Goal: Contribute content: Contribute content

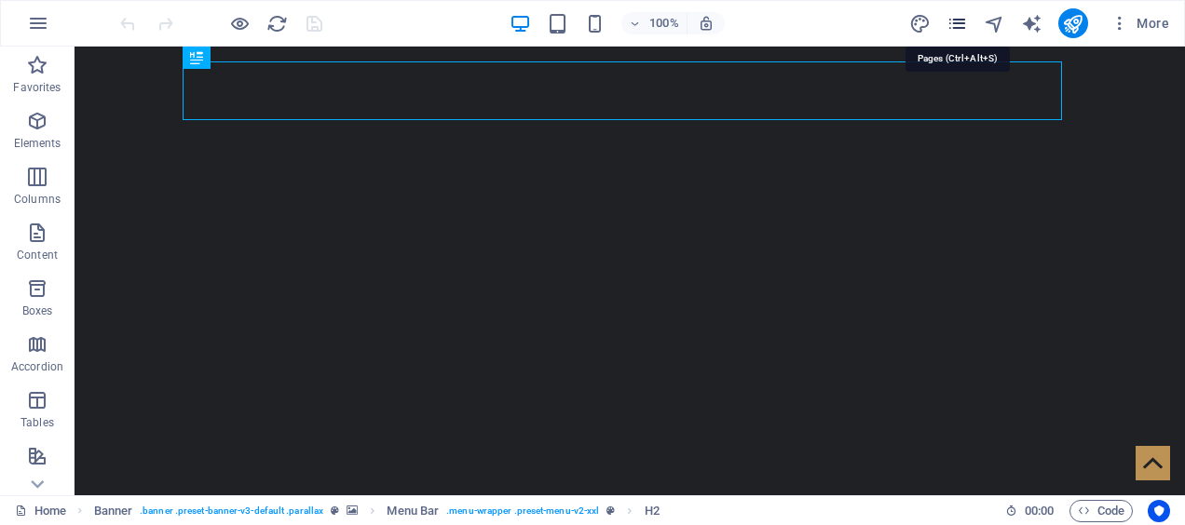
click at [954, 17] on icon "pages" at bounding box center [957, 23] width 21 height 21
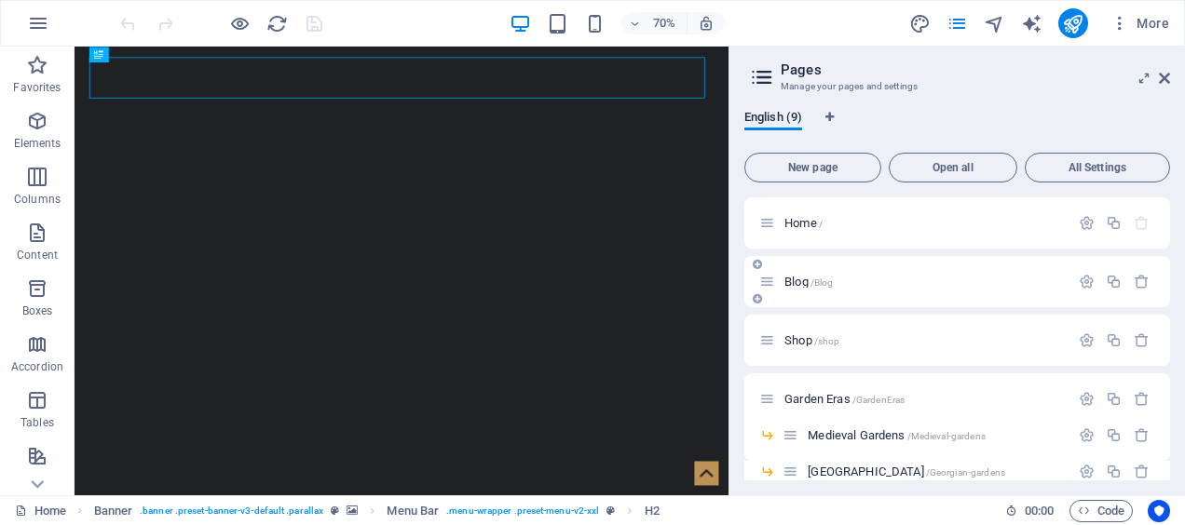
click at [830, 289] on div "Blog /Blog" at bounding box center [914, 281] width 310 height 21
click at [779, 278] on div "Blog /Blog" at bounding box center [924, 282] width 291 height 12
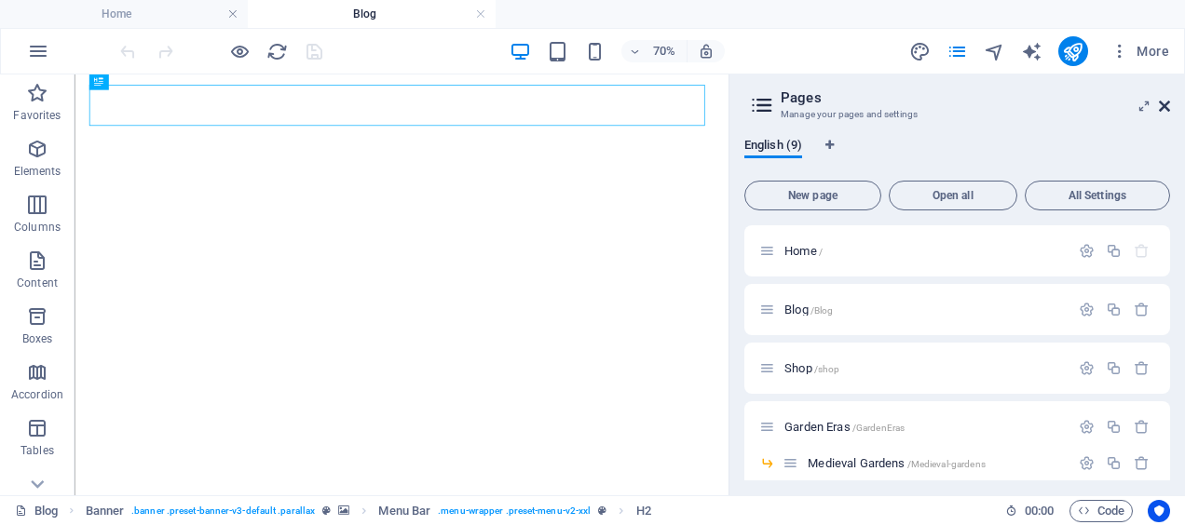
click at [1169, 106] on icon at bounding box center [1164, 106] width 11 height 15
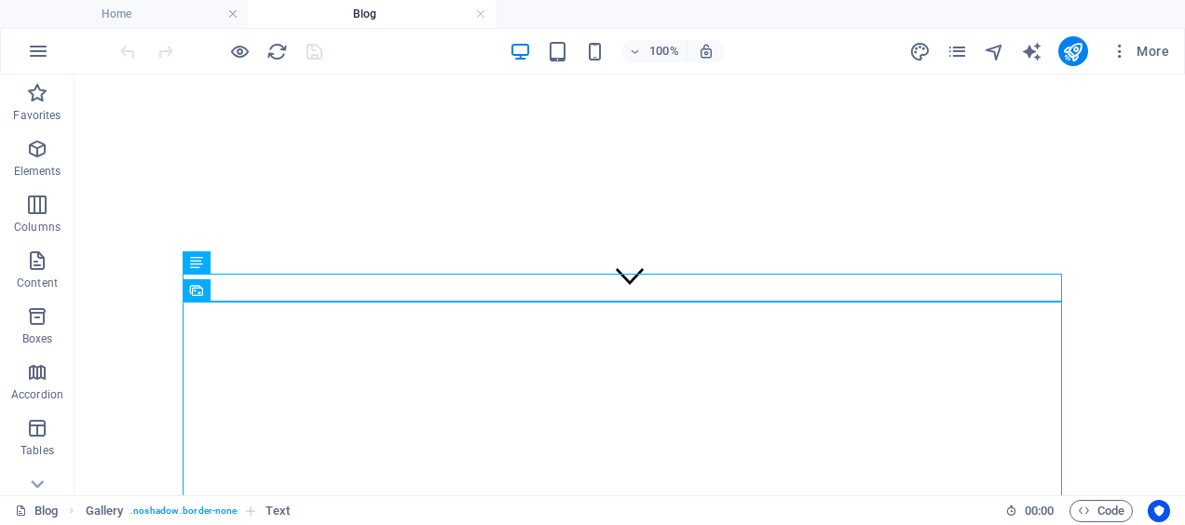
scroll to position [188, 0]
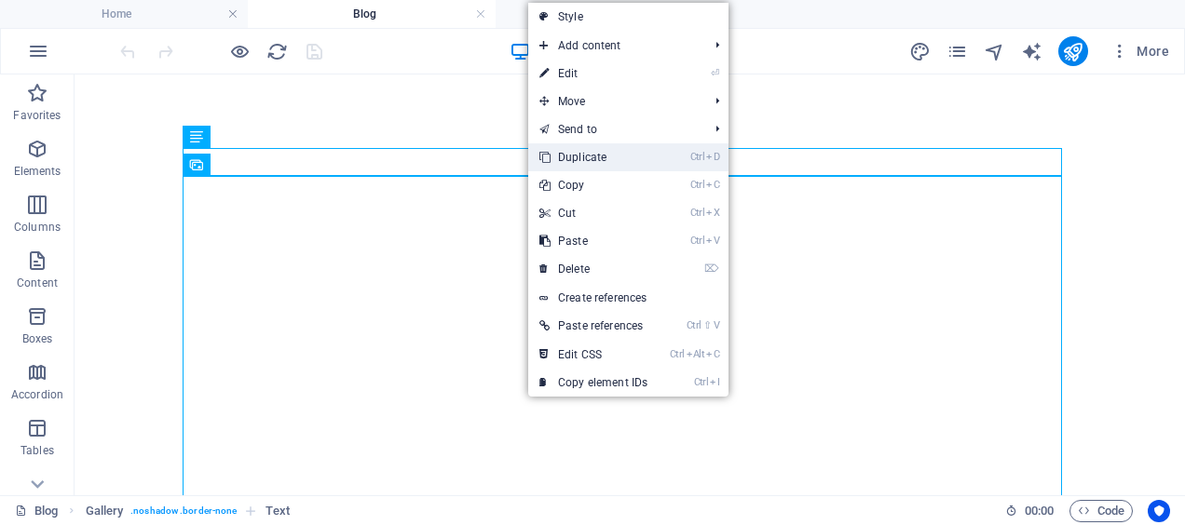
click at [617, 151] on link "Ctrl D Duplicate" at bounding box center [593, 157] width 130 height 28
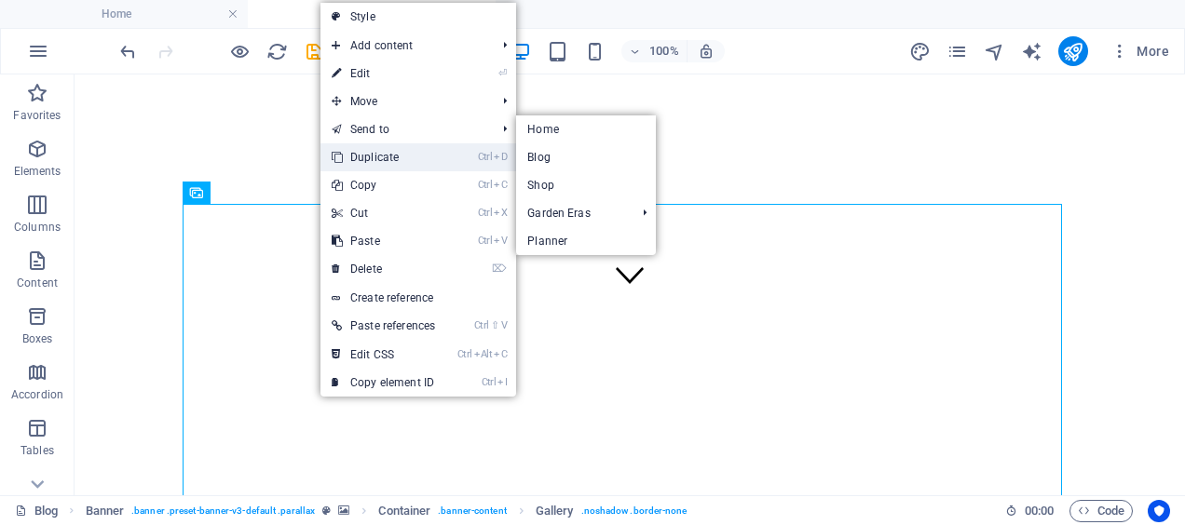
click at [427, 153] on link "Ctrl D Duplicate" at bounding box center [383, 157] width 126 height 28
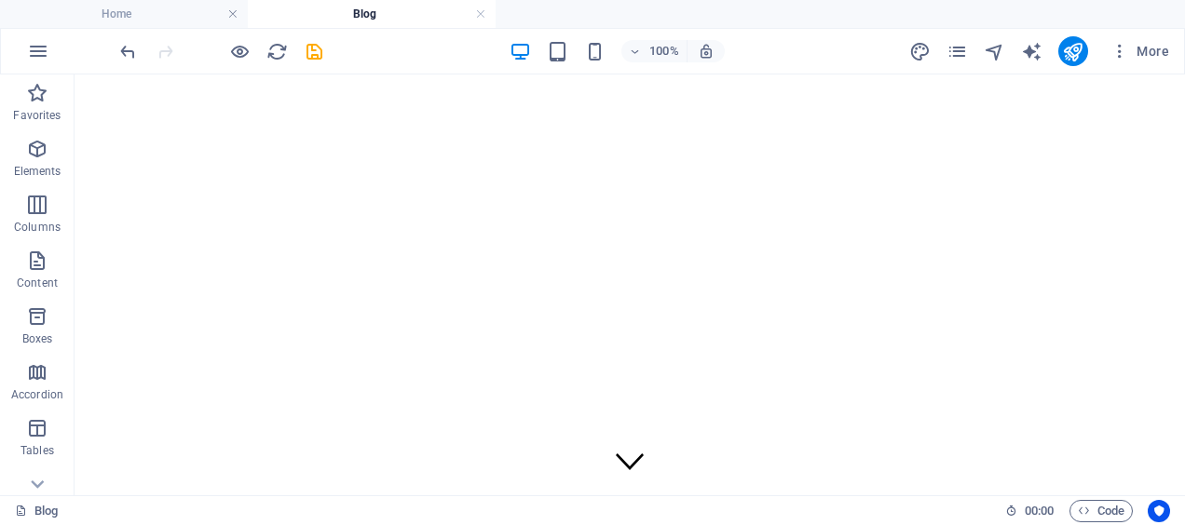
scroll to position [91, 0]
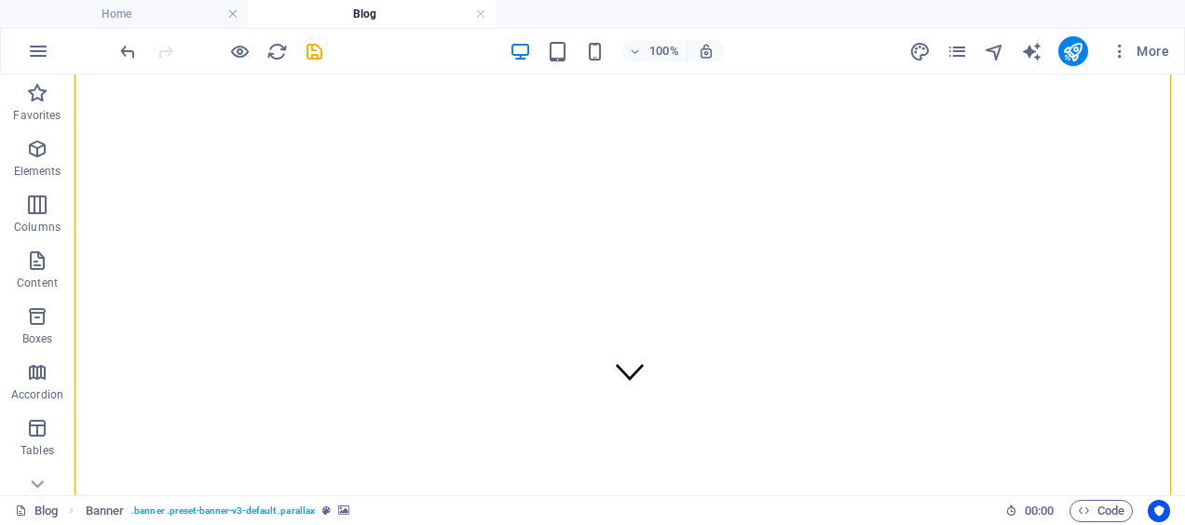
drag, startPoint x: 319, startPoint y: 367, endPoint x: 302, endPoint y: 274, distance: 94.7
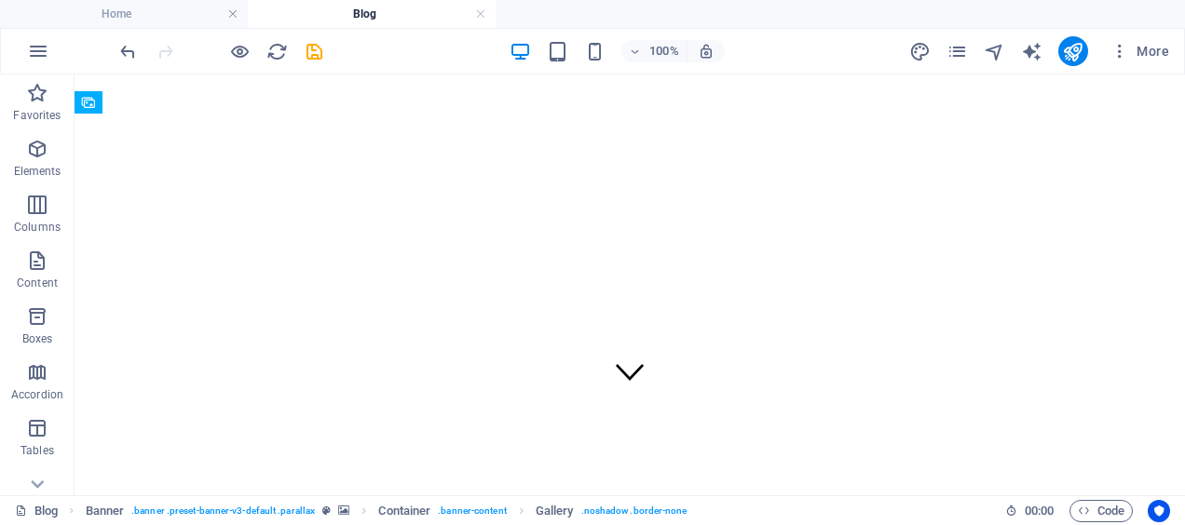
drag, startPoint x: 318, startPoint y: 365, endPoint x: 266, endPoint y: 273, distance: 105.5
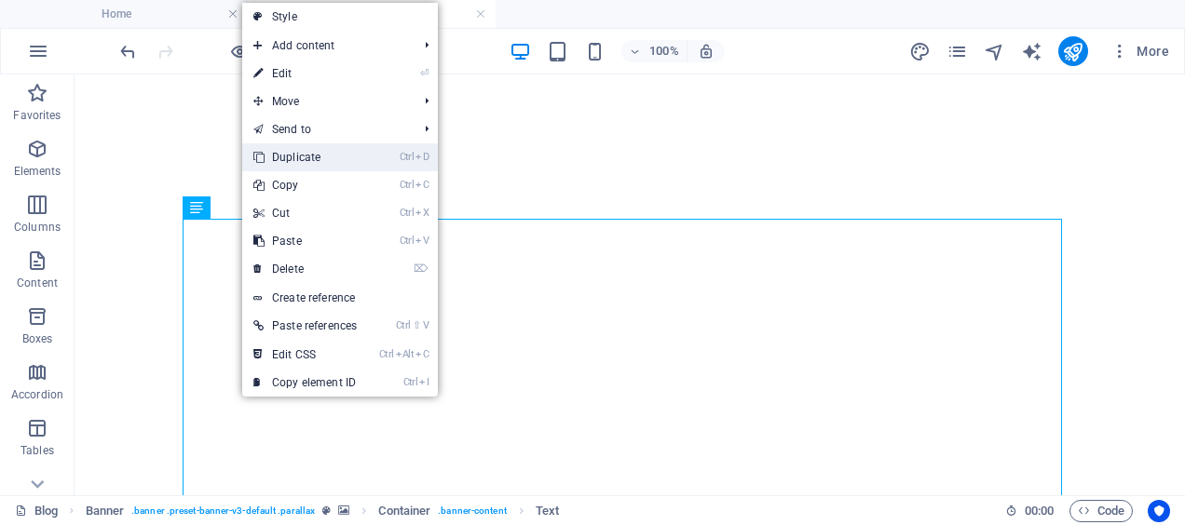
click at [338, 149] on link "Ctrl D Duplicate" at bounding box center [305, 157] width 126 height 28
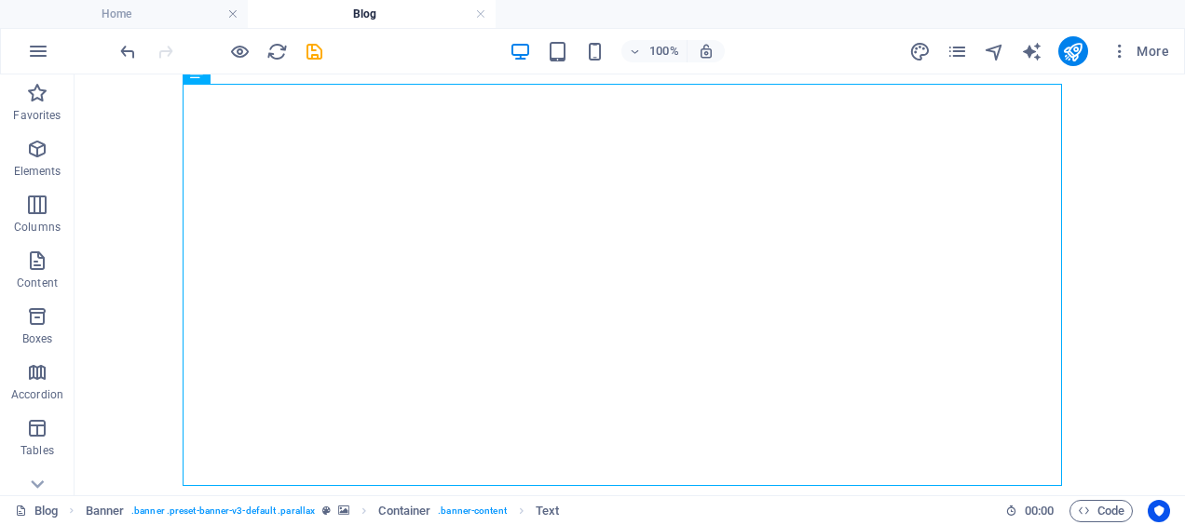
scroll to position [1457, 0]
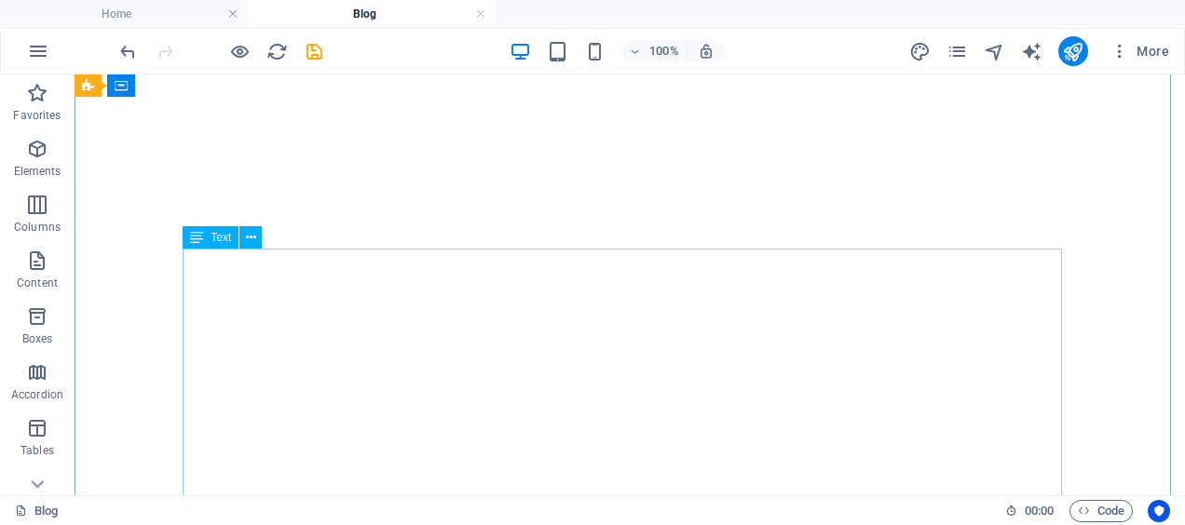
drag, startPoint x: 312, startPoint y: 309, endPoint x: 276, endPoint y: 273, distance: 51.4
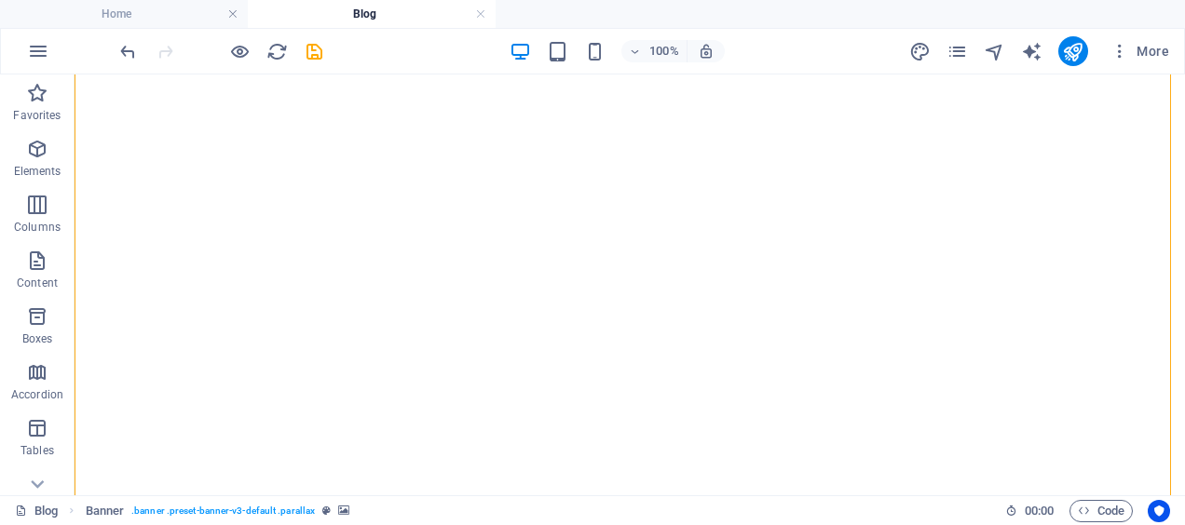
scroll to position [827, 0]
drag, startPoint x: 300, startPoint y: 314, endPoint x: 635, endPoint y: 397, distance: 345.5
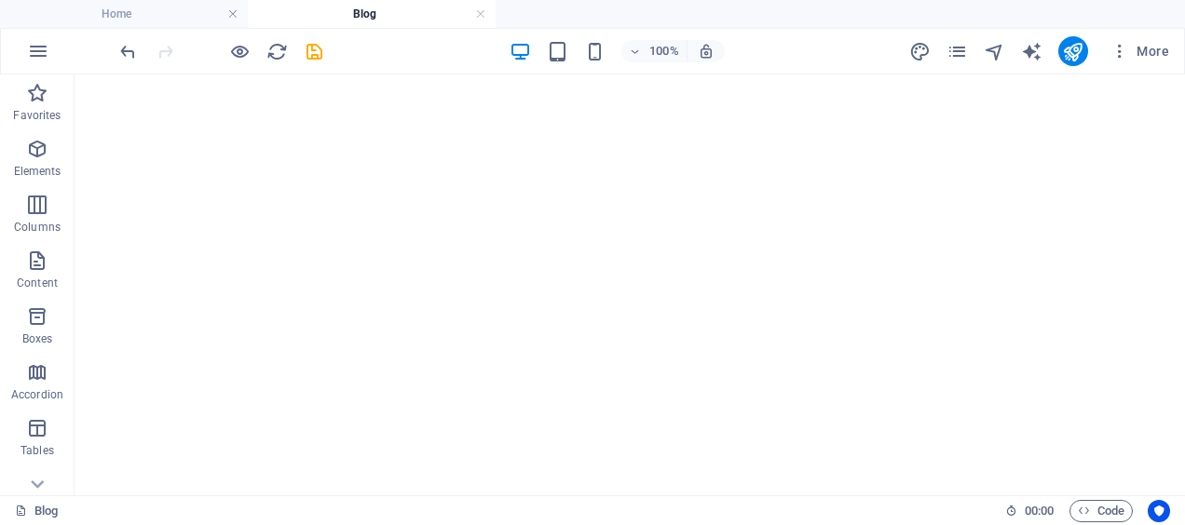
scroll to position [1383, 0]
drag, startPoint x: 293, startPoint y: 339, endPoint x: 382, endPoint y: 261, distance: 118.8
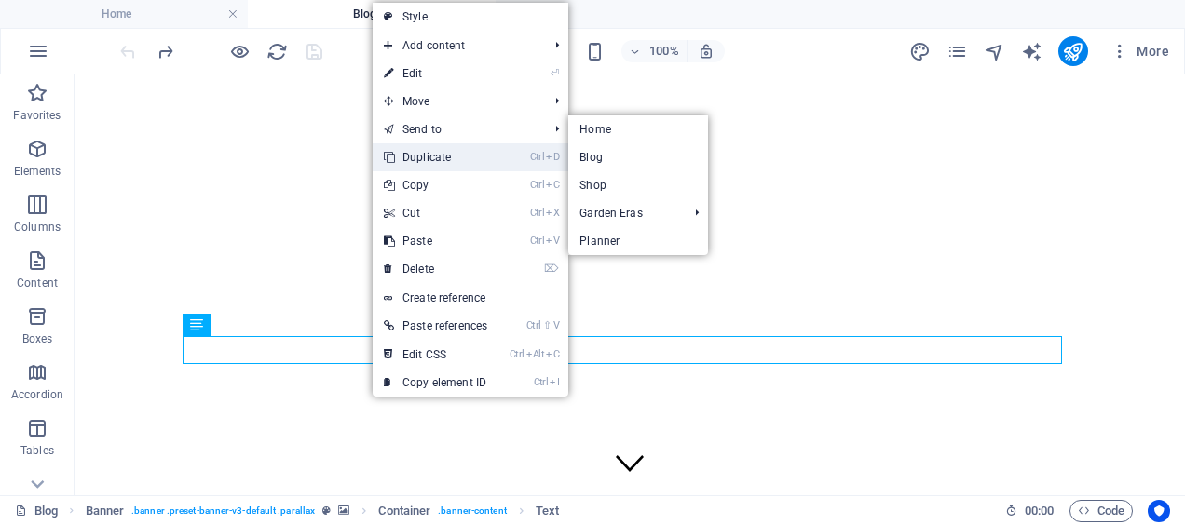
click at [455, 157] on link "Ctrl D Duplicate" at bounding box center [436, 157] width 126 height 28
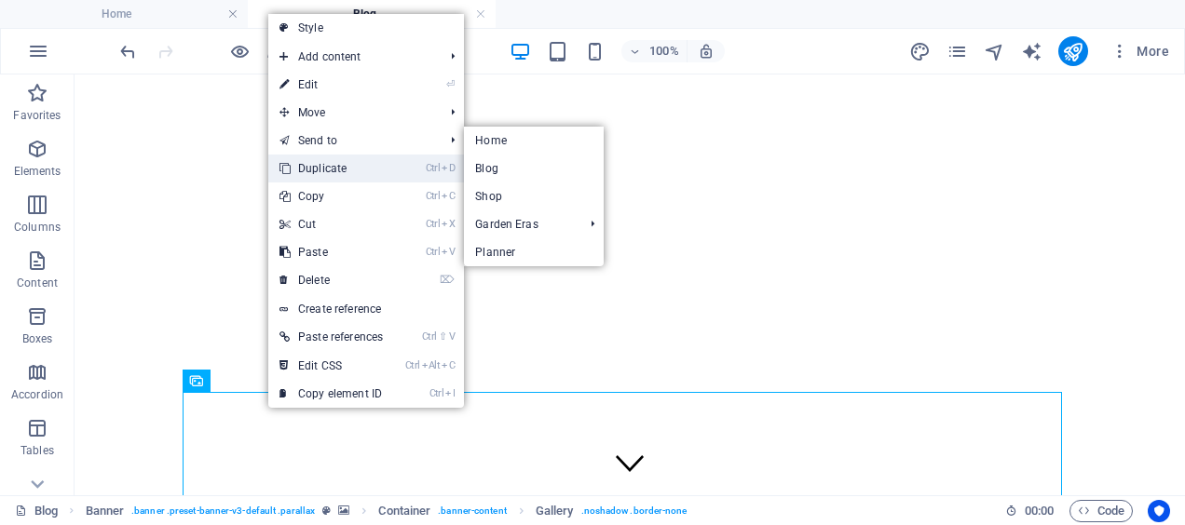
click at [334, 161] on link "Ctrl D Duplicate" at bounding box center [331, 169] width 126 height 28
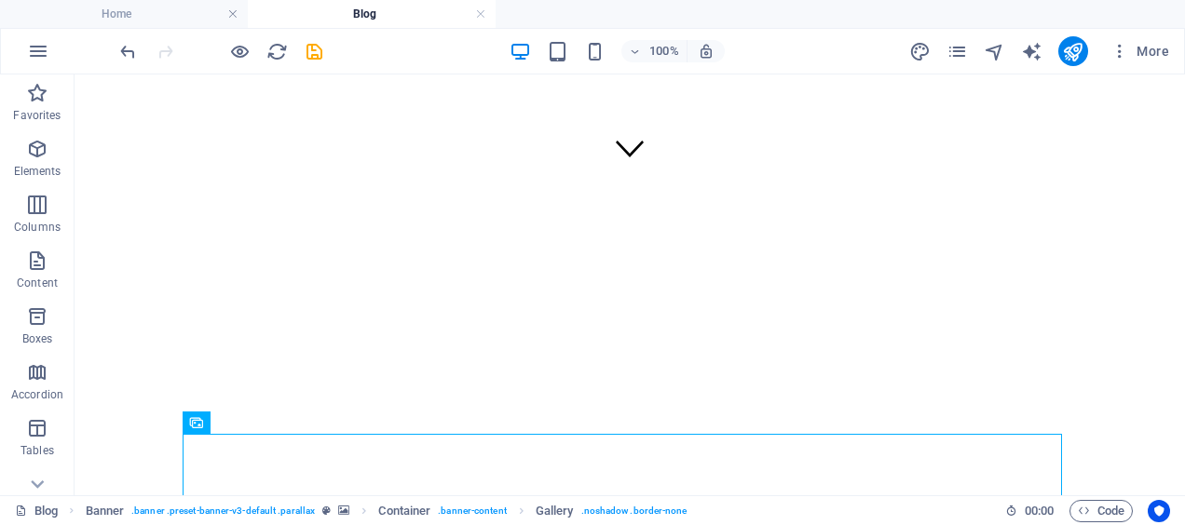
scroll to position [104, 0]
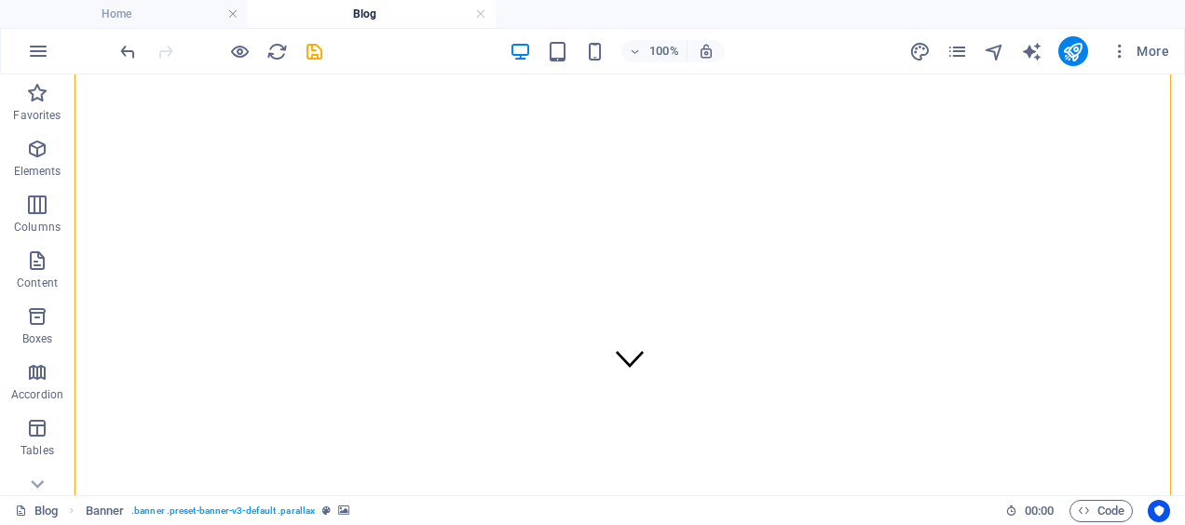
drag, startPoint x: 319, startPoint y: 352, endPoint x: 248, endPoint y: 255, distance: 120.0
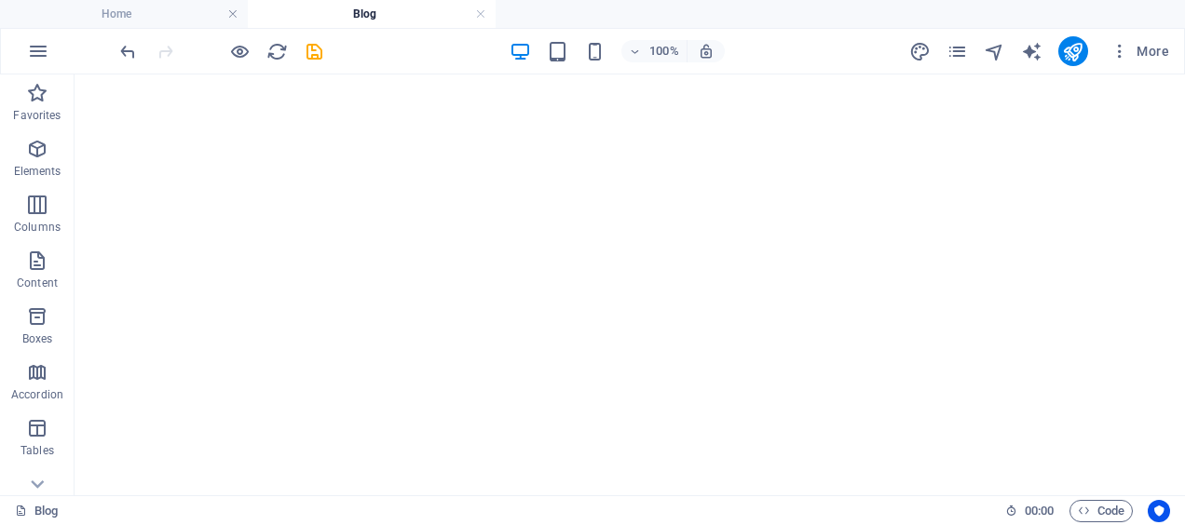
scroll to position [457, 0]
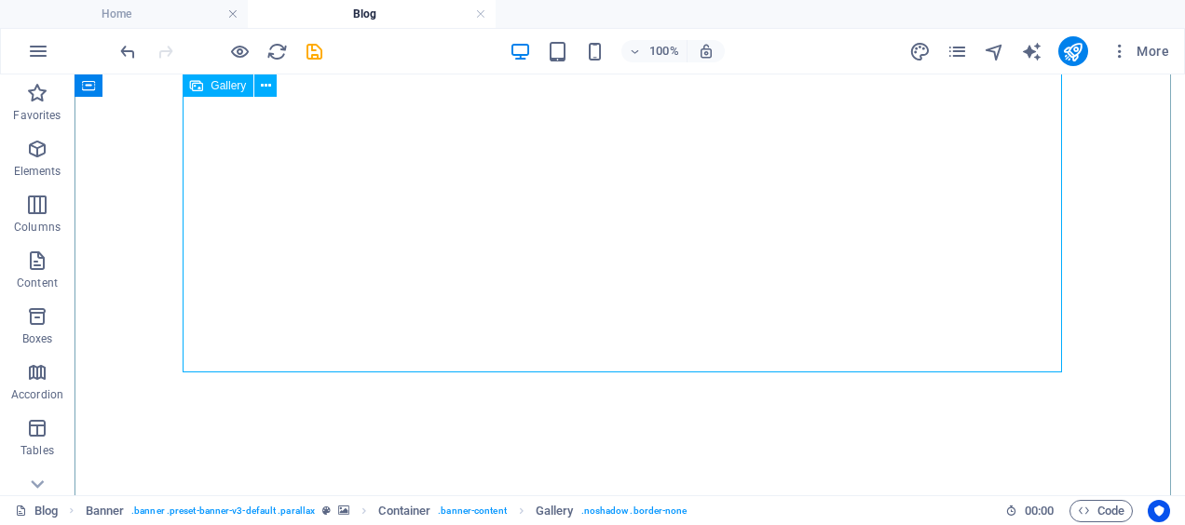
drag, startPoint x: 289, startPoint y: 354, endPoint x: 345, endPoint y: 184, distance: 178.5
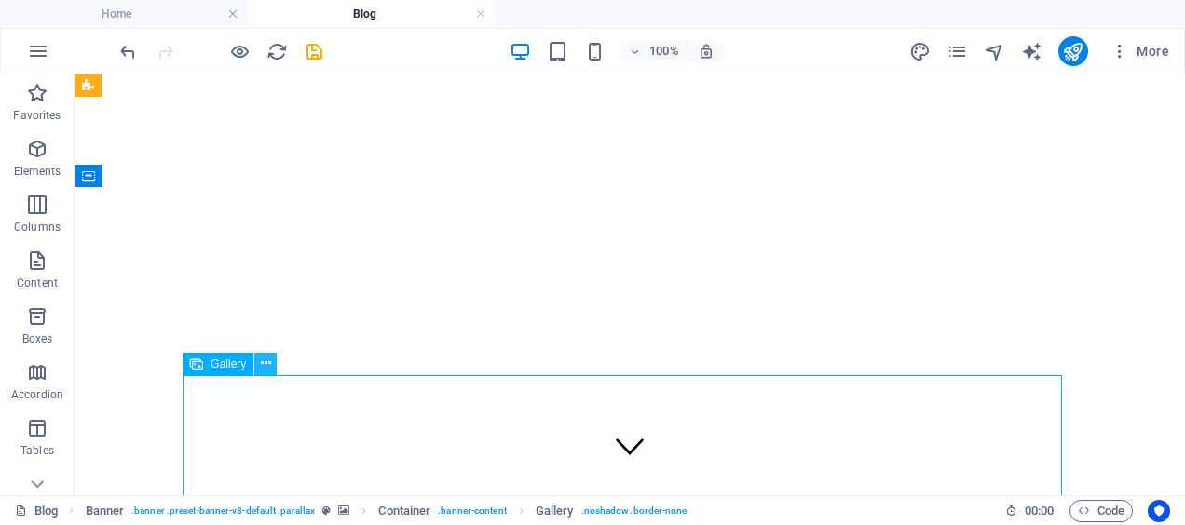
scroll to position [24, 0]
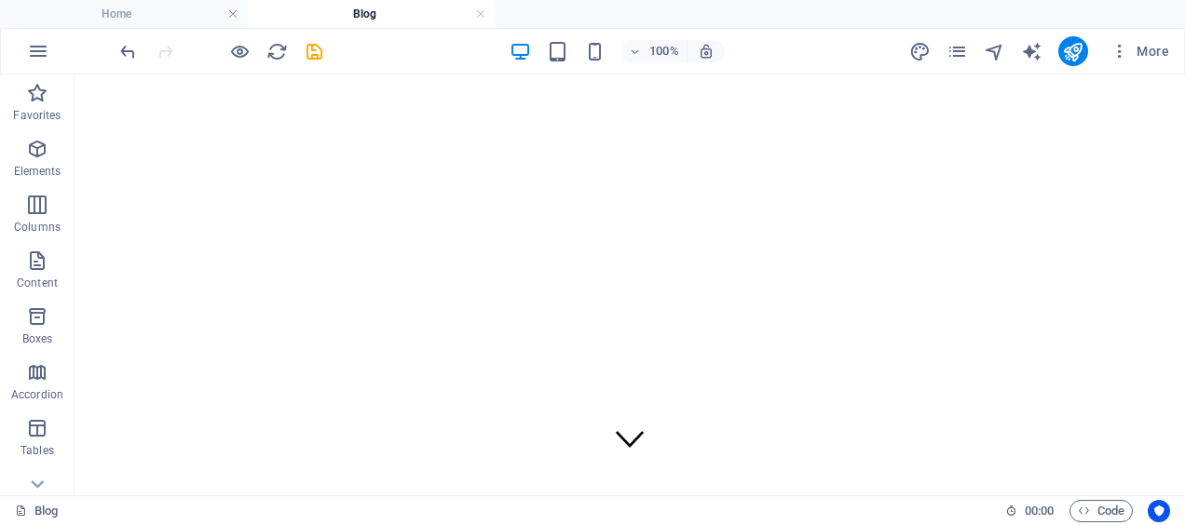
drag, startPoint x: 307, startPoint y: 440, endPoint x: 259, endPoint y: 320, distance: 129.6
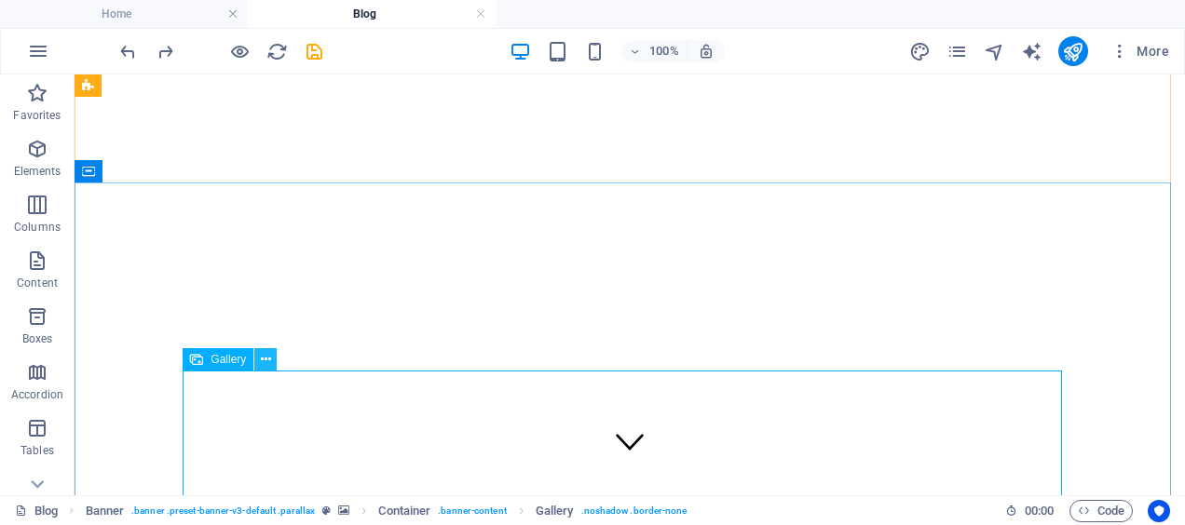
scroll to position [22, 0]
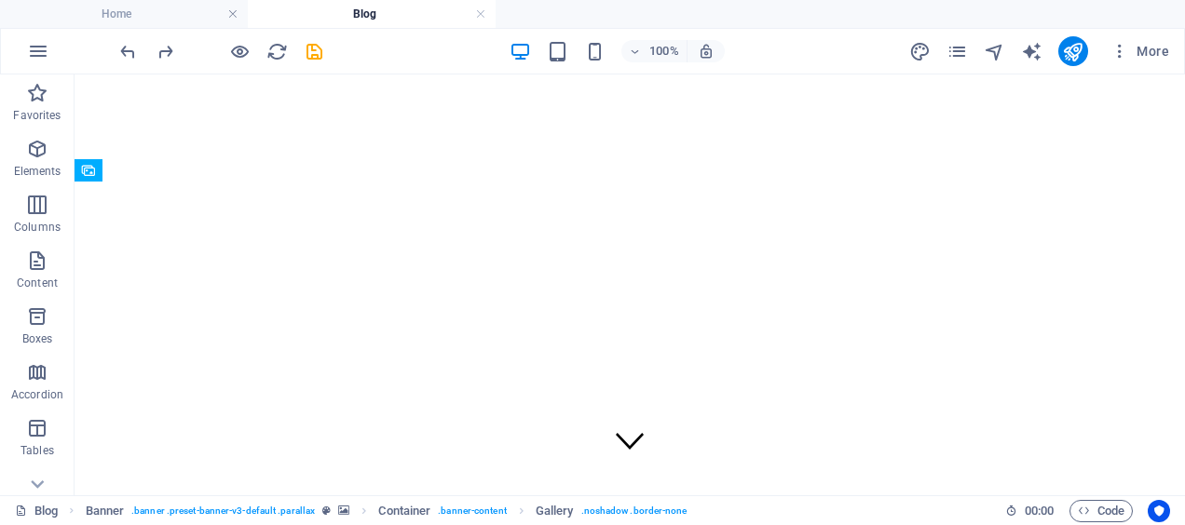
drag, startPoint x: 309, startPoint y: 434, endPoint x: 266, endPoint y: 345, distance: 99.2
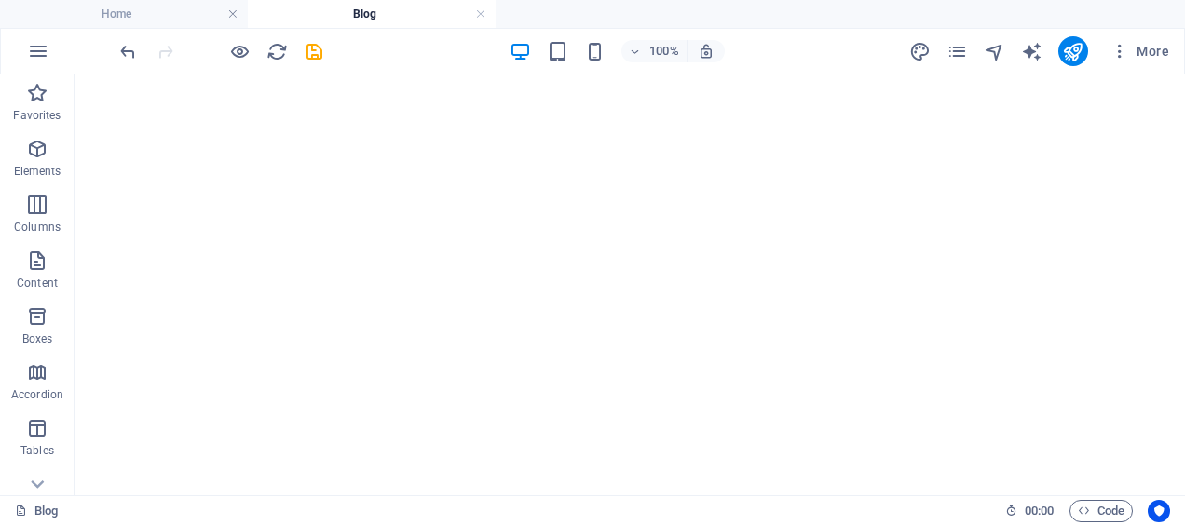
scroll to position [1936, 0]
drag, startPoint x: 1176, startPoint y: 138, endPoint x: 847, endPoint y: 96, distance: 331.5
click at [114, 60] on div "100% More" at bounding box center [592, 51] width 1183 height 45
click at [124, 48] on icon "undo" at bounding box center [127, 51] width 21 height 21
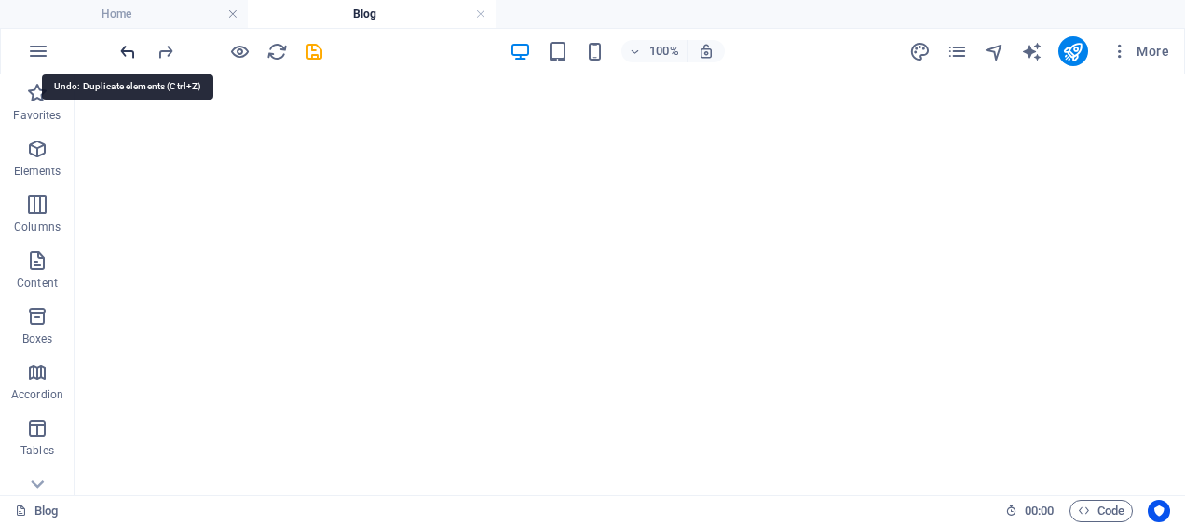
click at [124, 48] on icon "undo" at bounding box center [127, 51] width 21 height 21
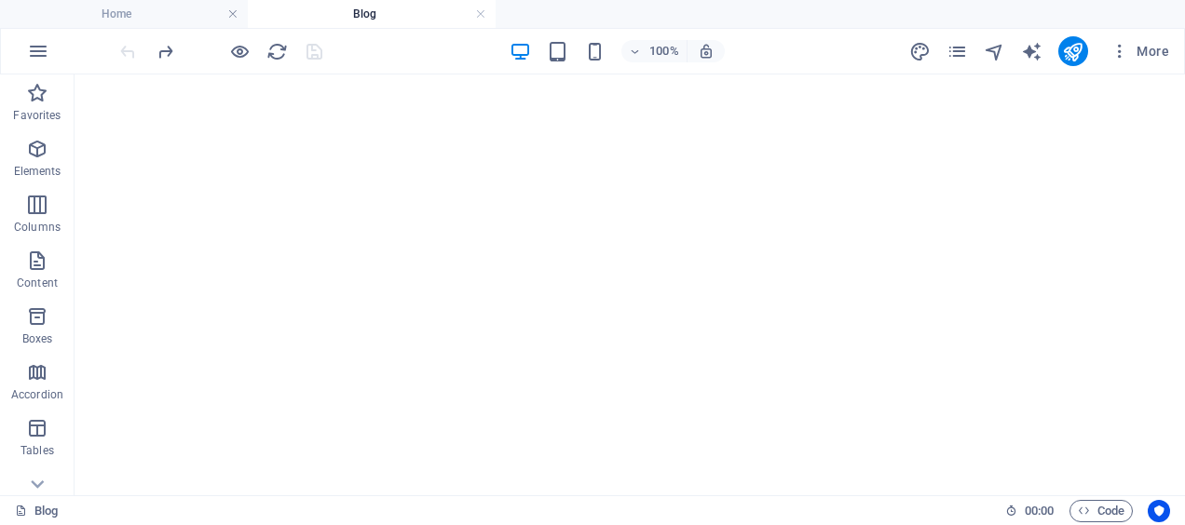
click at [124, 48] on div at bounding box center [220, 51] width 209 height 30
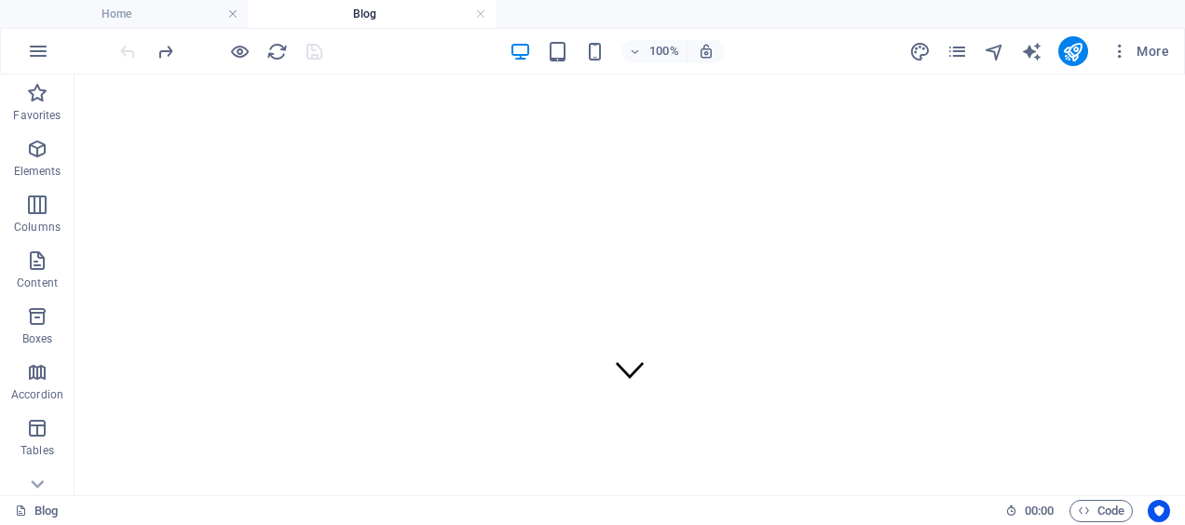
click at [124, 48] on div at bounding box center [220, 51] width 209 height 30
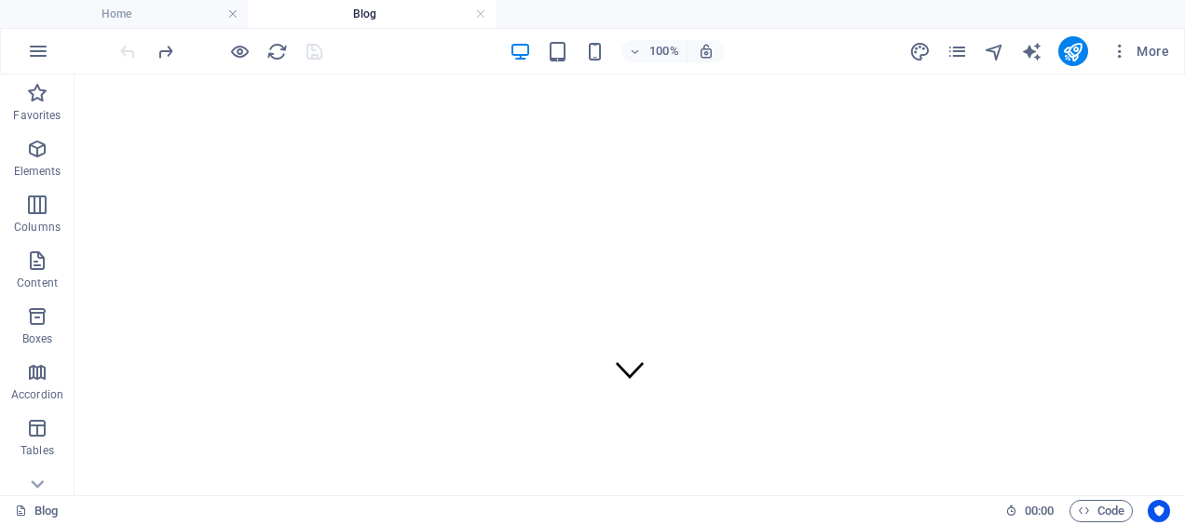
click at [124, 48] on div at bounding box center [220, 51] width 209 height 30
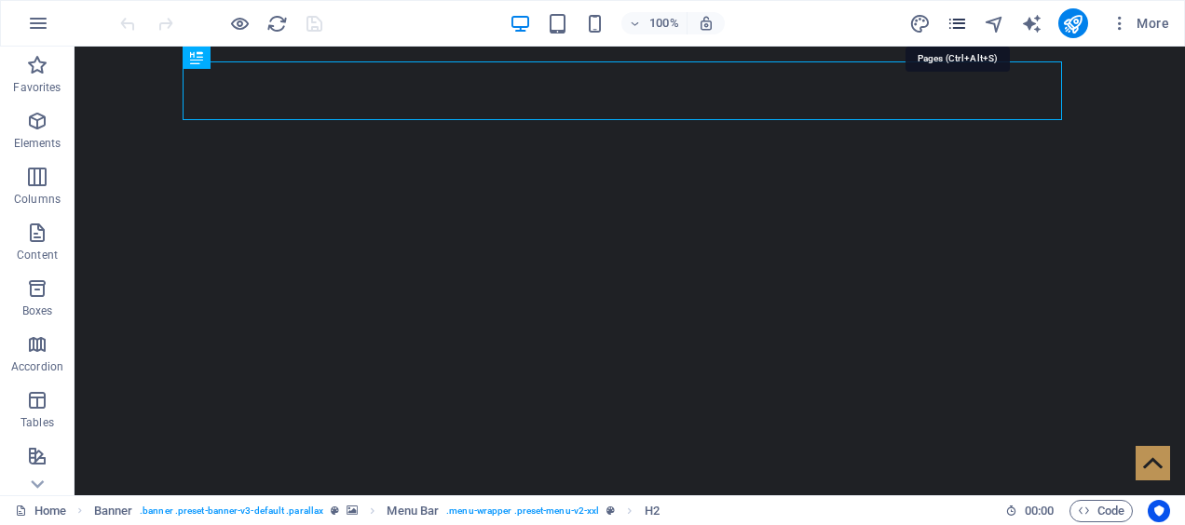
click at [954, 16] on icon "pages" at bounding box center [957, 23] width 21 height 21
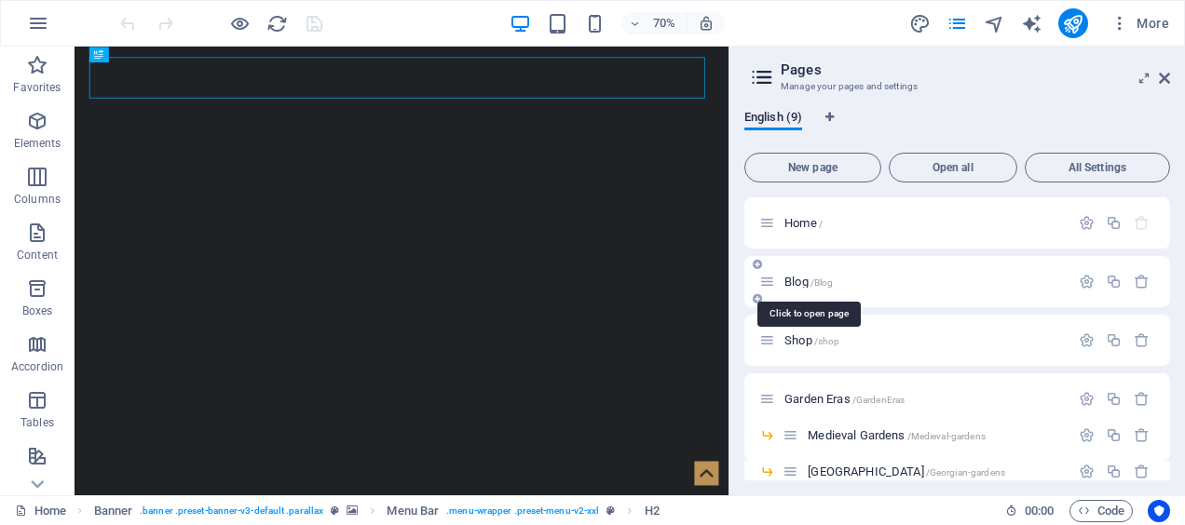
click at [806, 287] on span "Blog /Blog" at bounding box center [808, 282] width 48 height 14
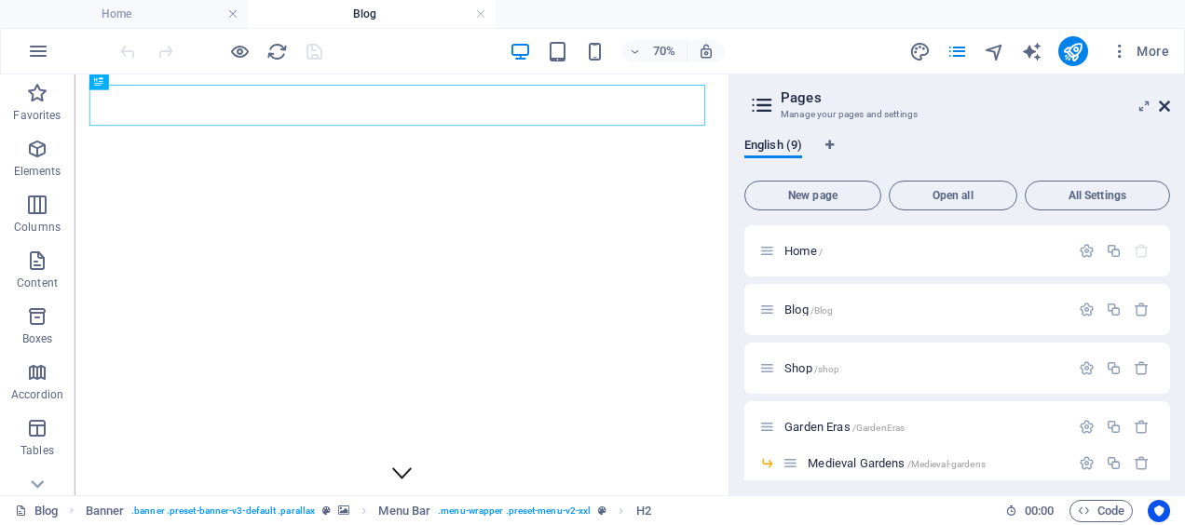
click at [1160, 106] on icon at bounding box center [1164, 106] width 11 height 15
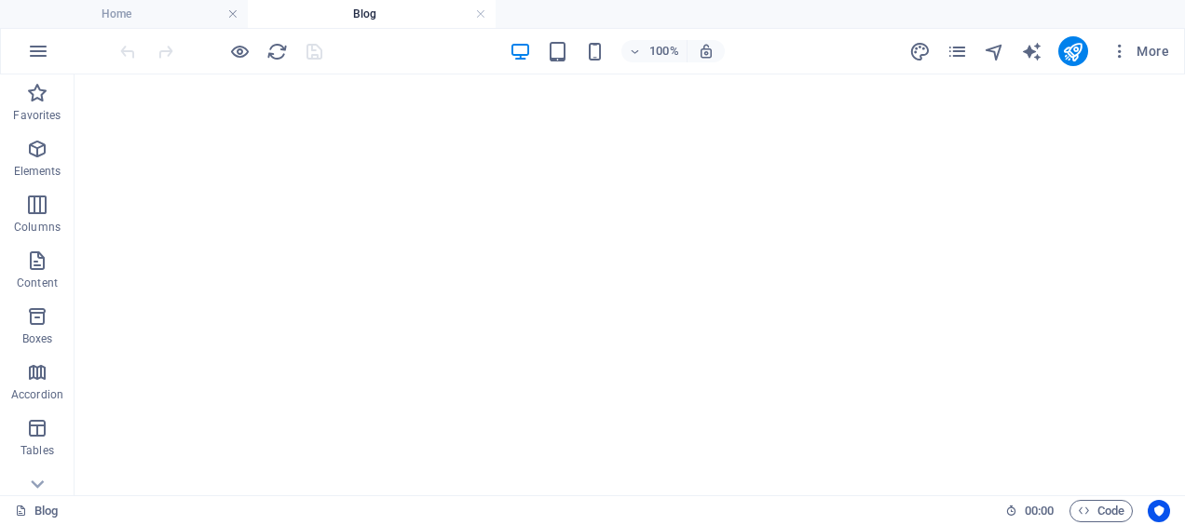
scroll to position [919, 0]
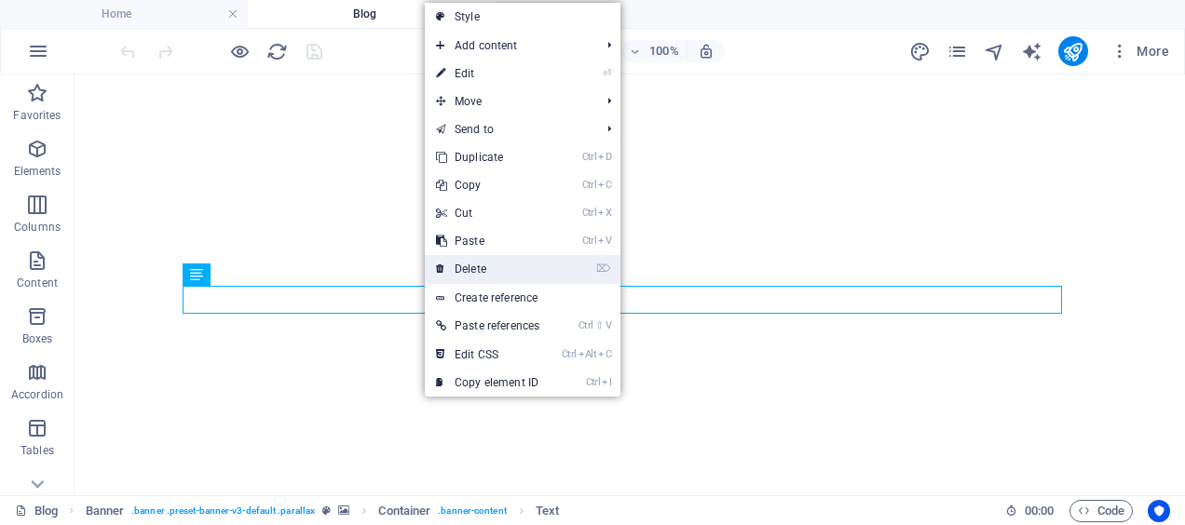
click at [485, 265] on link "⌦ Delete" at bounding box center [488, 269] width 126 height 28
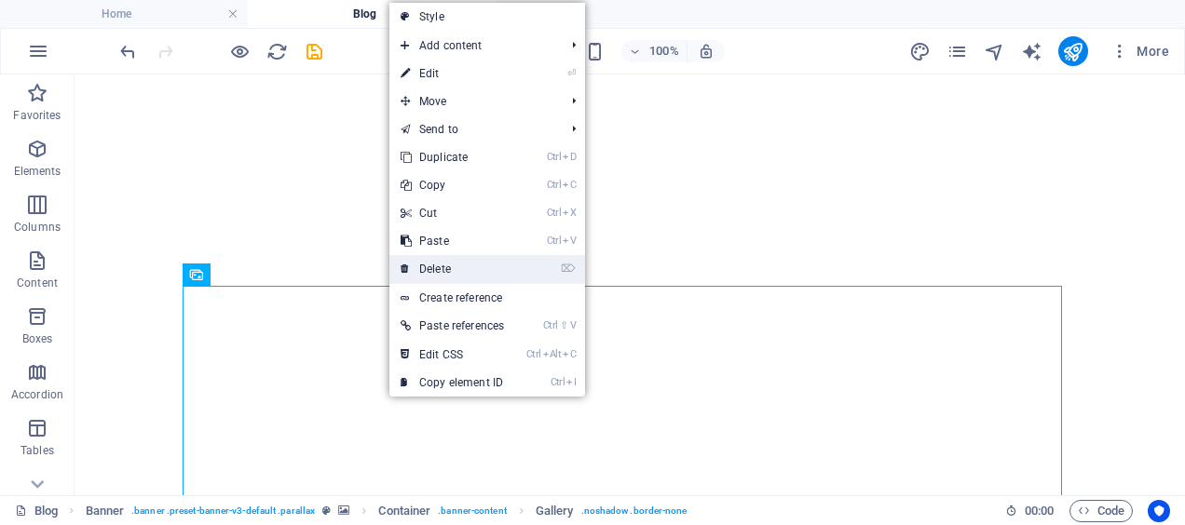
click at [456, 264] on link "⌦ Delete" at bounding box center [452, 269] width 126 height 28
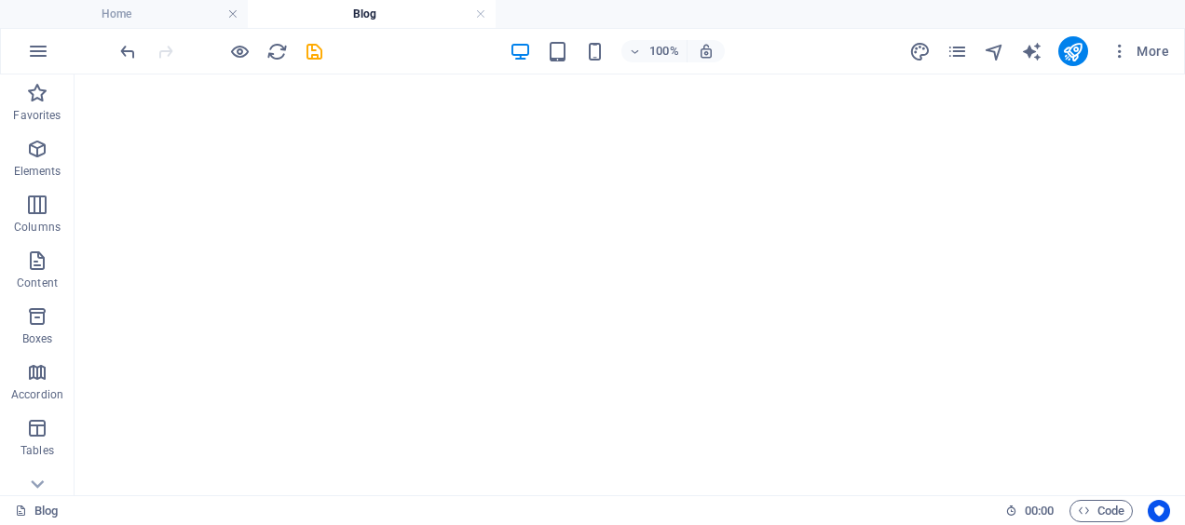
scroll to position [1064, 0]
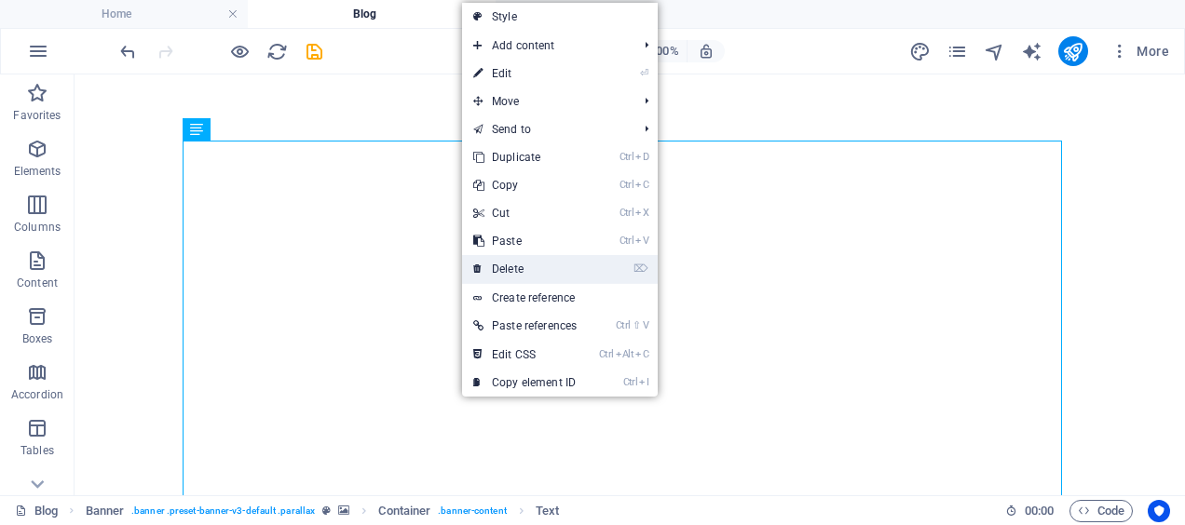
click at [531, 259] on link "⌦ Delete" at bounding box center [525, 269] width 126 height 28
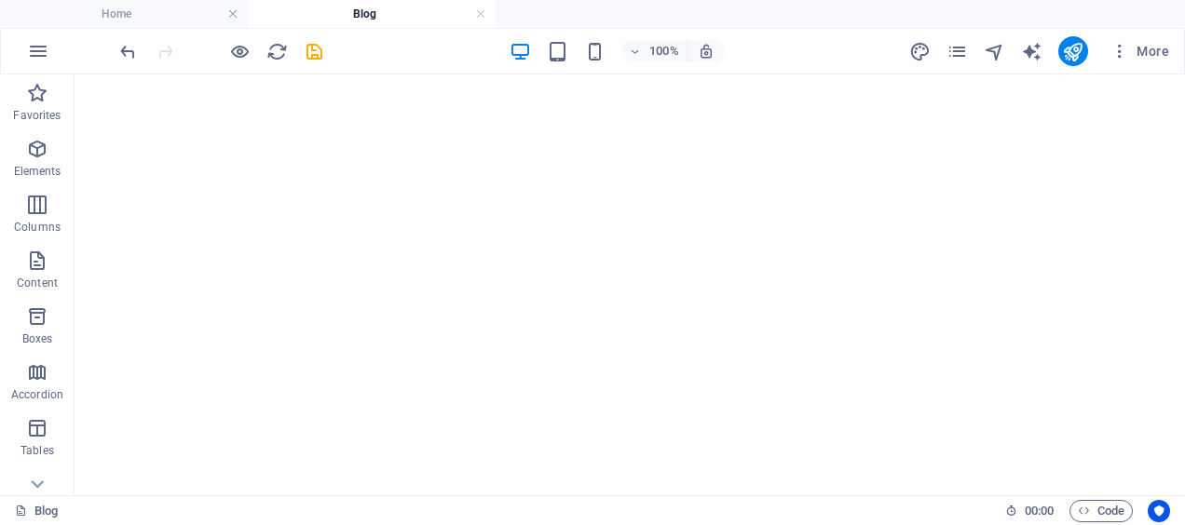
scroll to position [0, 0]
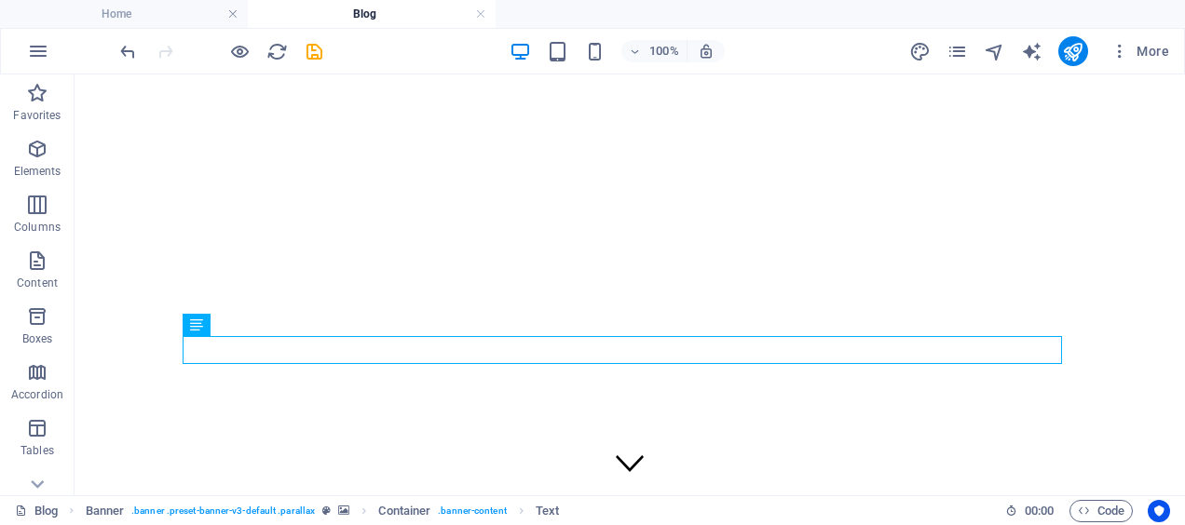
scroll to position [175, 0]
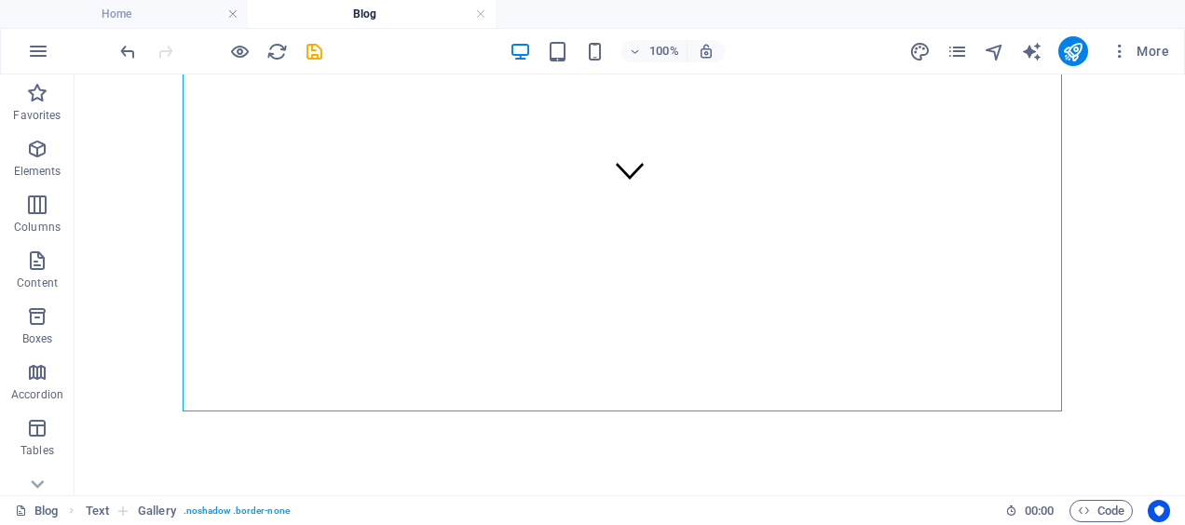
scroll to position [449, 0]
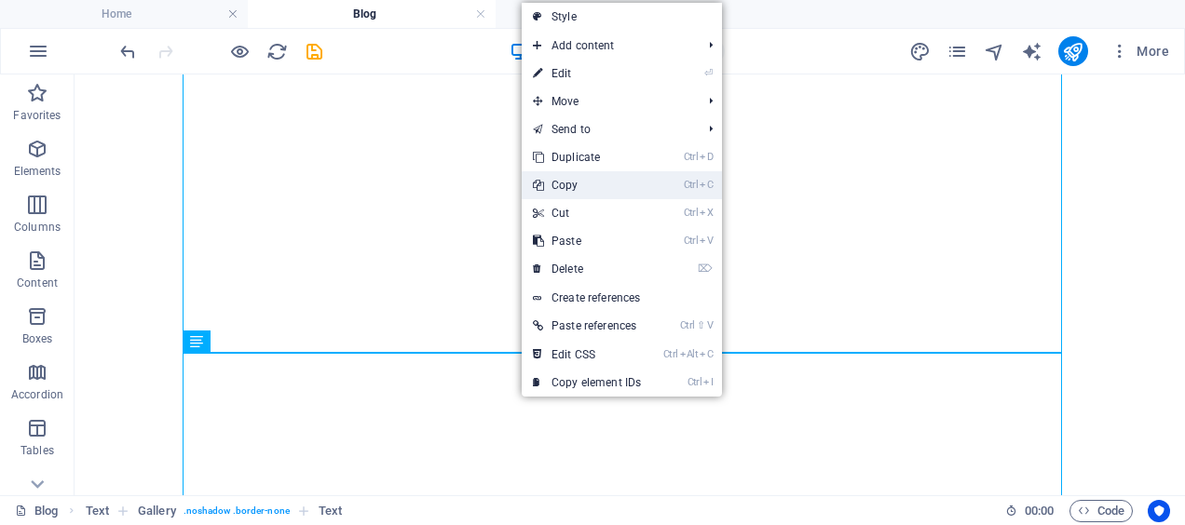
click at [621, 188] on link "Ctrl C Copy" at bounding box center [587, 185] width 130 height 28
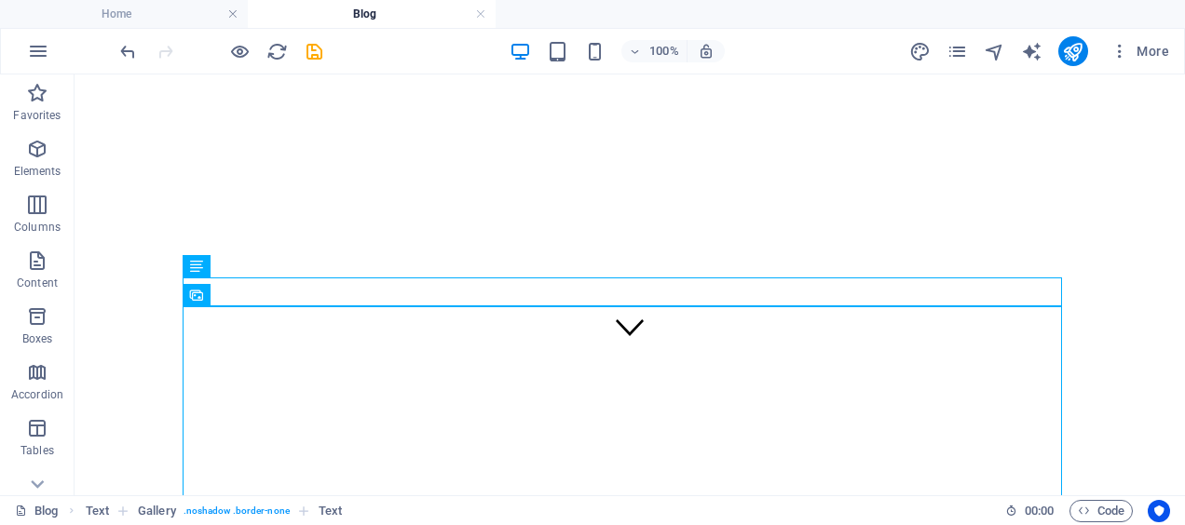
scroll to position [0, 0]
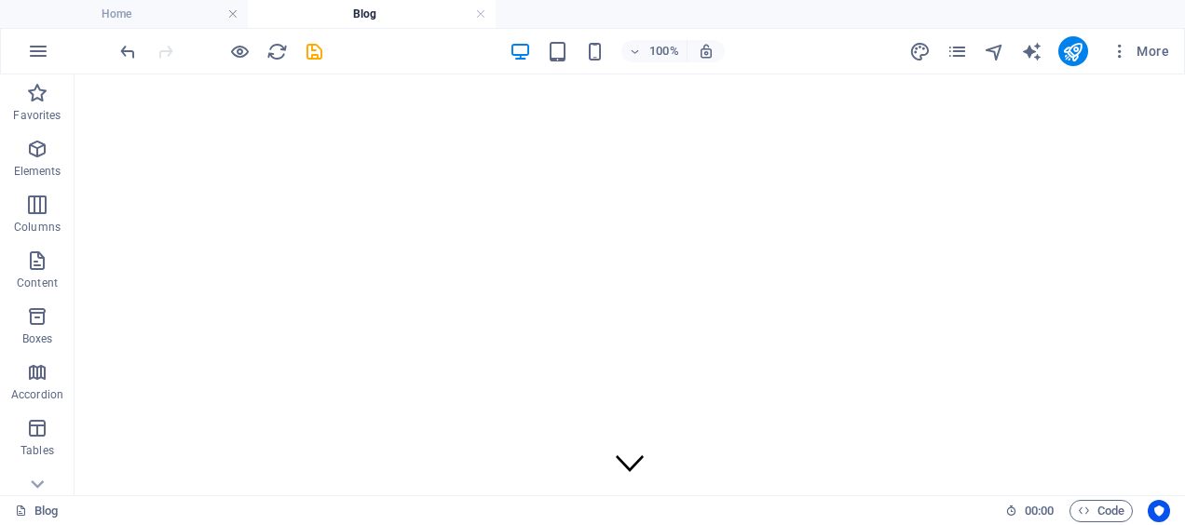
drag, startPoint x: 1179, startPoint y: 97, endPoint x: 1259, endPoint y: 140, distance: 90.0
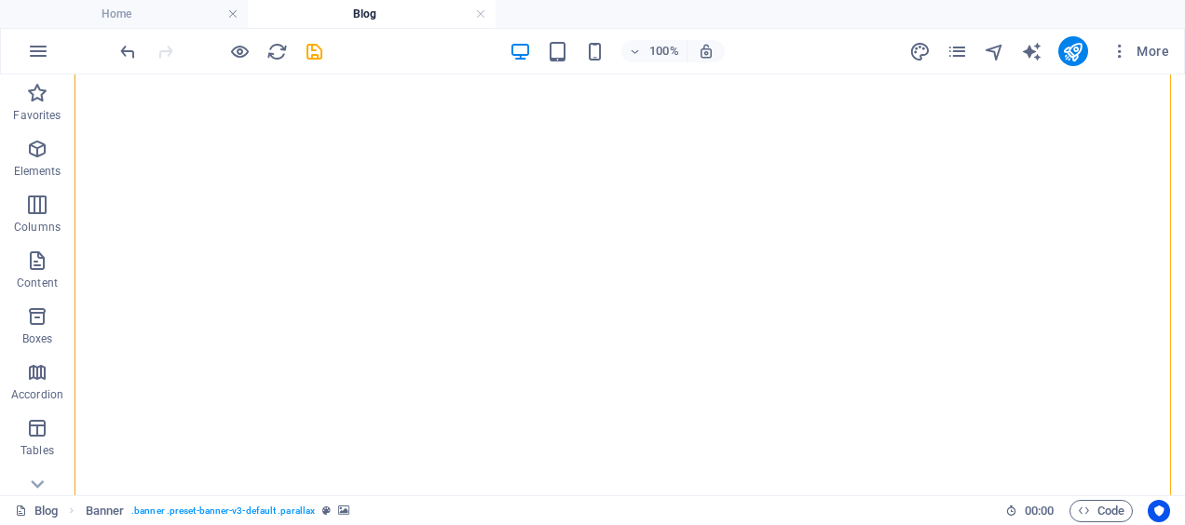
scroll to position [884, 0]
drag, startPoint x: 291, startPoint y: 431, endPoint x: 325, endPoint y: 337, distance: 100.2
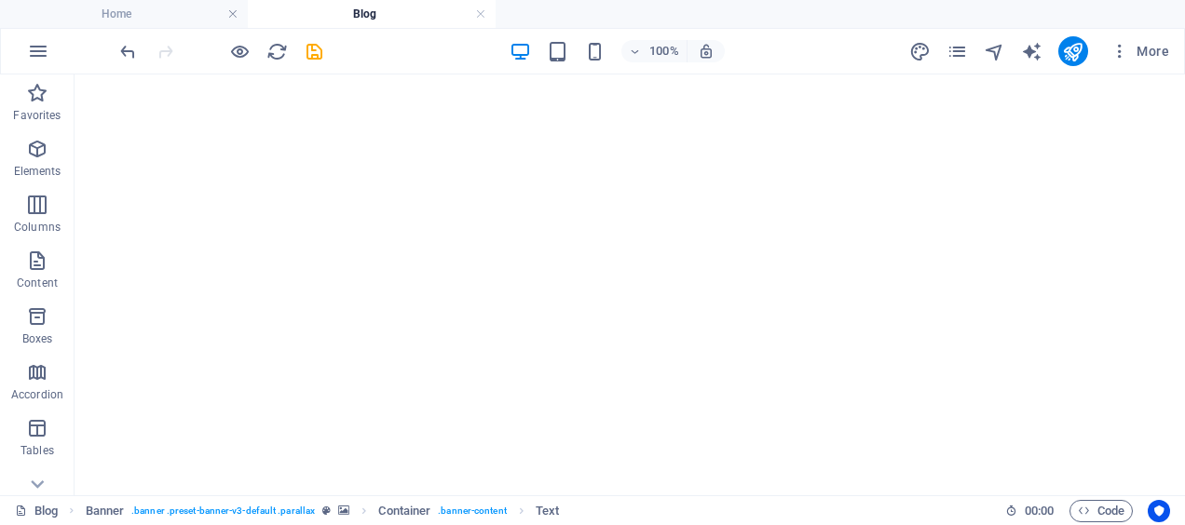
scroll to position [926, 0]
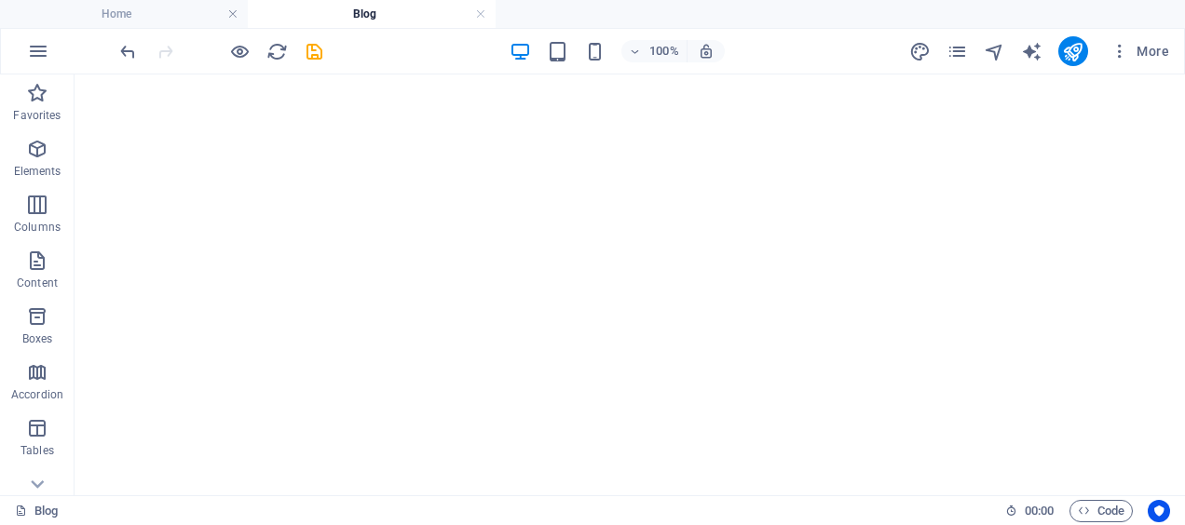
drag, startPoint x: 307, startPoint y: 429, endPoint x: 325, endPoint y: 289, distance: 141.0
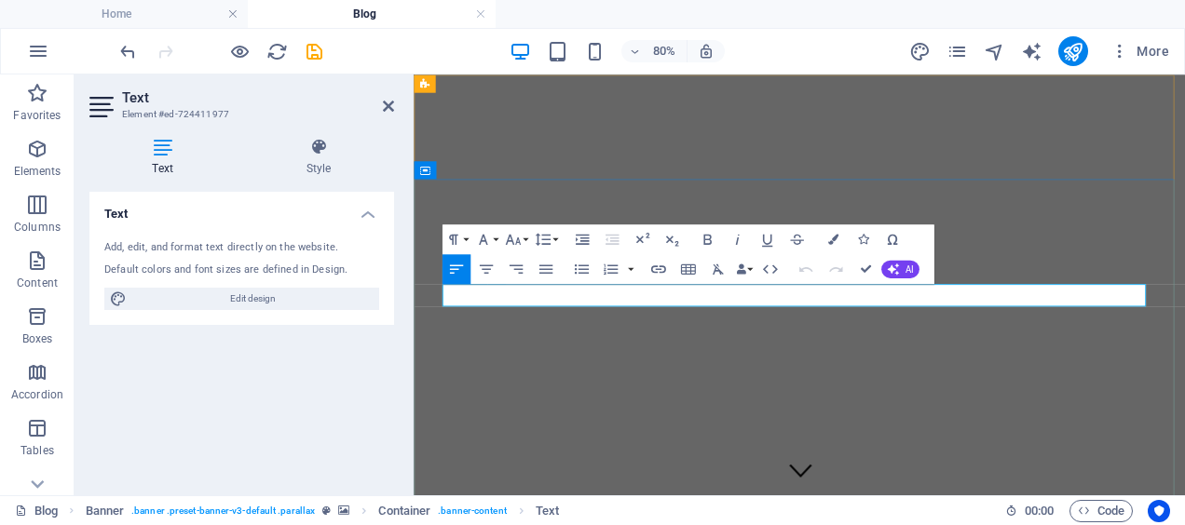
click at [390, 106] on icon at bounding box center [388, 106] width 11 height 15
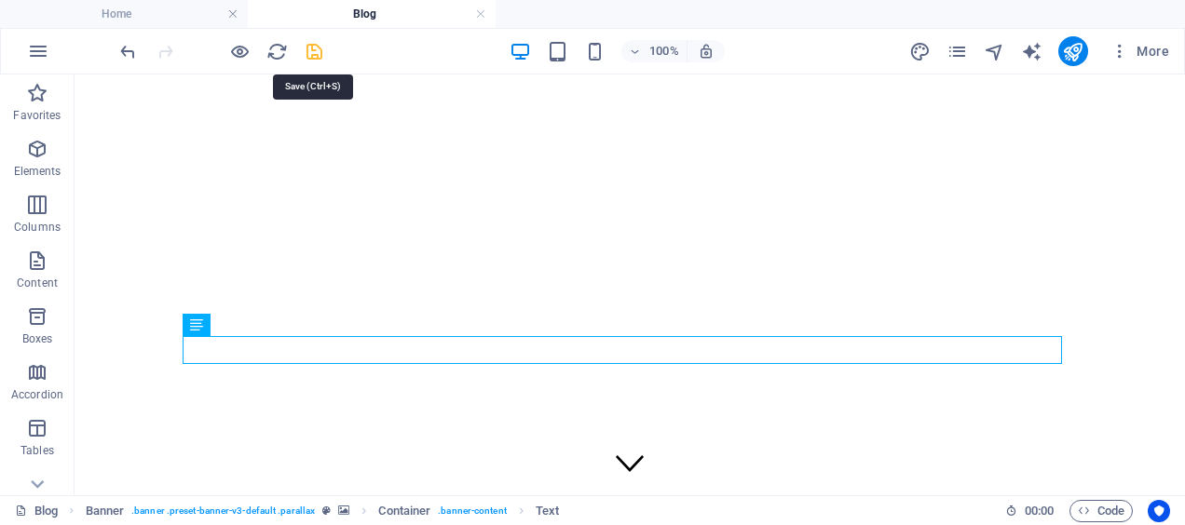
click at [317, 52] on icon "save" at bounding box center [314, 51] width 21 height 21
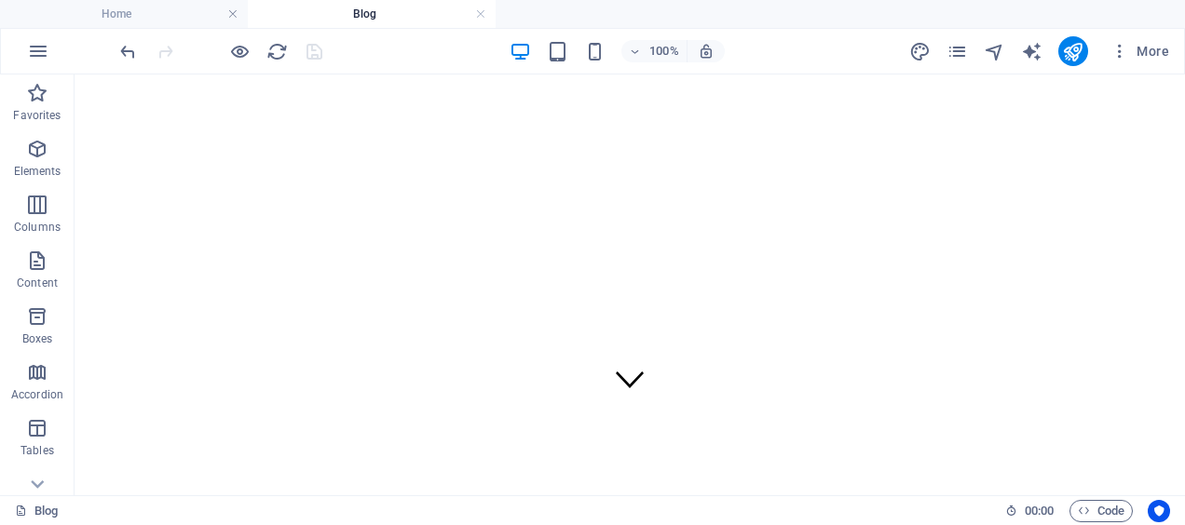
scroll to position [210, 0]
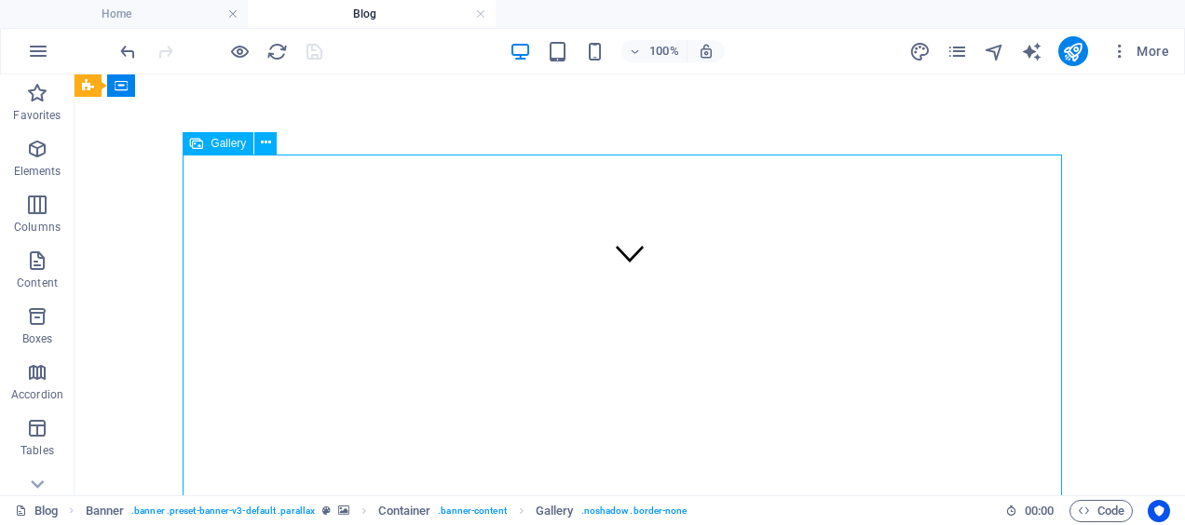
click at [276, 201] on div "H2 Banner Banner Menu Bar Banner Container Menu Container HTML Icon Text Spacer…" at bounding box center [630, 285] width 1111 height 421
select select "4"
select select "%"
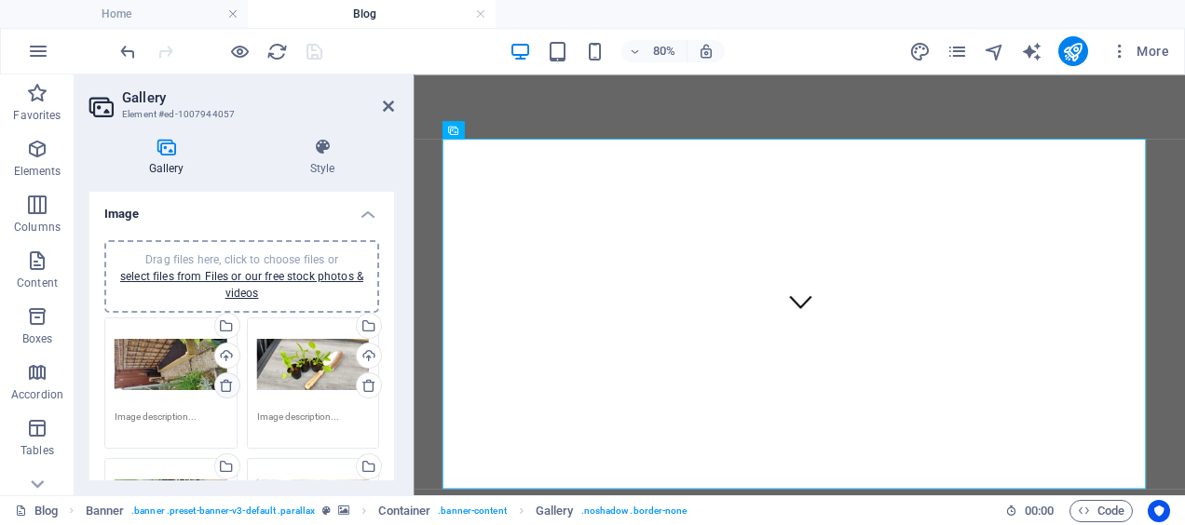
click at [225, 387] on icon at bounding box center [226, 385] width 15 height 15
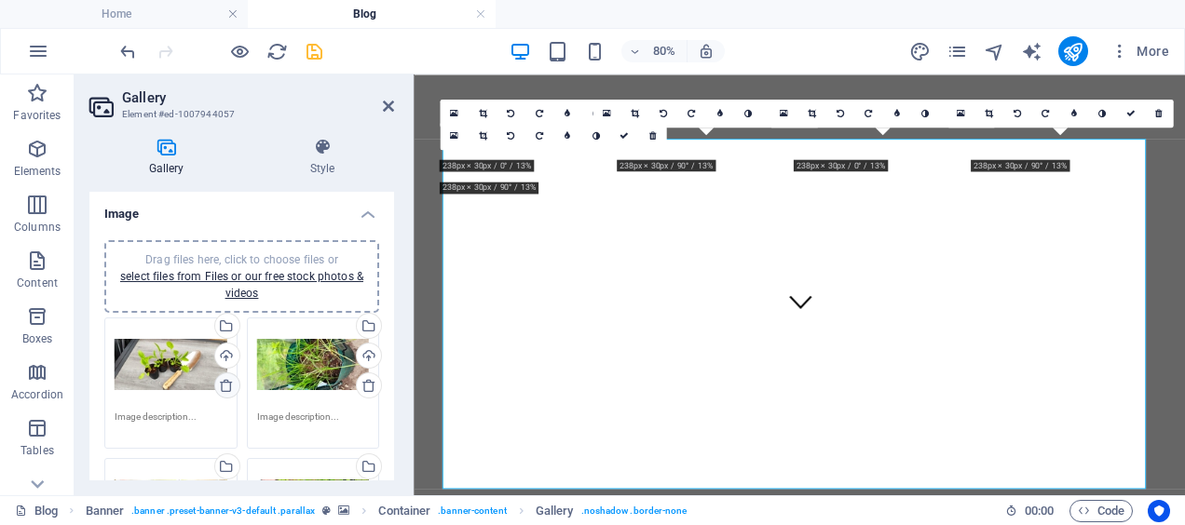
click at [225, 387] on icon at bounding box center [226, 385] width 15 height 15
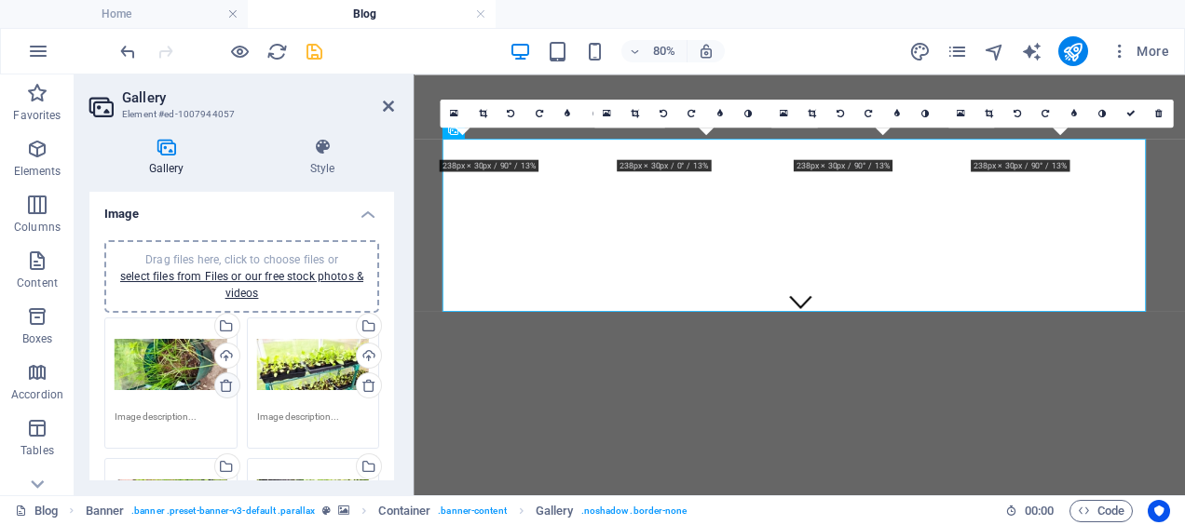
click at [225, 387] on icon at bounding box center [226, 385] width 15 height 15
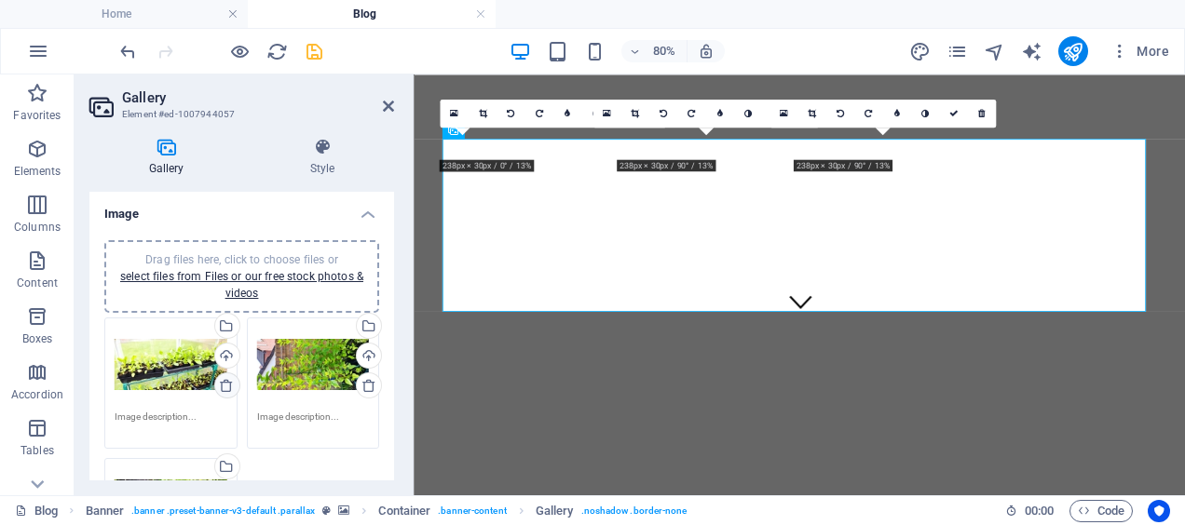
click at [225, 387] on icon at bounding box center [226, 385] width 15 height 15
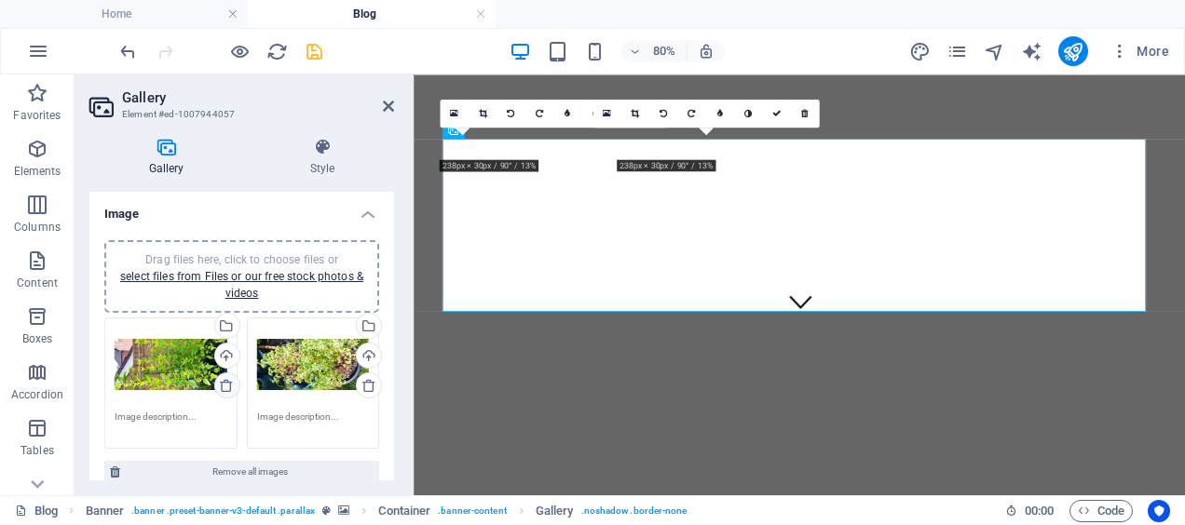
click at [225, 387] on icon at bounding box center [226, 385] width 15 height 15
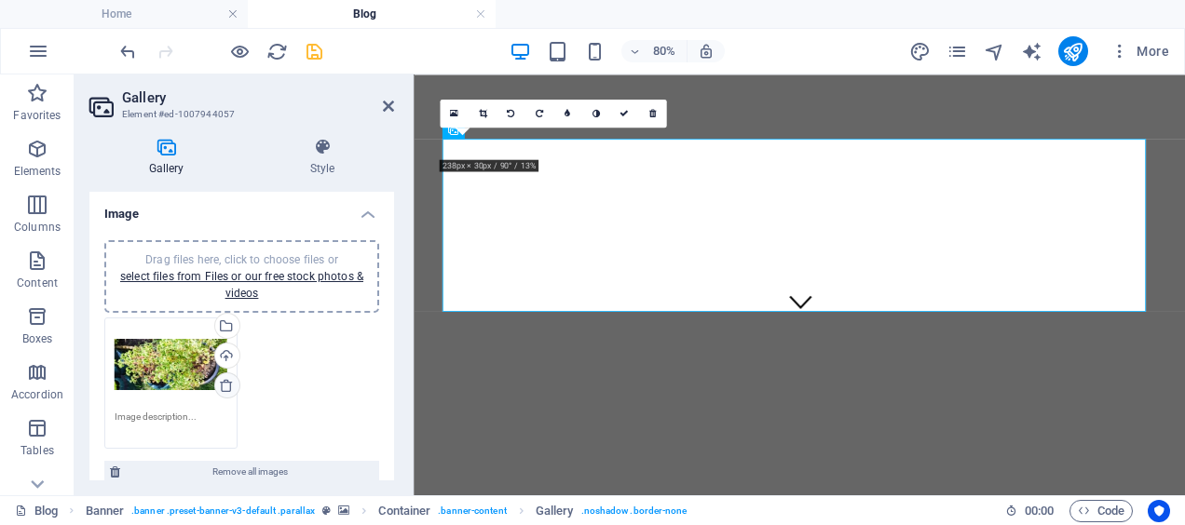
click at [225, 387] on icon at bounding box center [226, 385] width 15 height 15
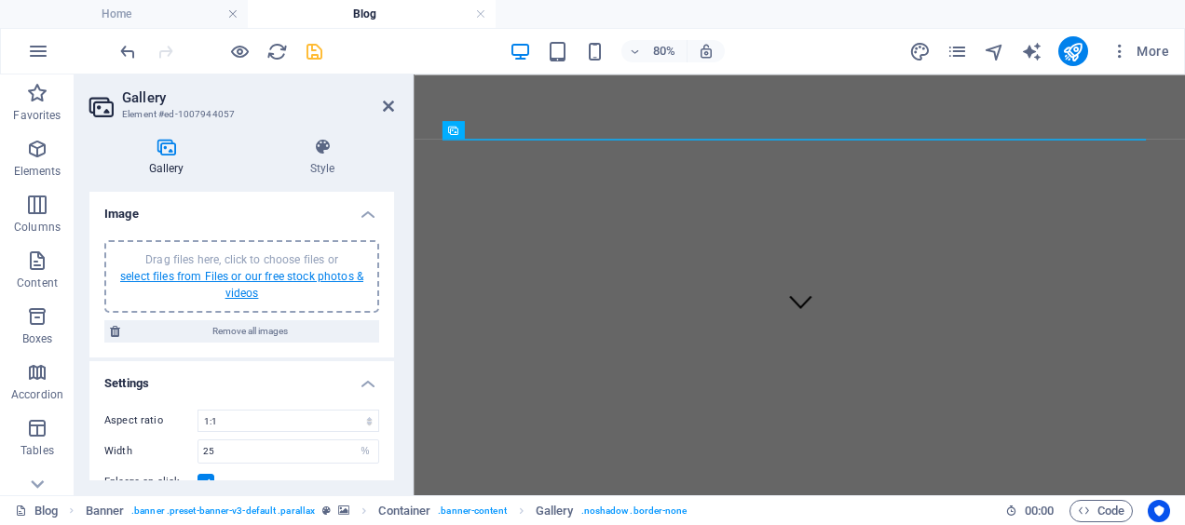
click at [286, 270] on link "select files from Files or our free stock photos & videos" at bounding box center [241, 285] width 243 height 30
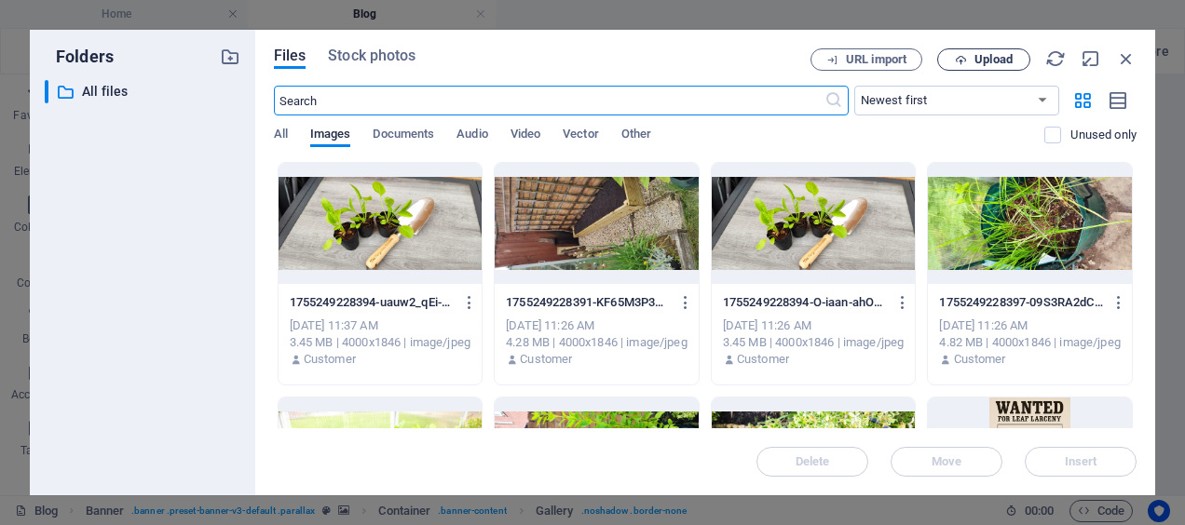
click at [993, 56] on span "Upload" at bounding box center [993, 59] width 38 height 11
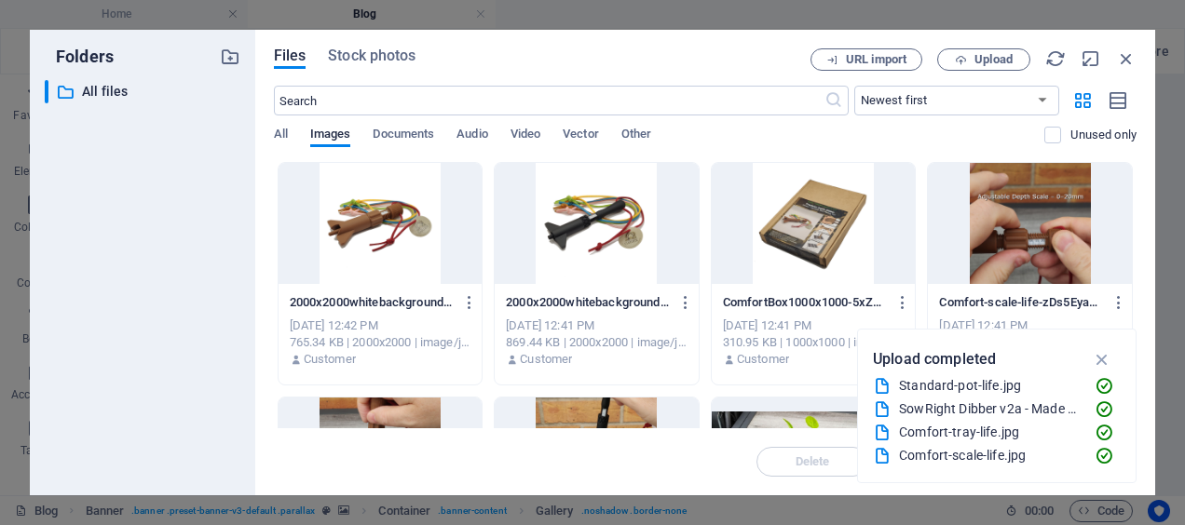
click at [417, 212] on div at bounding box center [381, 223] width 204 height 121
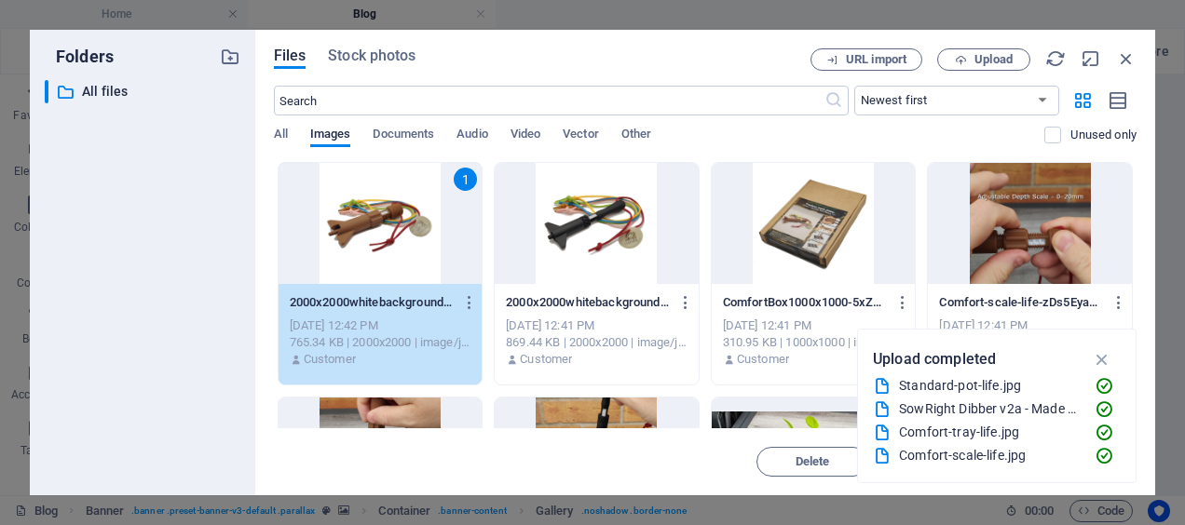
click at [620, 226] on div at bounding box center [597, 223] width 204 height 121
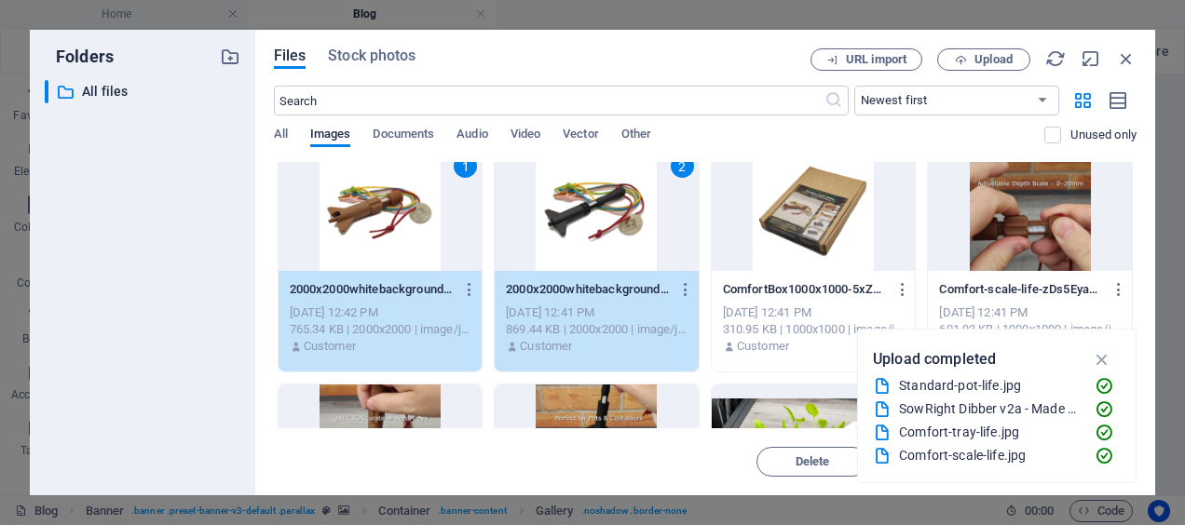
scroll to position [0, 0]
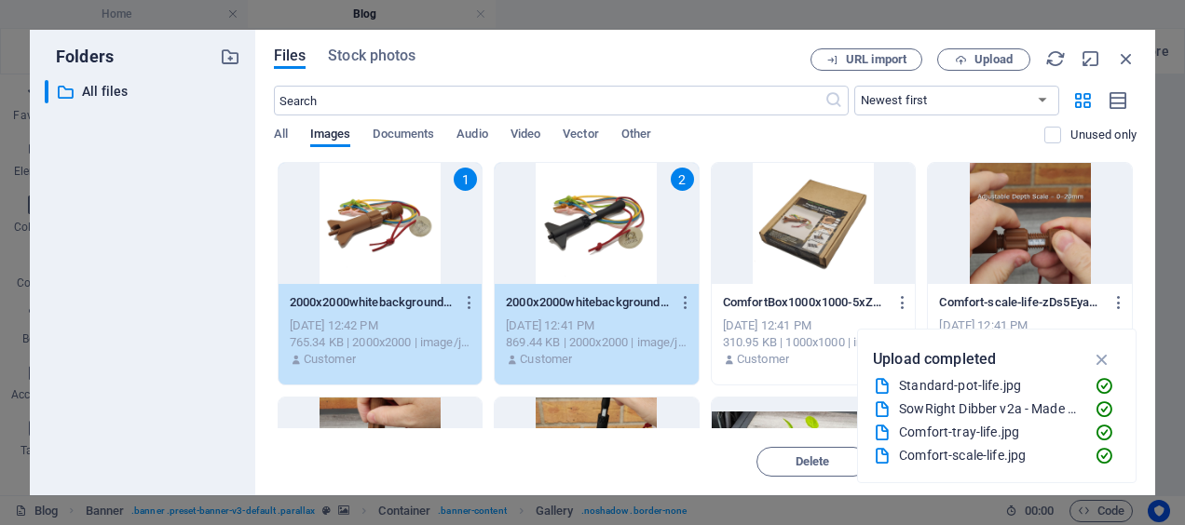
click at [682, 262] on div "2" at bounding box center [597, 223] width 204 height 121
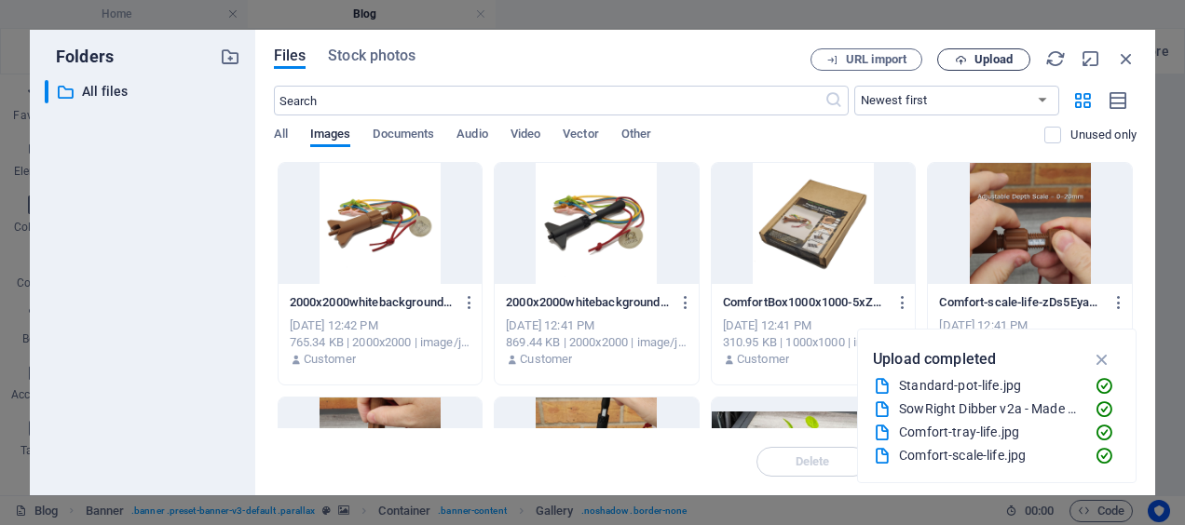
click at [997, 58] on span "Upload" at bounding box center [993, 59] width 38 height 11
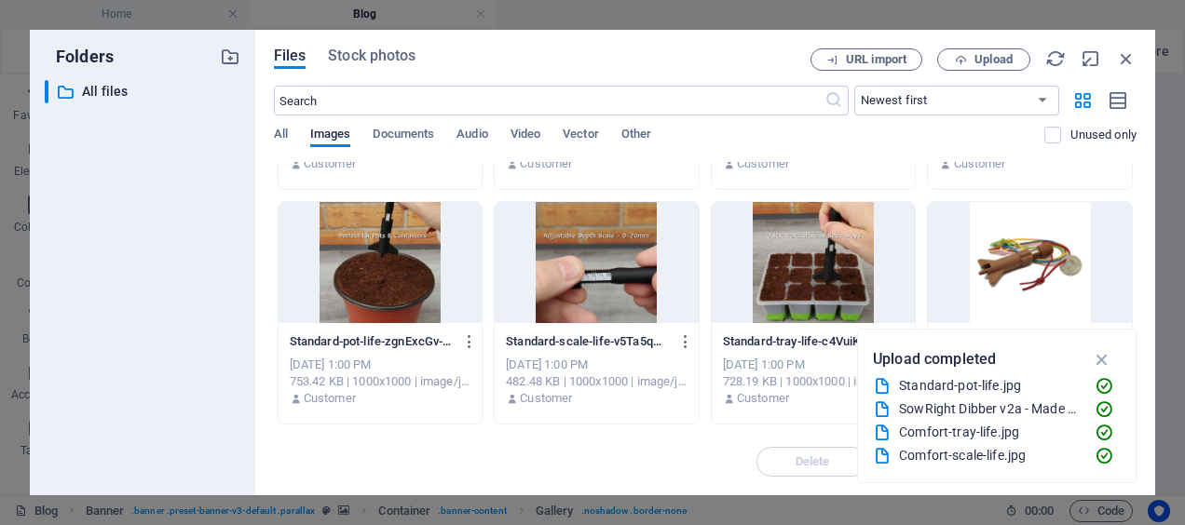
scroll to position [265, 0]
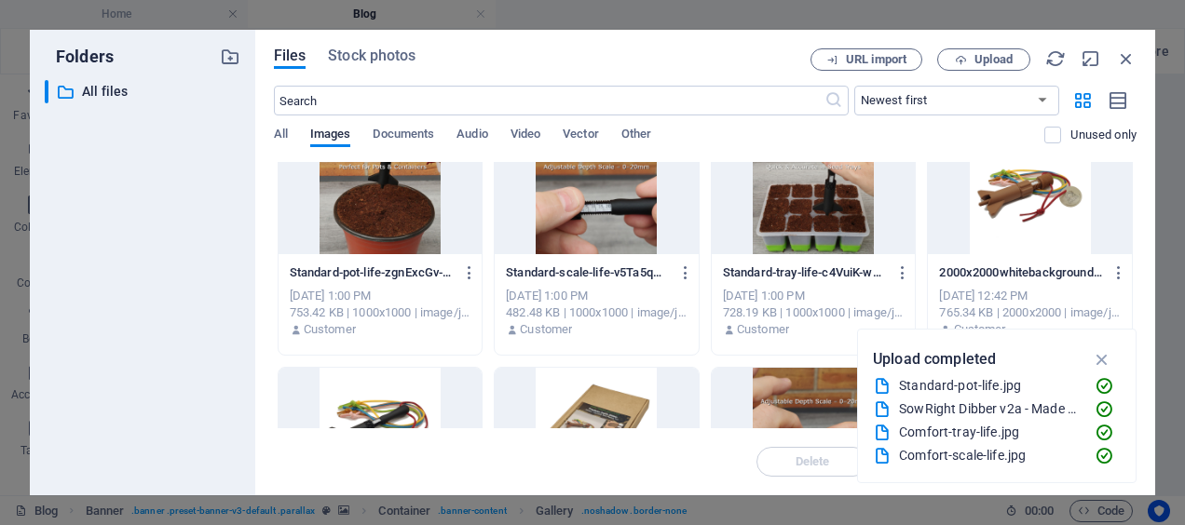
click at [994, 206] on div at bounding box center [1030, 193] width 204 height 121
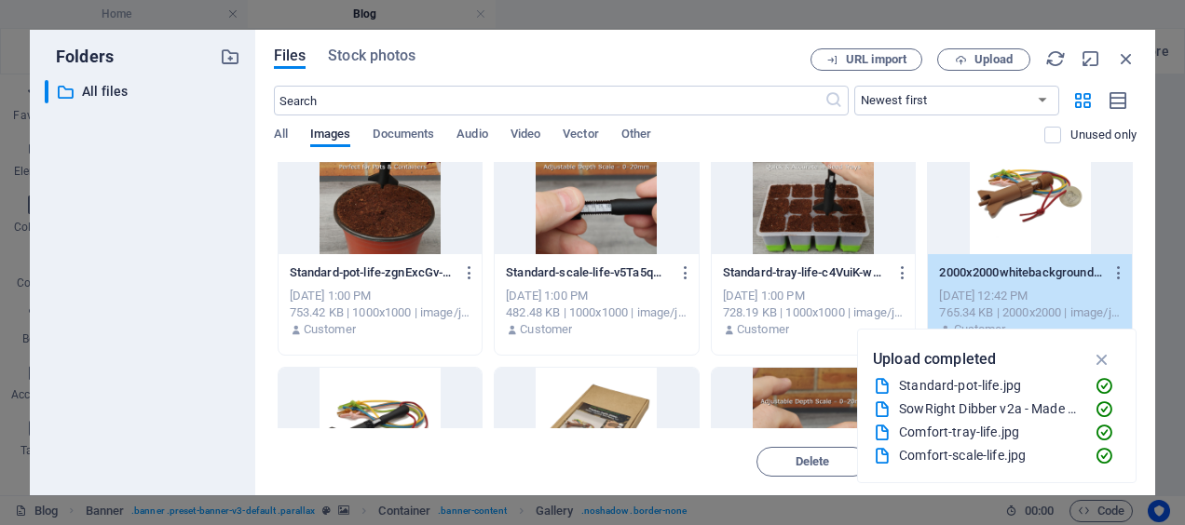
click at [993, 206] on div "1" at bounding box center [1030, 193] width 204 height 121
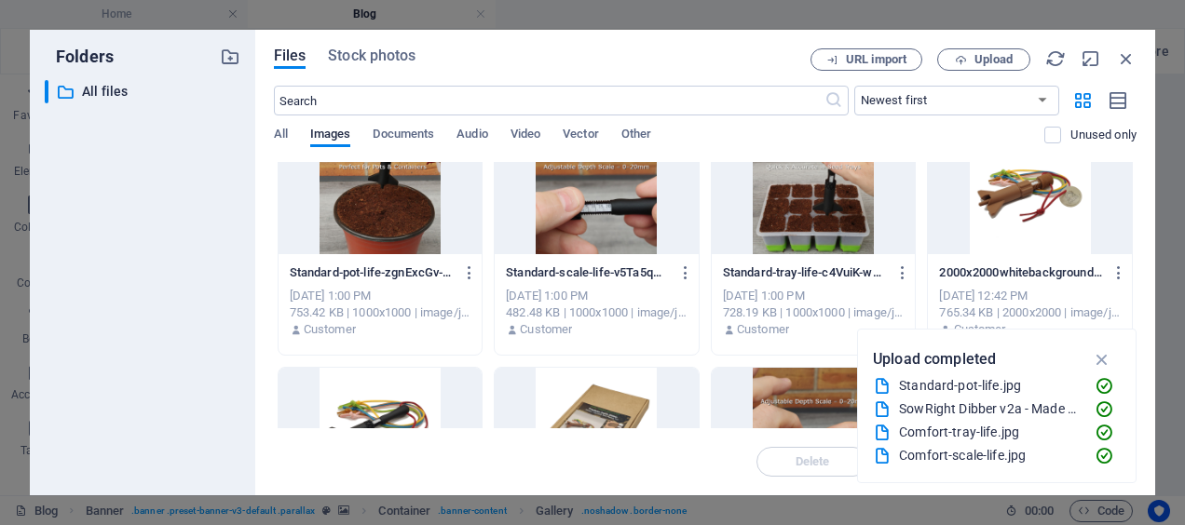
click at [993, 206] on div at bounding box center [1030, 193] width 204 height 121
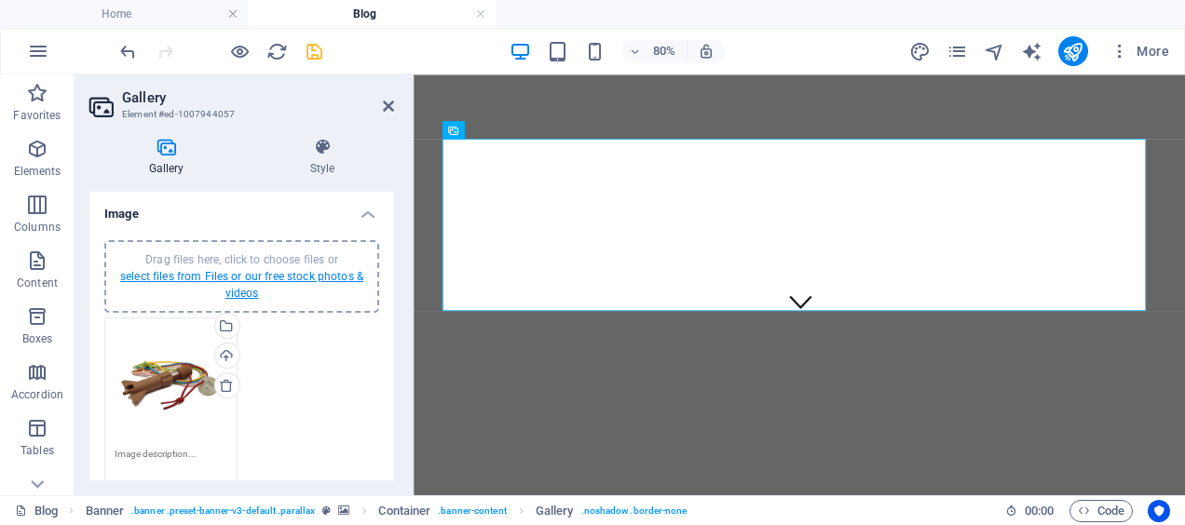
click at [289, 275] on link "select files from Files or our free stock photos & videos" at bounding box center [241, 285] width 243 height 30
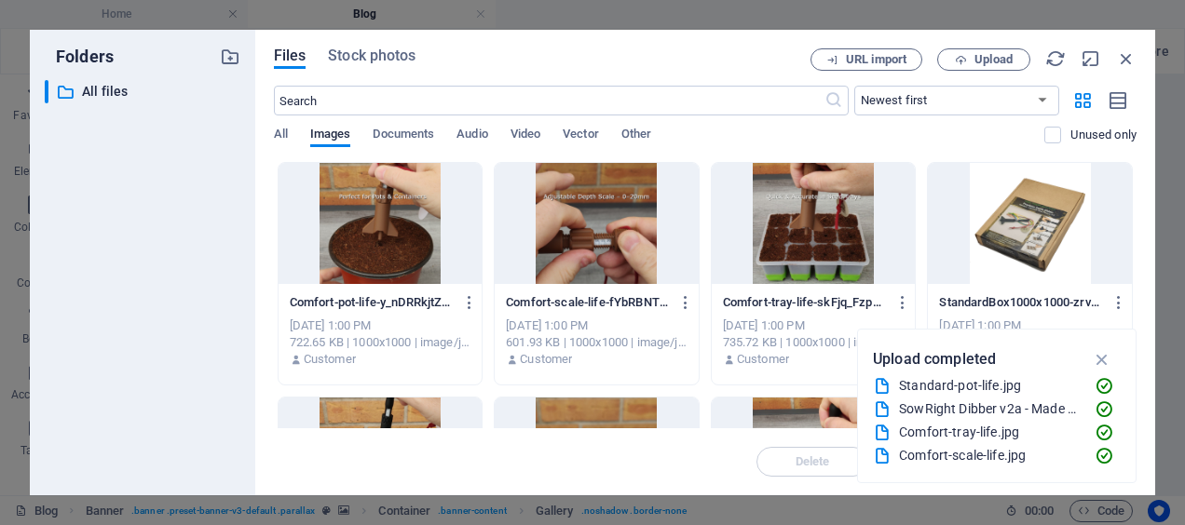
click at [1133, 204] on div "Files Stock photos URL import Upload ​ Newest first Oldest first Name (A-Z) Nam…" at bounding box center [705, 263] width 900 height 466
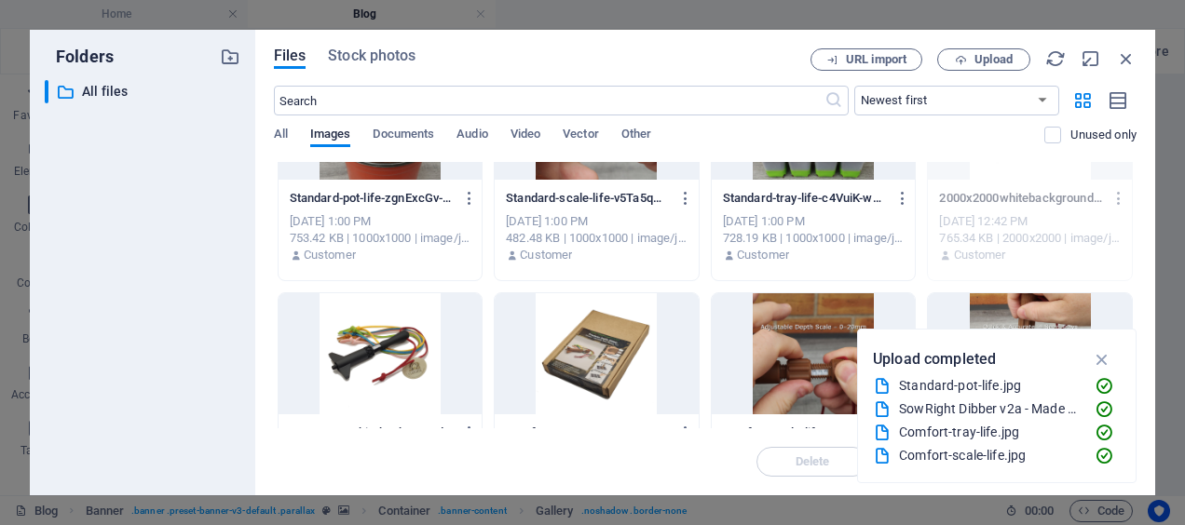
scroll to position [369, 0]
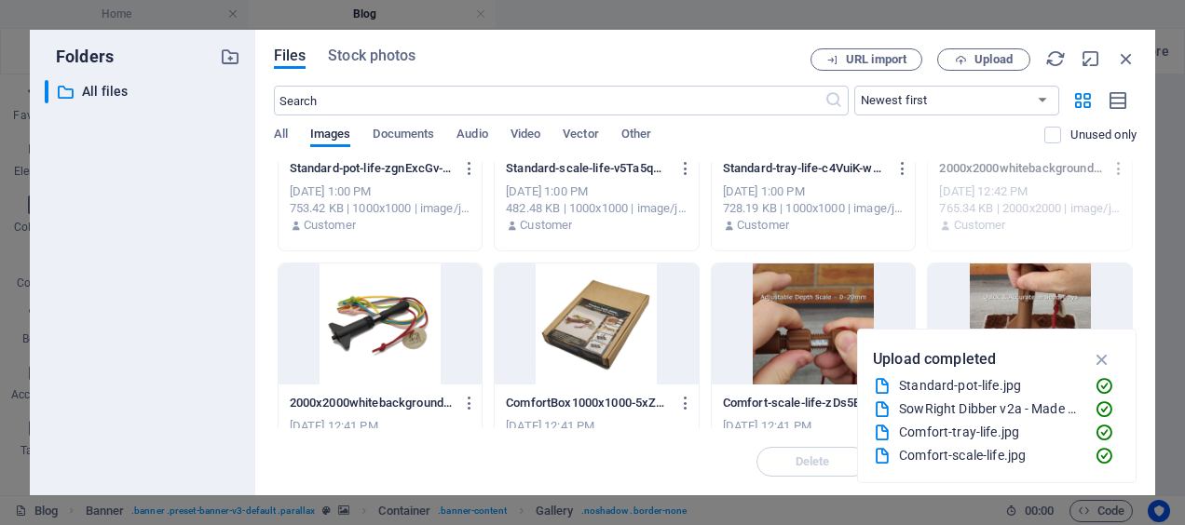
click at [418, 319] on div at bounding box center [381, 324] width 204 height 121
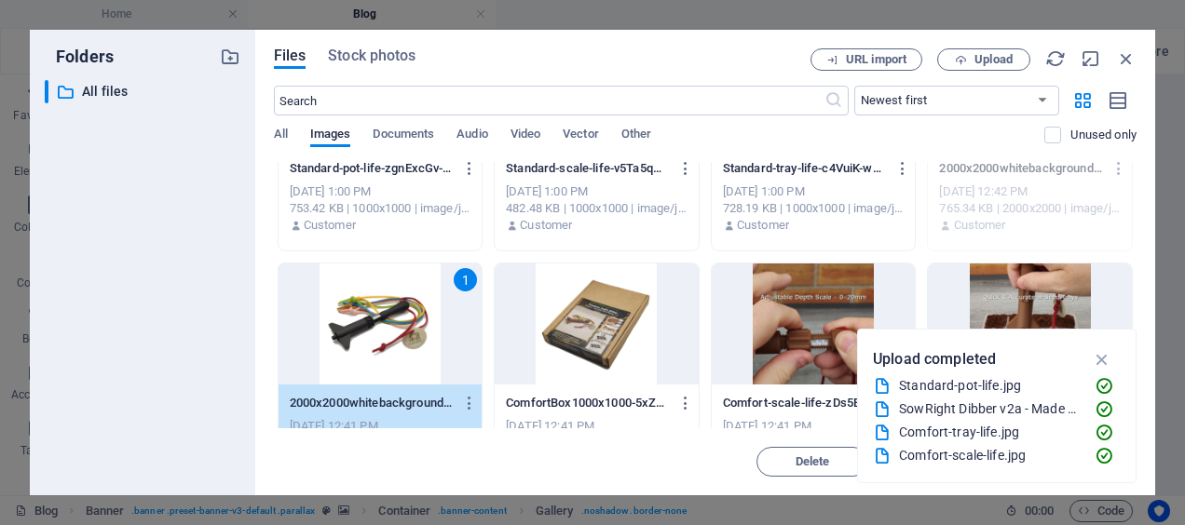
click at [418, 319] on div "1" at bounding box center [381, 324] width 204 height 121
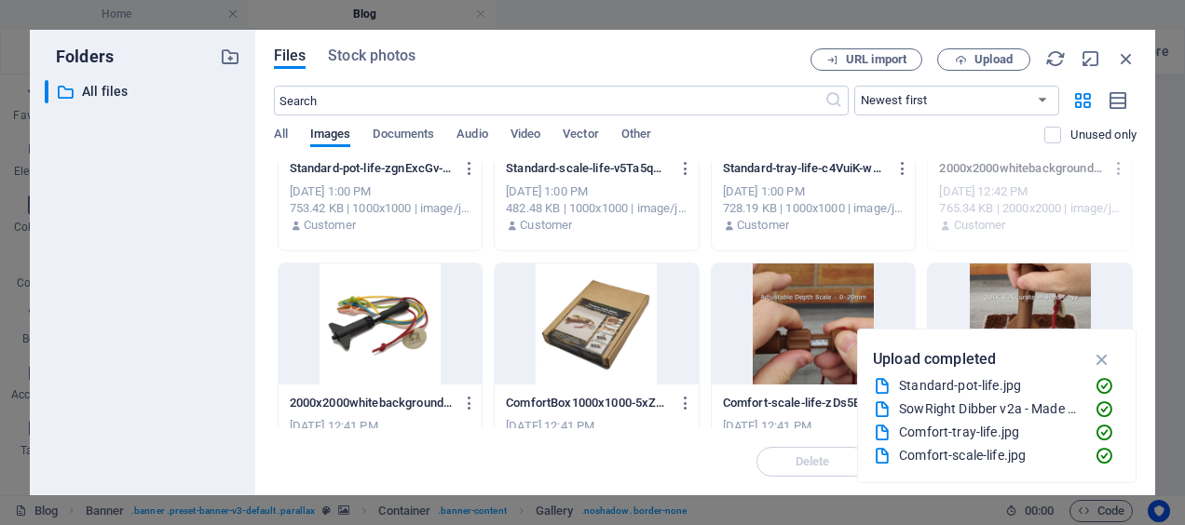
click at [418, 319] on div at bounding box center [381, 324] width 204 height 121
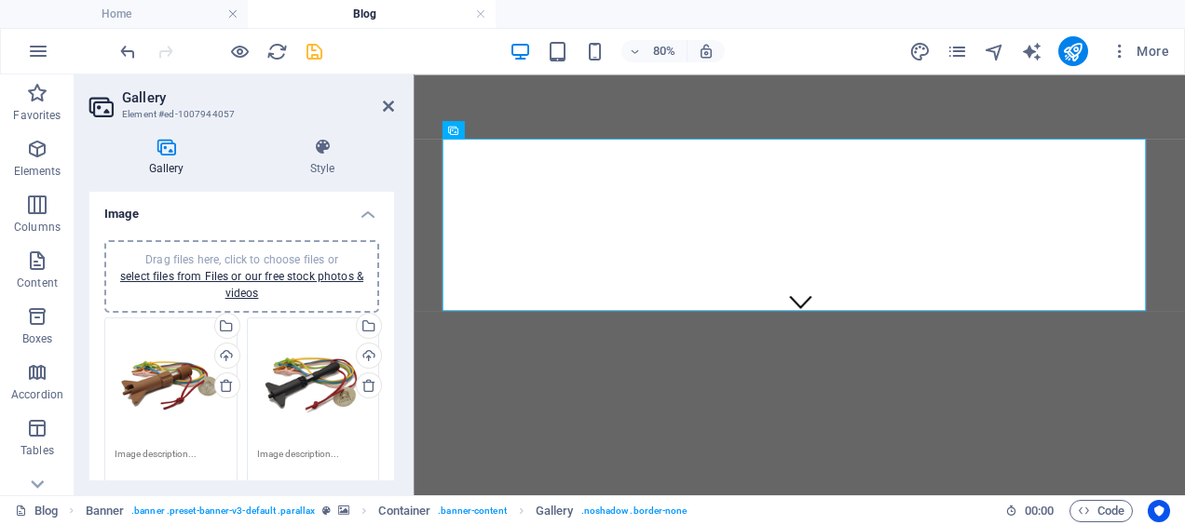
click at [295, 268] on div "Drag files here, click to choose files or select files from Files or our free s…" at bounding box center [242, 277] width 252 height 50
click at [363, 382] on icon at bounding box center [368, 385] width 15 height 15
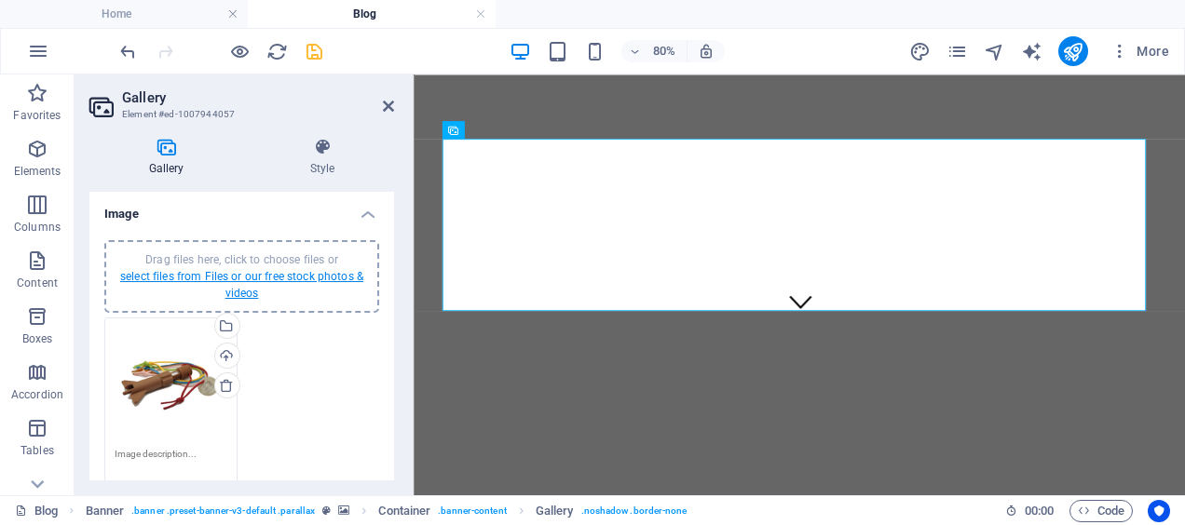
click at [272, 279] on link "select files from Files or our free stock photos & videos" at bounding box center [241, 285] width 243 height 30
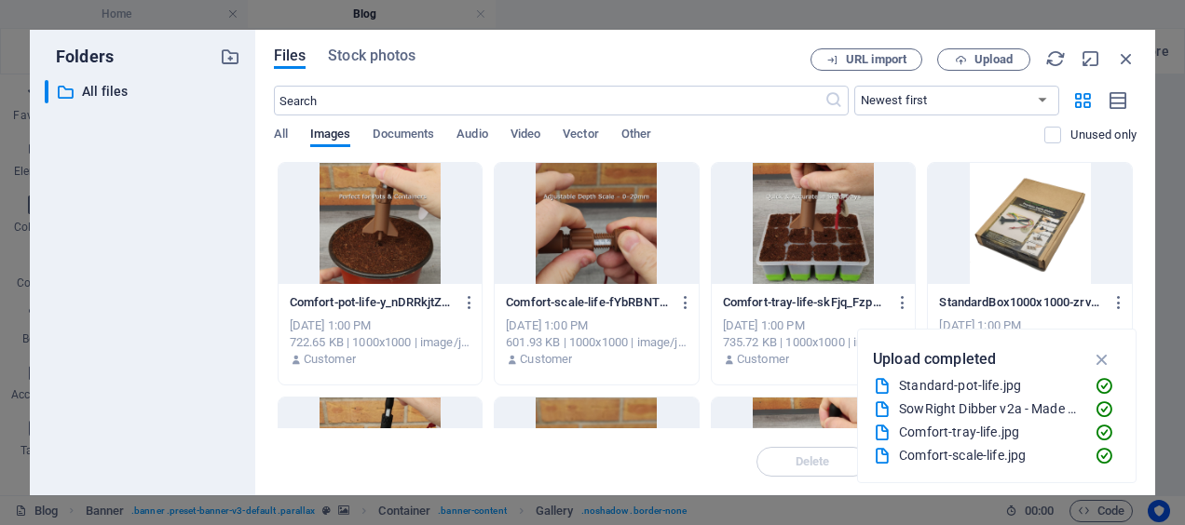
click at [591, 202] on div at bounding box center [597, 223] width 204 height 121
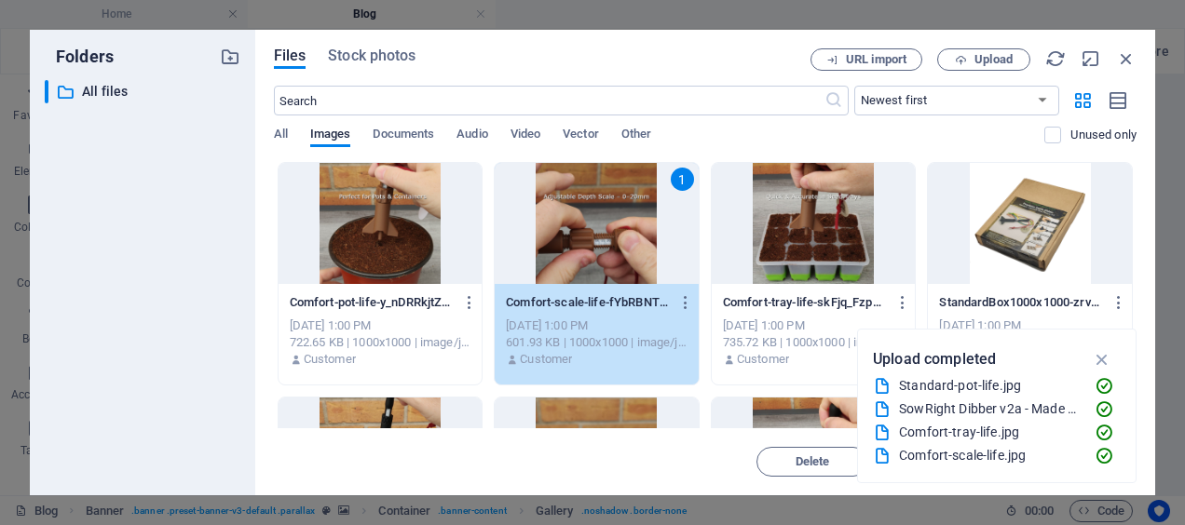
click at [835, 226] on div at bounding box center [814, 223] width 204 height 121
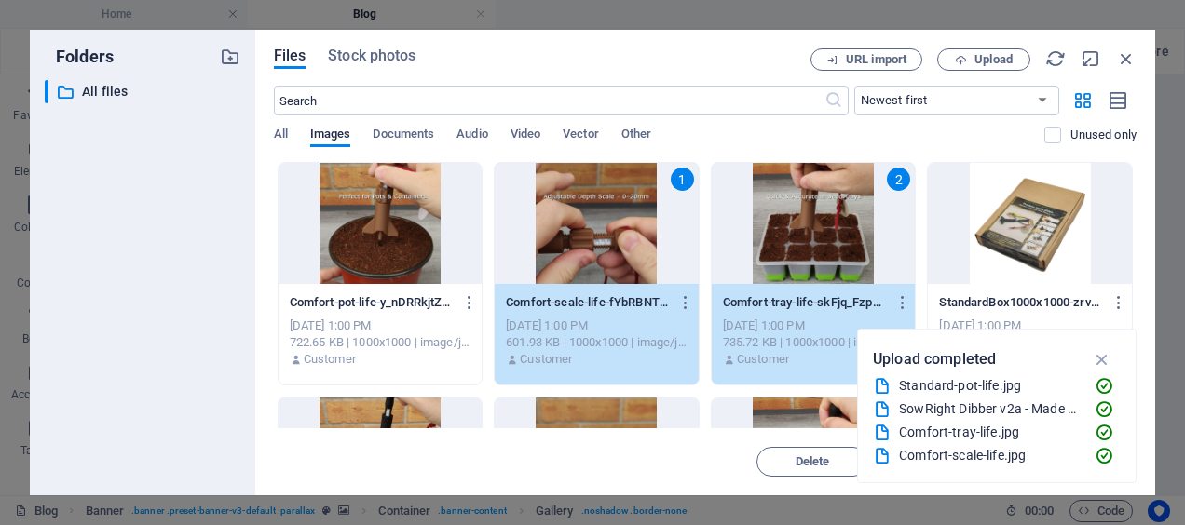
click at [399, 235] on div at bounding box center [381, 223] width 204 height 121
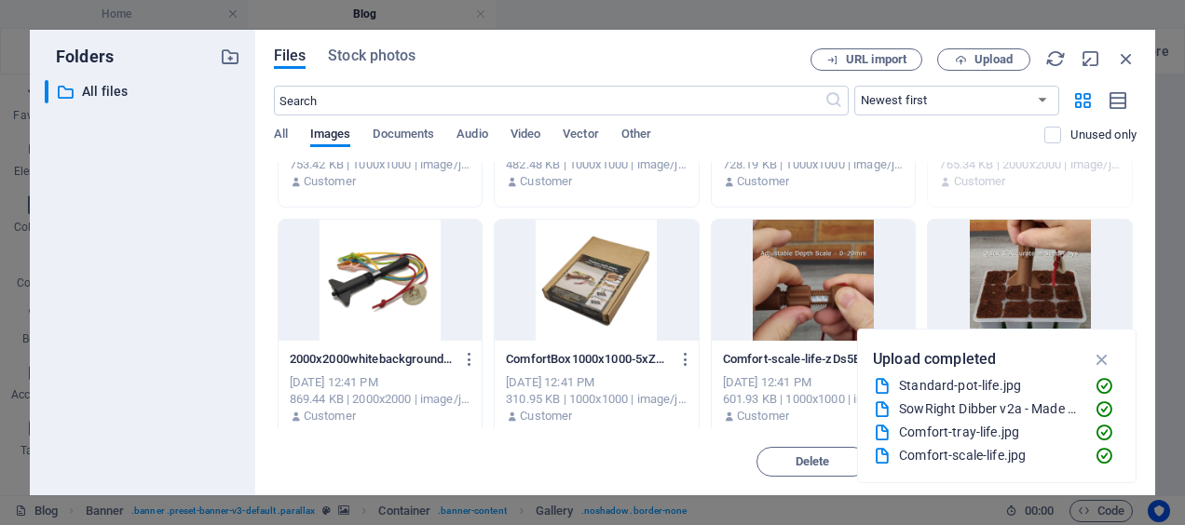
scroll to position [417, 0]
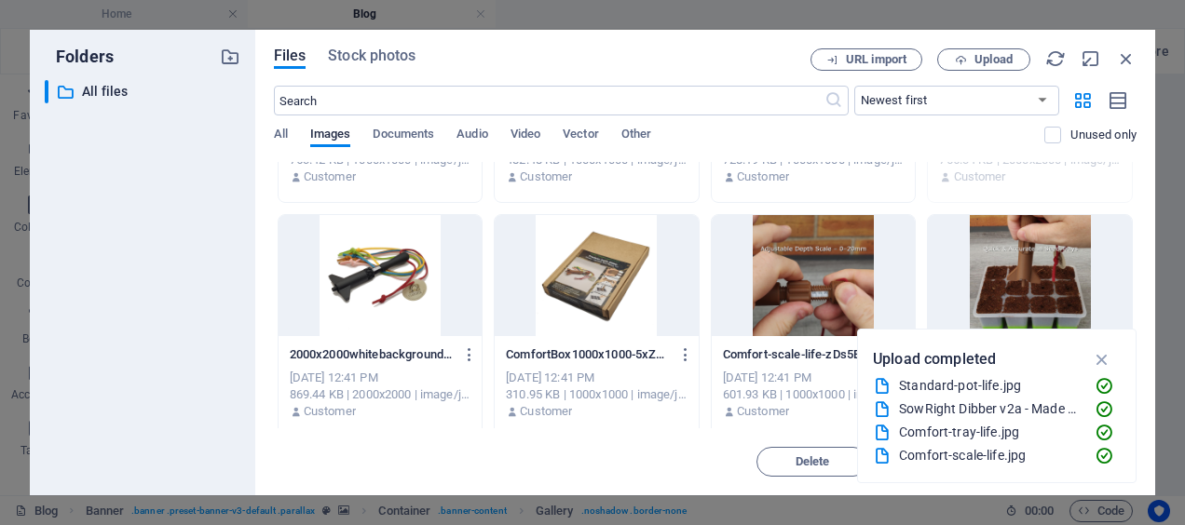
click at [560, 246] on div at bounding box center [597, 275] width 204 height 121
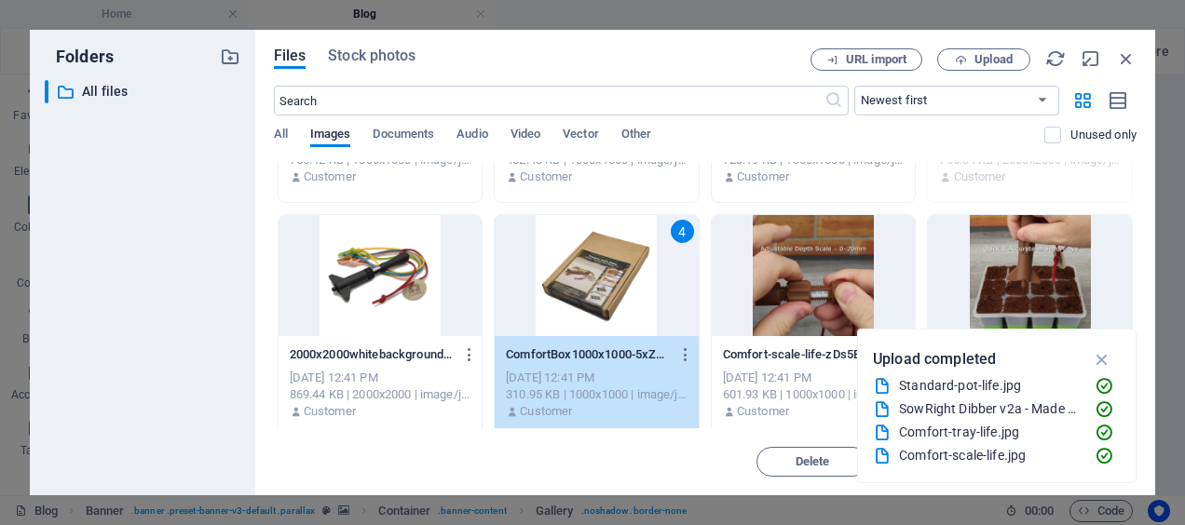
drag, startPoint x: 1137, startPoint y: 237, endPoint x: 1135, endPoint y: 257, distance: 20.6
click at [1135, 257] on div "Files Stock photos URL import Upload ​ Newest first Oldest first Name (A-Z) Nam…" at bounding box center [705, 263] width 900 height 466
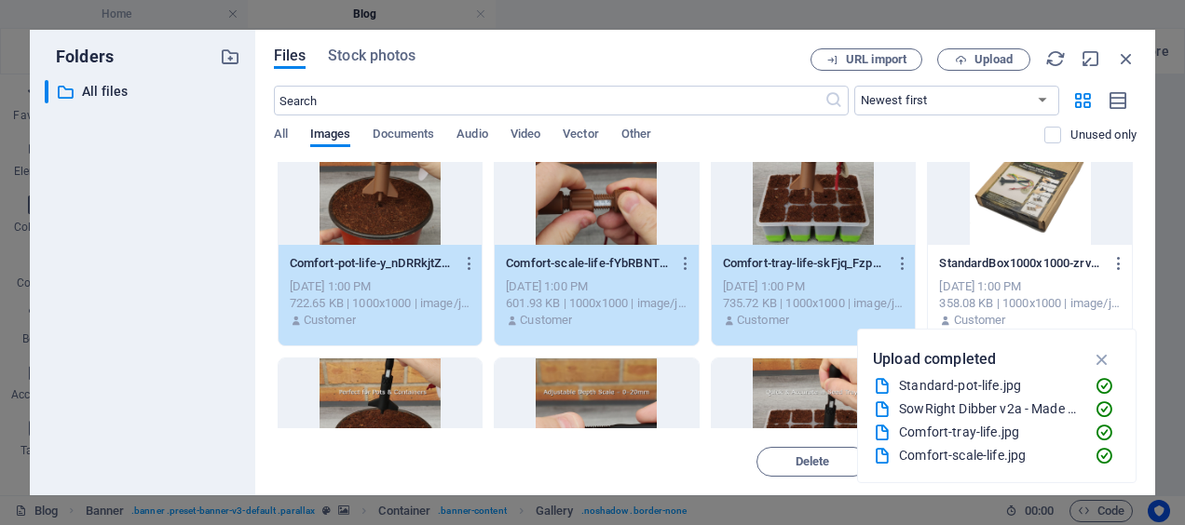
scroll to position [0, 0]
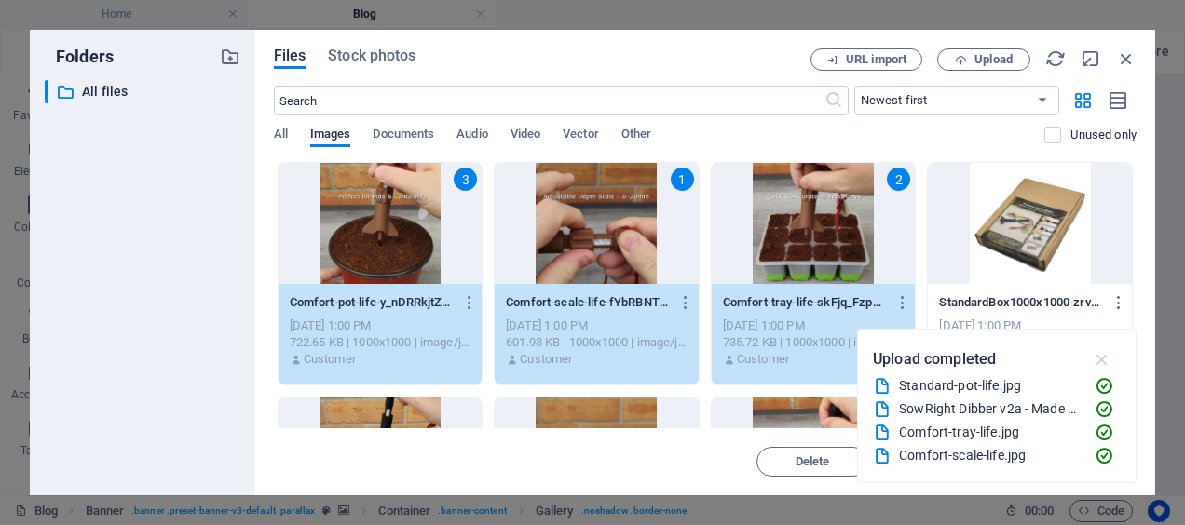
click at [1101, 356] on icon "button" at bounding box center [1102, 359] width 21 height 20
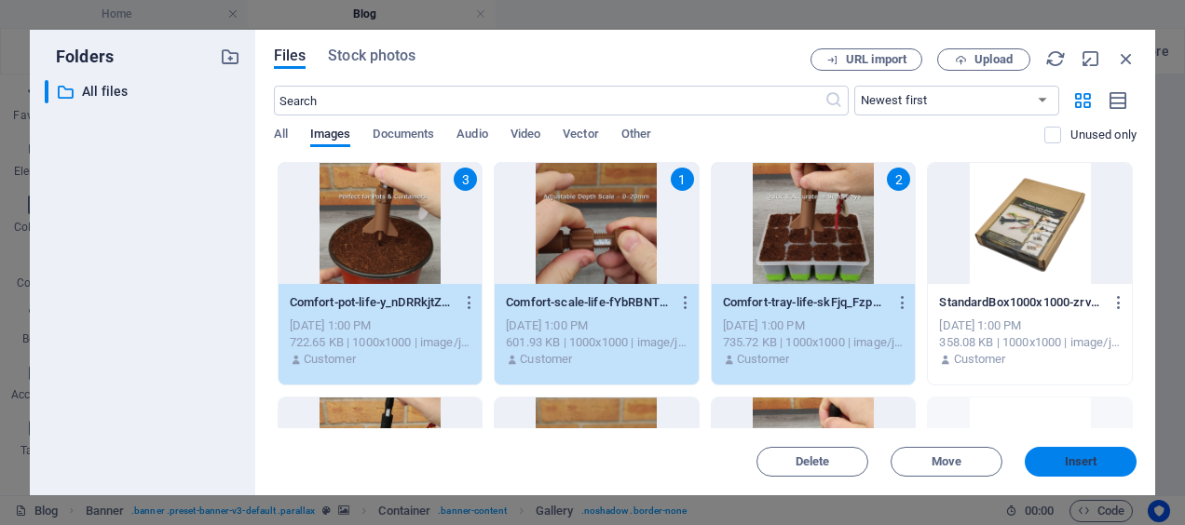
click at [1073, 470] on button "Insert" at bounding box center [1081, 462] width 112 height 30
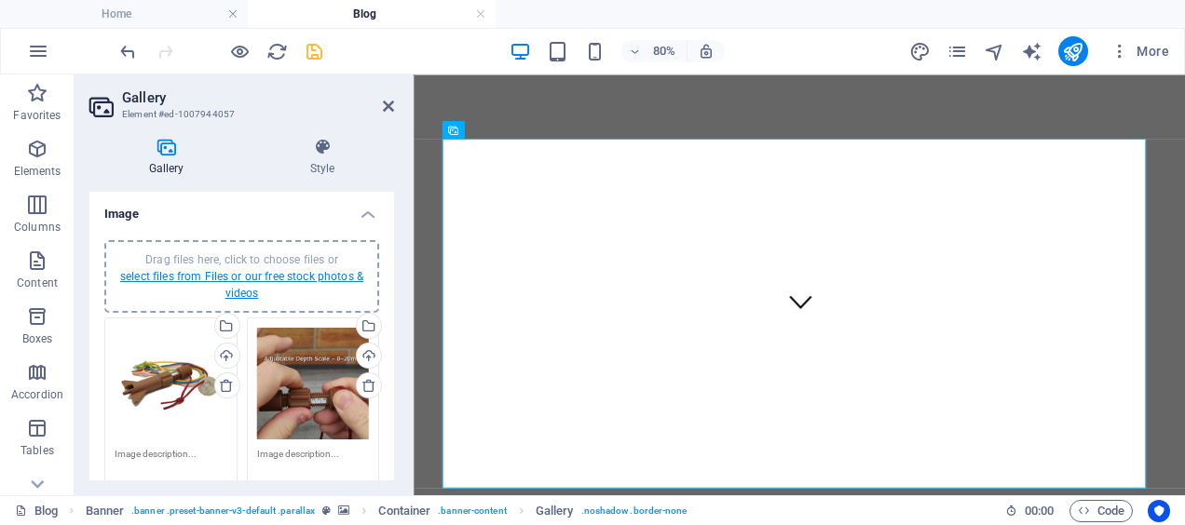
click at [327, 272] on link "select files from Files or our free stock photos & videos" at bounding box center [241, 285] width 243 height 30
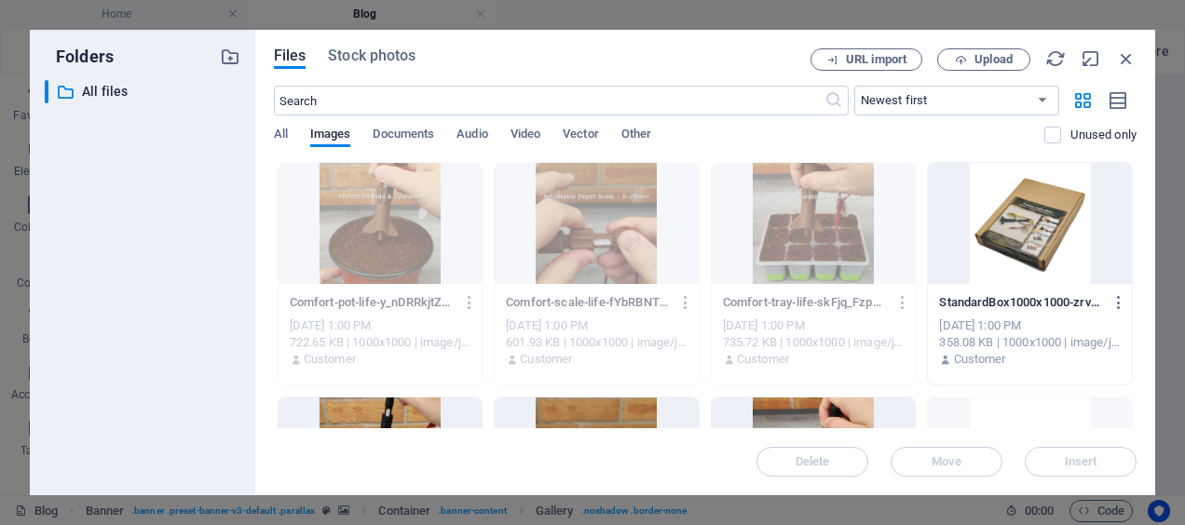
click at [511, 138] on div "All Images Documents Audio Video Vector Other" at bounding box center [659, 144] width 771 height 35
click at [540, 123] on div "​ Newest first Oldest first Name (A-Z) Name (Z-A) Size (0-9) Size (9-0) Resolut…" at bounding box center [705, 124] width 863 height 76
click at [525, 132] on span "Video" at bounding box center [526, 136] width 30 height 26
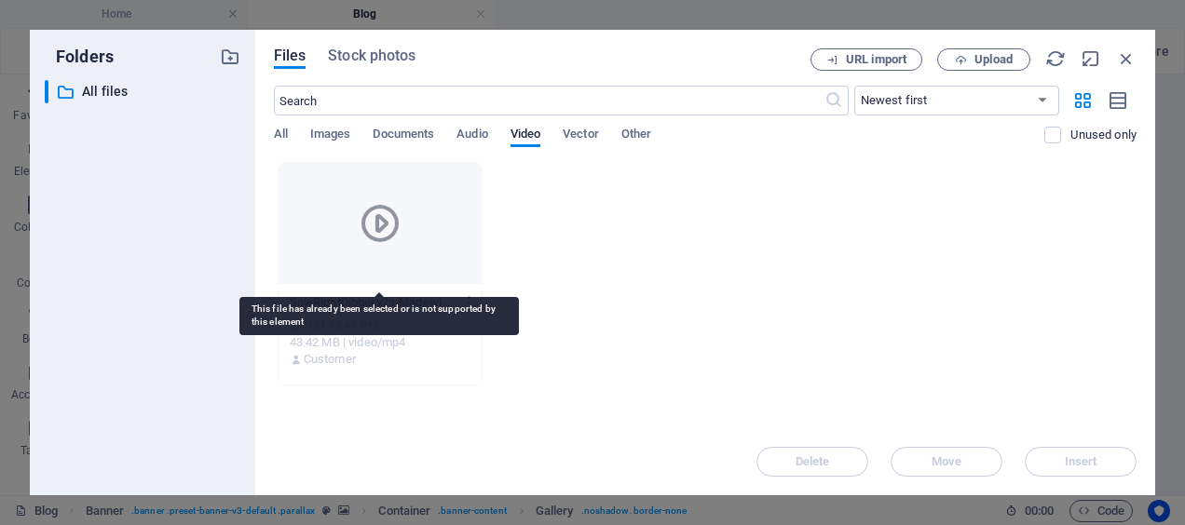
click at [414, 221] on div at bounding box center [381, 223] width 204 height 121
click at [375, 218] on icon at bounding box center [380, 223] width 45 height 45
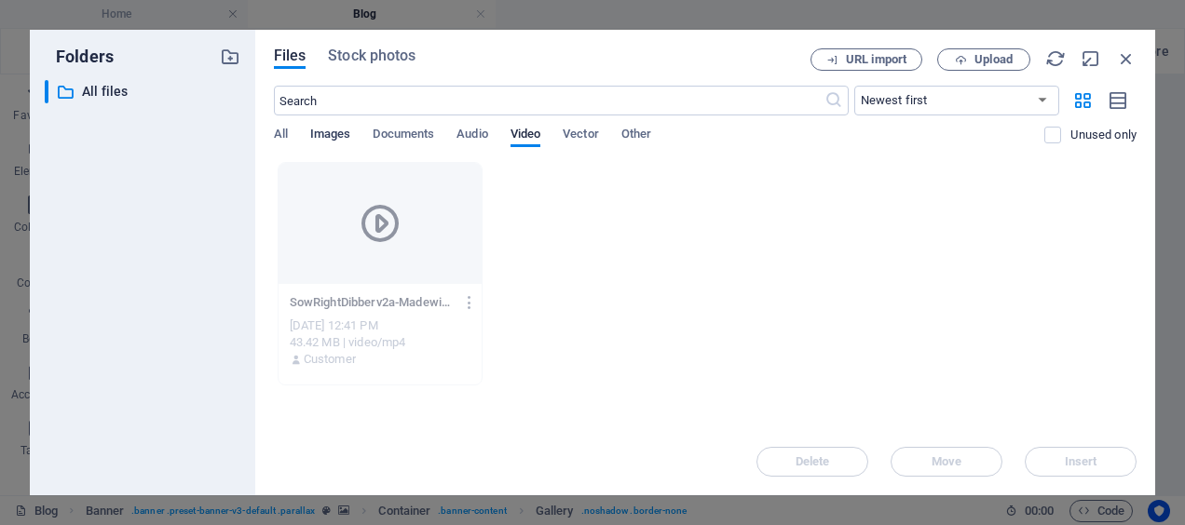
click at [322, 130] on span "Images" at bounding box center [330, 136] width 41 height 26
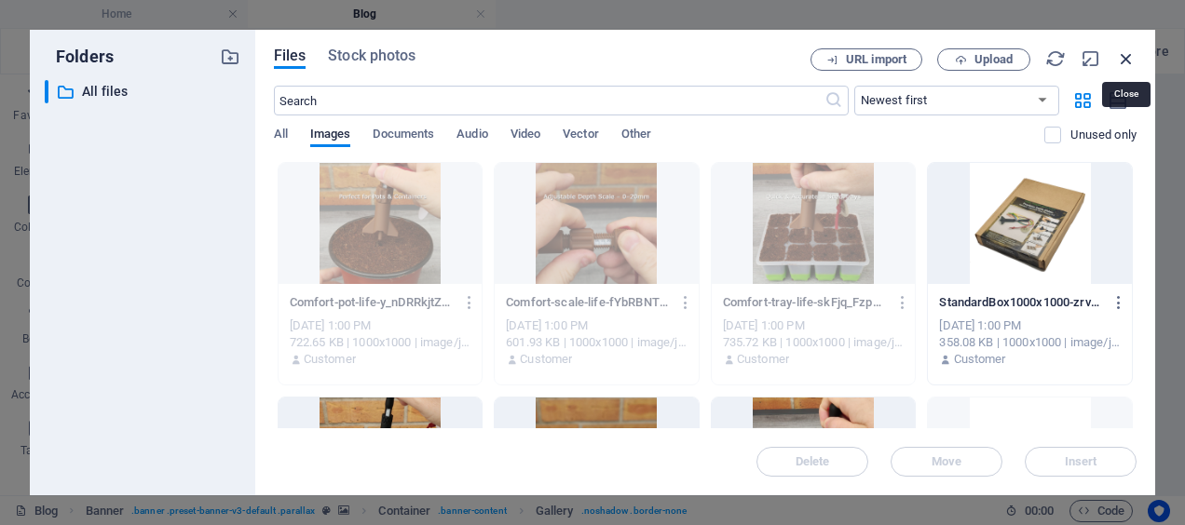
click at [1129, 61] on icon "button" at bounding box center [1126, 58] width 20 height 20
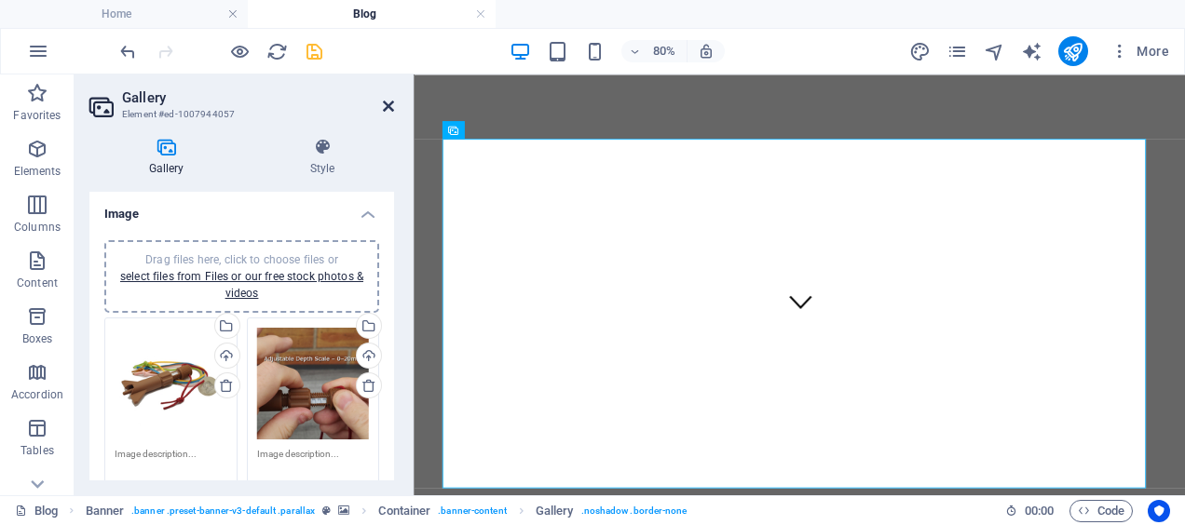
click at [385, 105] on icon at bounding box center [388, 106] width 11 height 15
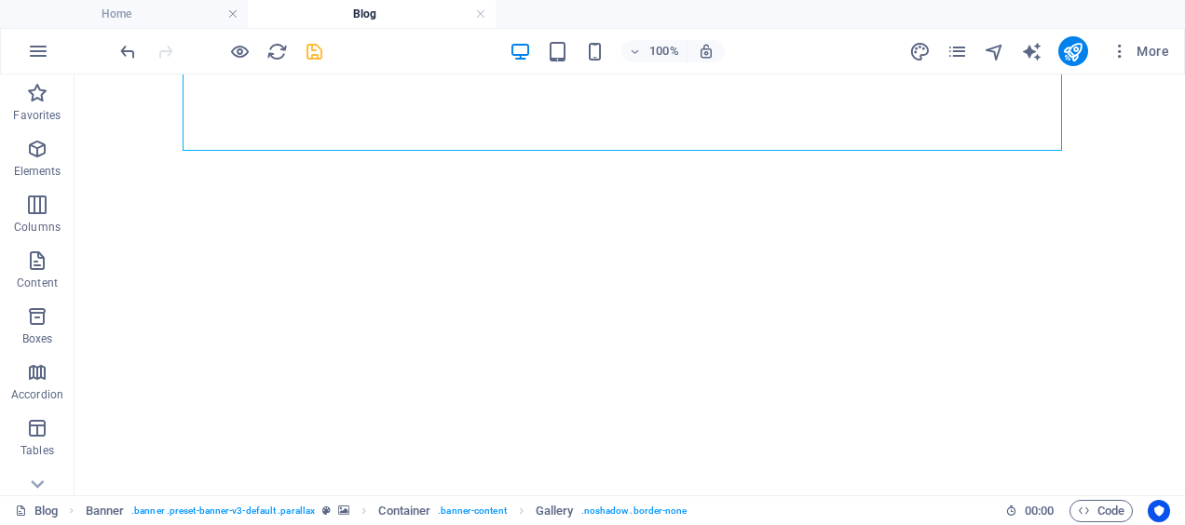
scroll to position [650, 0]
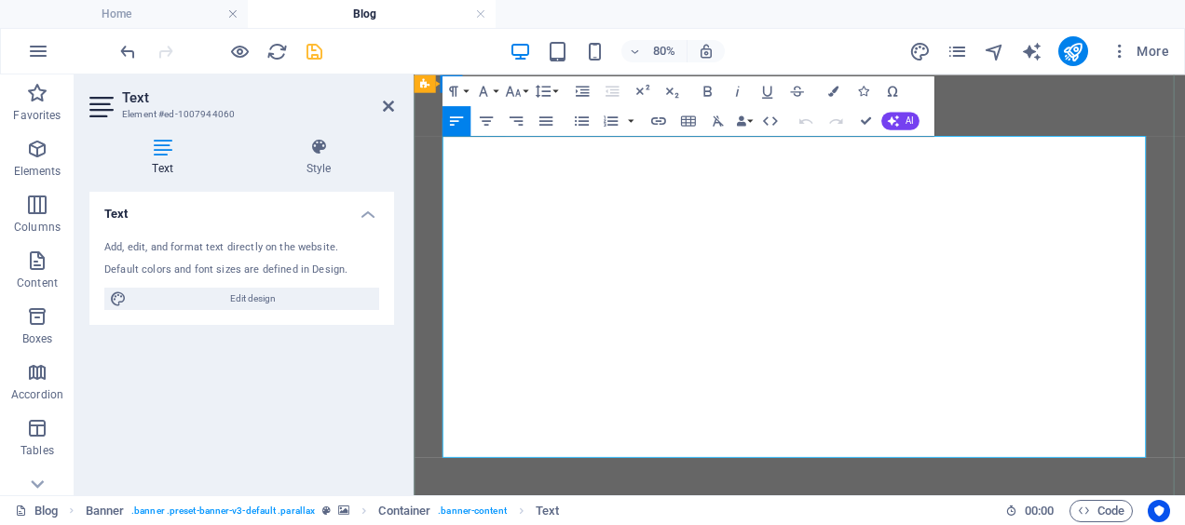
drag, startPoint x: 960, startPoint y: 177, endPoint x: 453, endPoint y: 188, distance: 506.9
drag, startPoint x: 791, startPoint y: 175, endPoint x: 448, endPoint y: 189, distance: 343.1
click at [708, 93] on icon "button" at bounding box center [708, 91] width 18 height 18
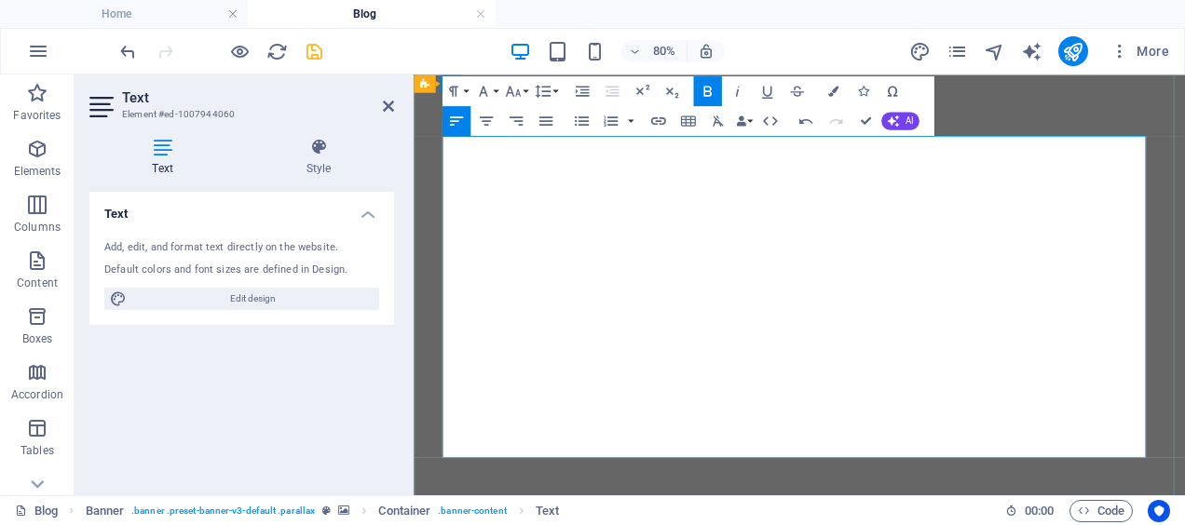
drag, startPoint x: 987, startPoint y: 196, endPoint x: 449, endPoint y: 177, distance: 537.9
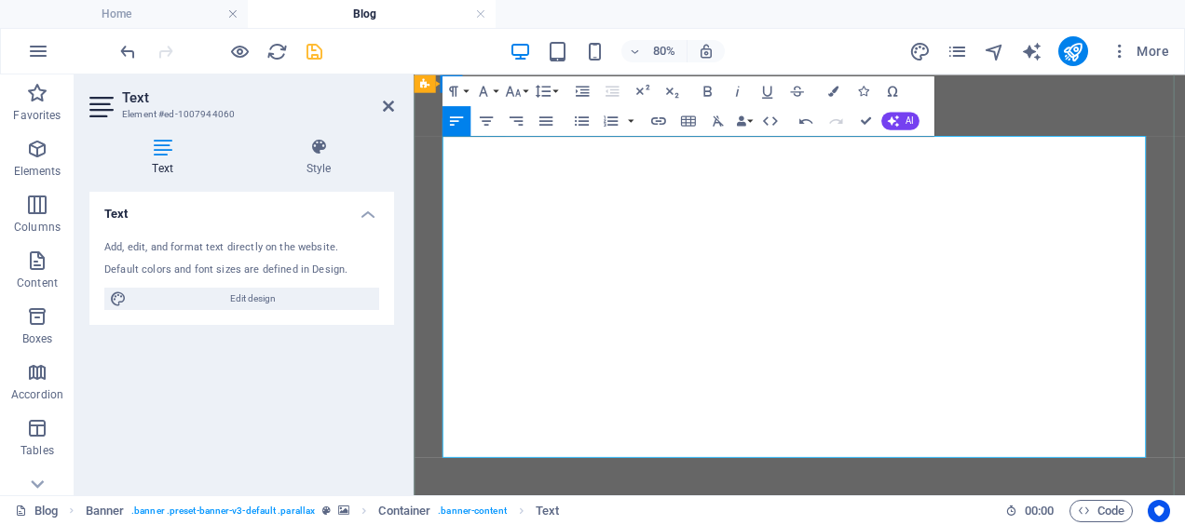
scroll to position [161, 7]
drag, startPoint x: 741, startPoint y: 177, endPoint x: 456, endPoint y: 169, distance: 284.3
click at [703, 89] on icon "button" at bounding box center [707, 91] width 8 height 10
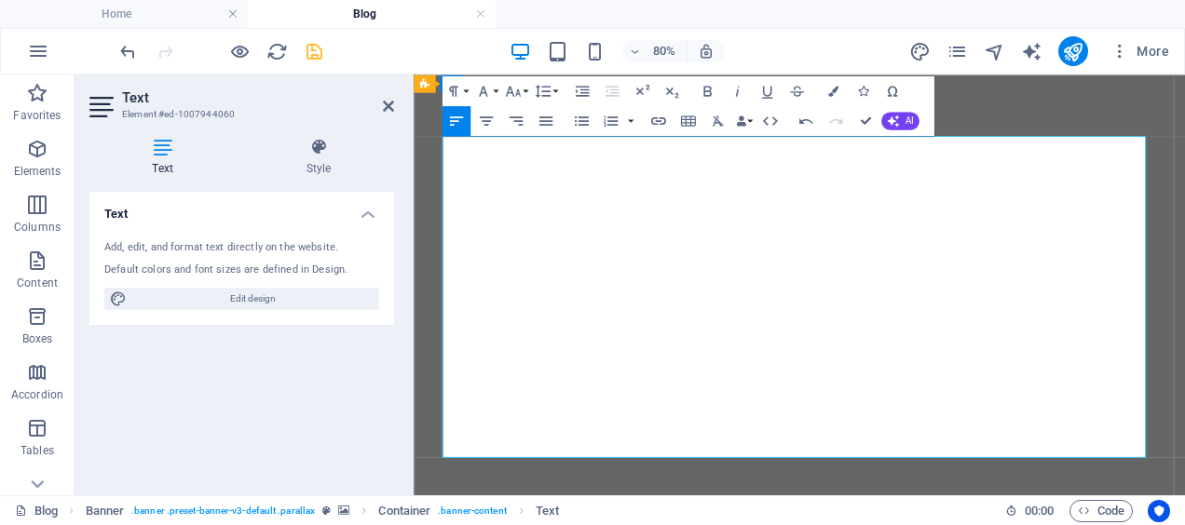
drag, startPoint x: 551, startPoint y: 520, endPoint x: 450, endPoint y: 219, distance: 317.3
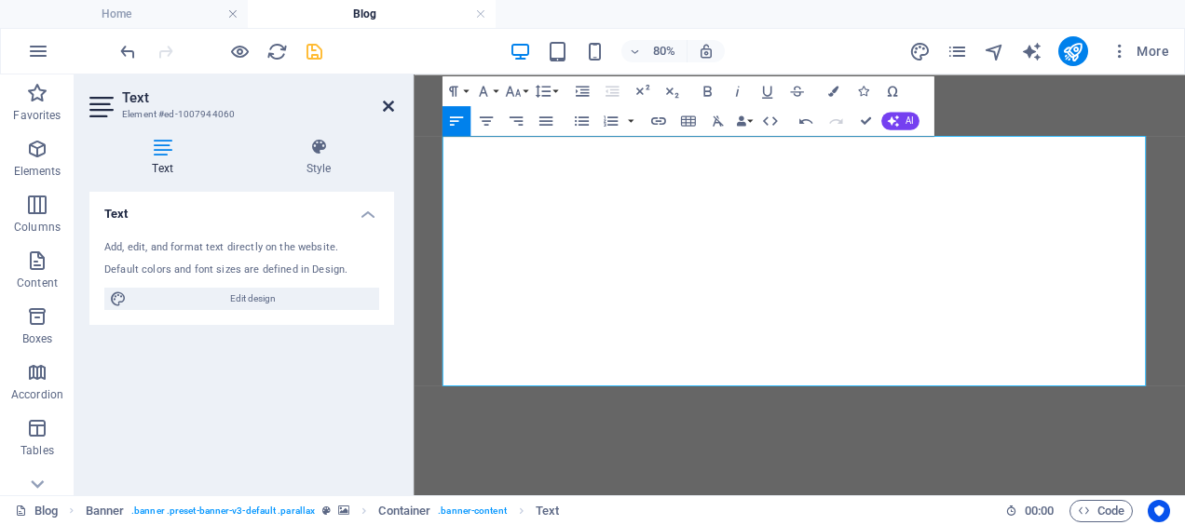
click at [388, 106] on icon at bounding box center [388, 106] width 11 height 15
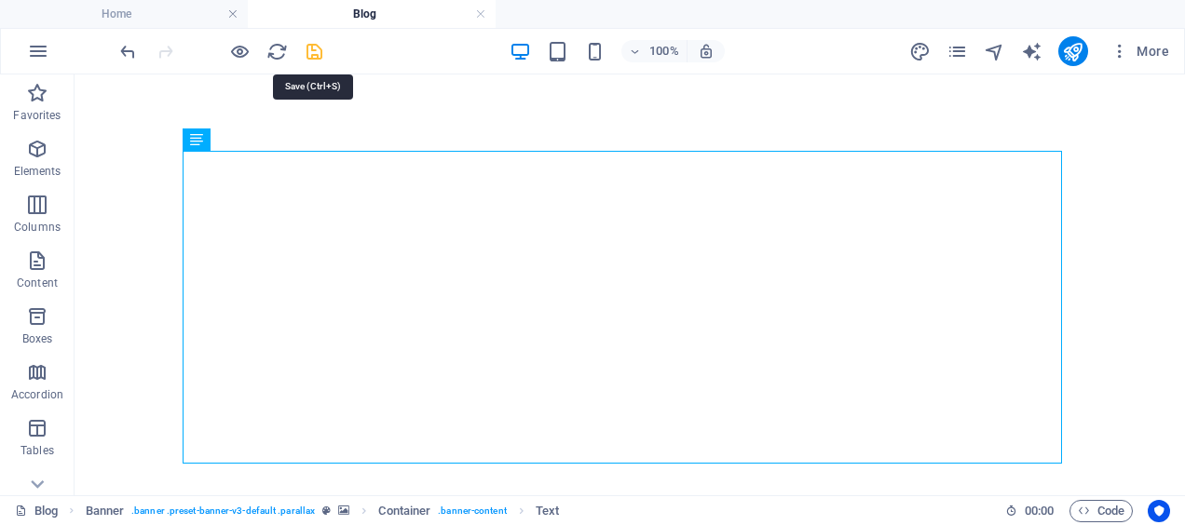
click at [316, 52] on icon "save" at bounding box center [314, 51] width 21 height 21
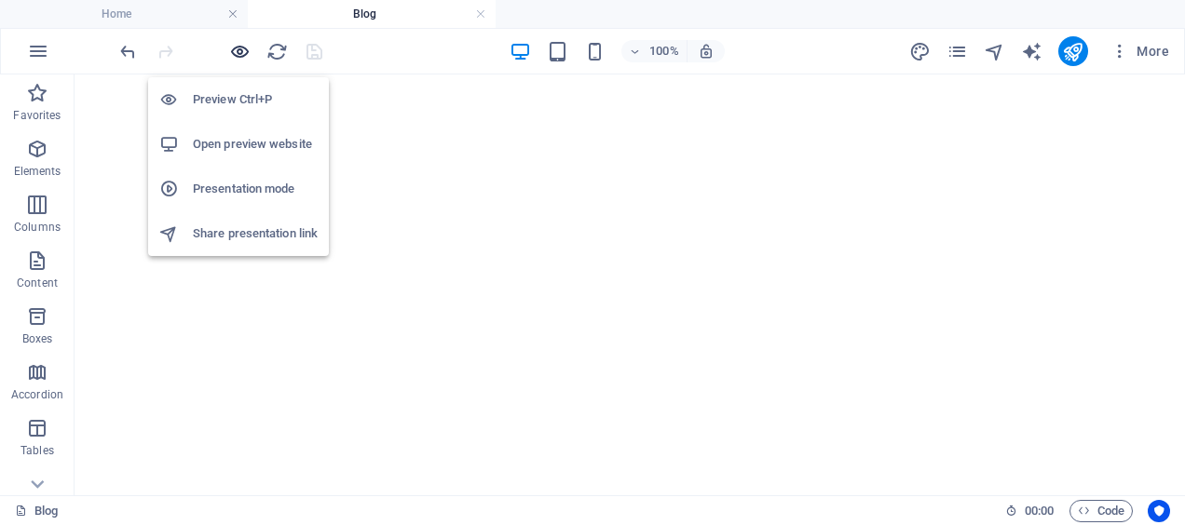
click at [240, 49] on icon "button" at bounding box center [239, 51] width 21 height 21
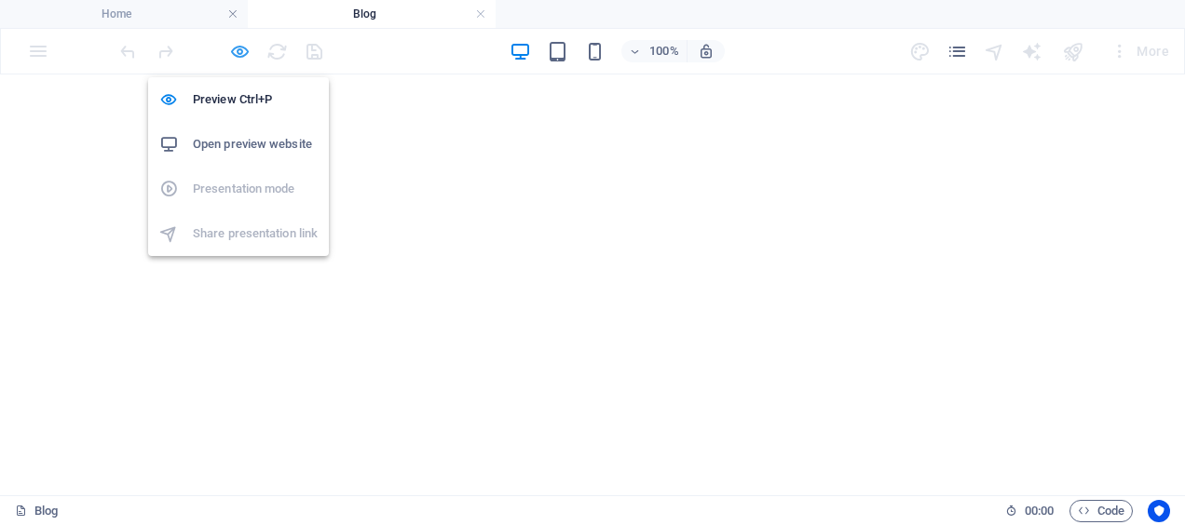
click at [243, 49] on icon "button" at bounding box center [239, 51] width 21 height 21
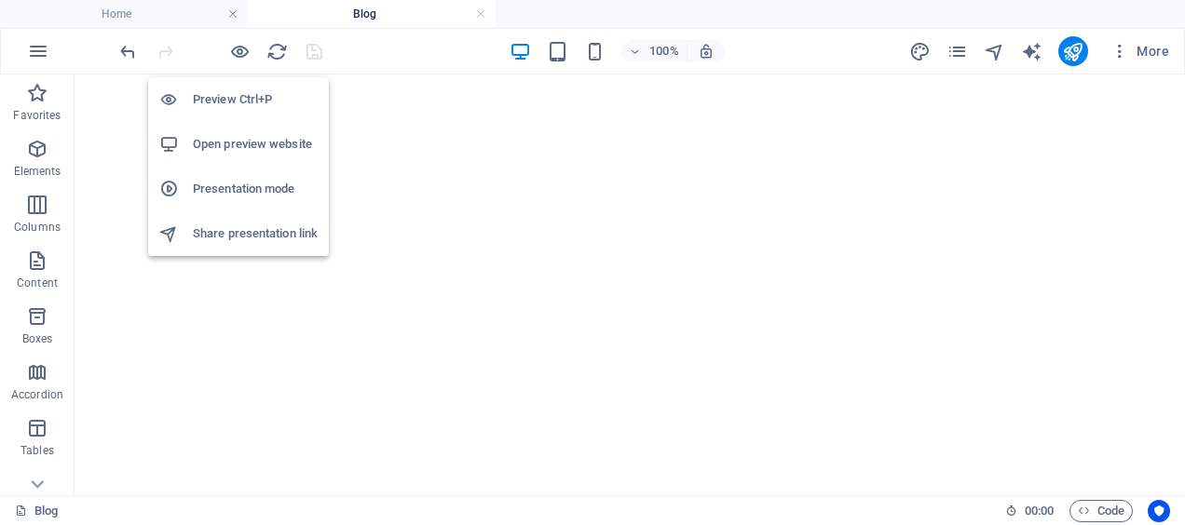
click at [248, 149] on h6 "Open preview website" at bounding box center [255, 144] width 125 height 22
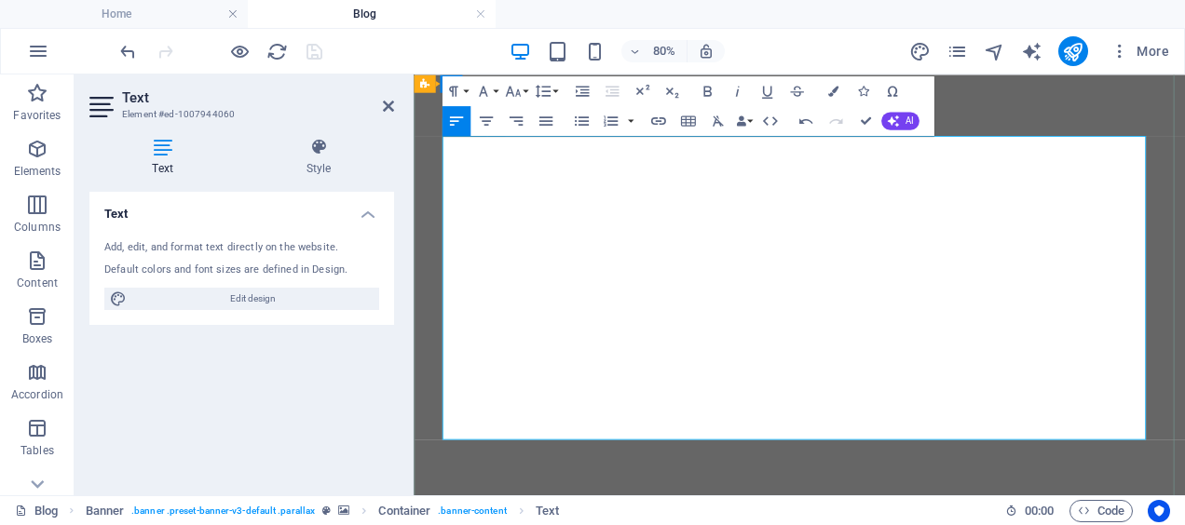
click at [658, 116] on icon "button" at bounding box center [658, 121] width 18 height 18
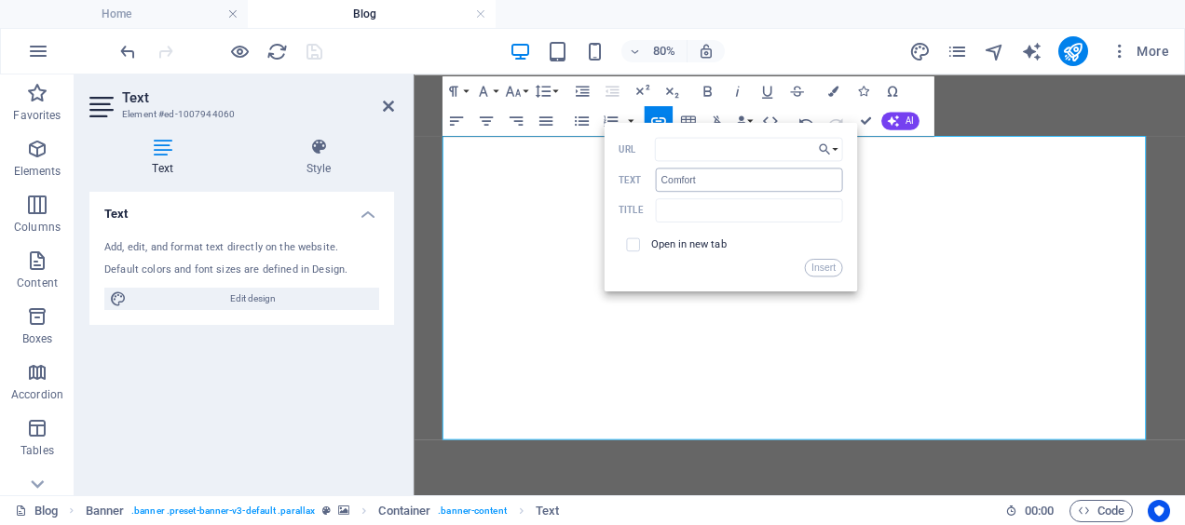
type input "https://www.ebay.co.uk/itm/297653141233"
click at [818, 262] on button "Insert" at bounding box center [822, 267] width 37 height 18
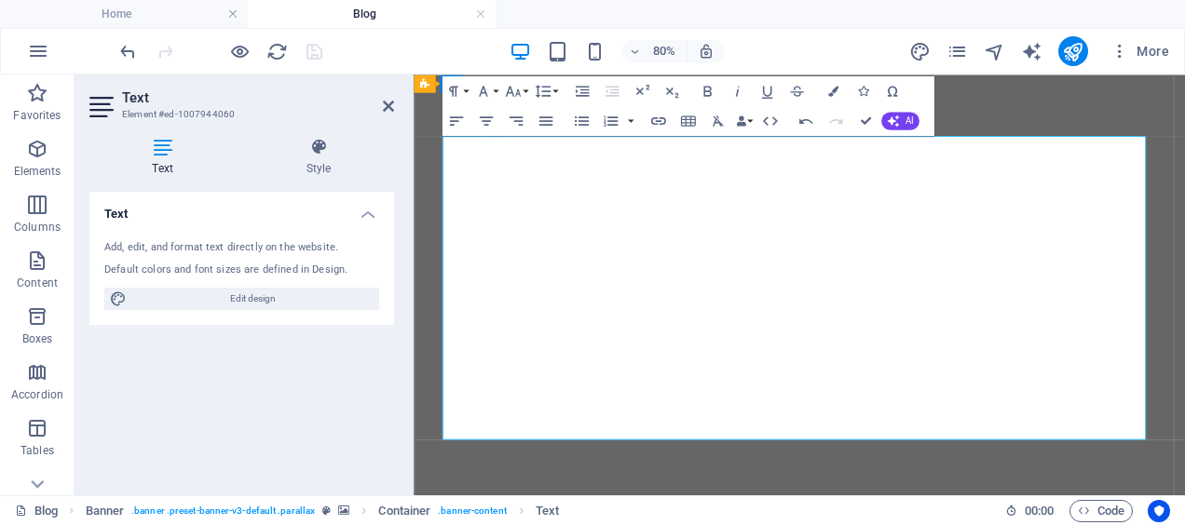
scroll to position [0, 0]
type input "Standard"
click at [666, 116] on icon "button" at bounding box center [658, 121] width 18 height 18
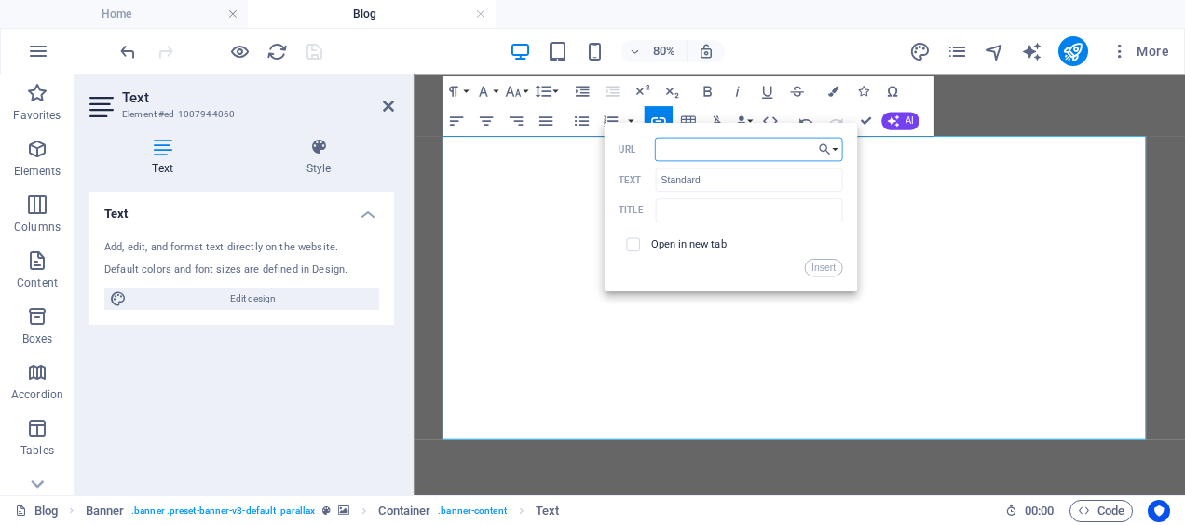
paste input "https://www.ebay.co.uk/itm/297653141796"
type input "https://www.ebay.co.uk/itm/297653141796"
click at [817, 271] on button "Insert" at bounding box center [822, 267] width 37 height 18
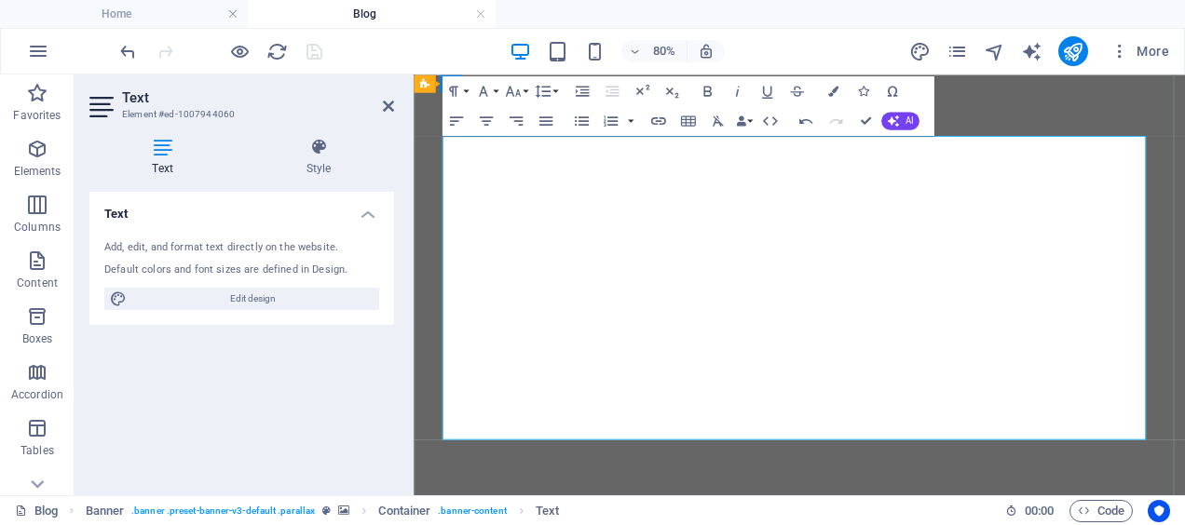
scroll to position [0, 0]
click at [760, 89] on icon "button" at bounding box center [767, 91] width 18 height 18
click at [765, 93] on icon "button" at bounding box center [767, 92] width 10 height 13
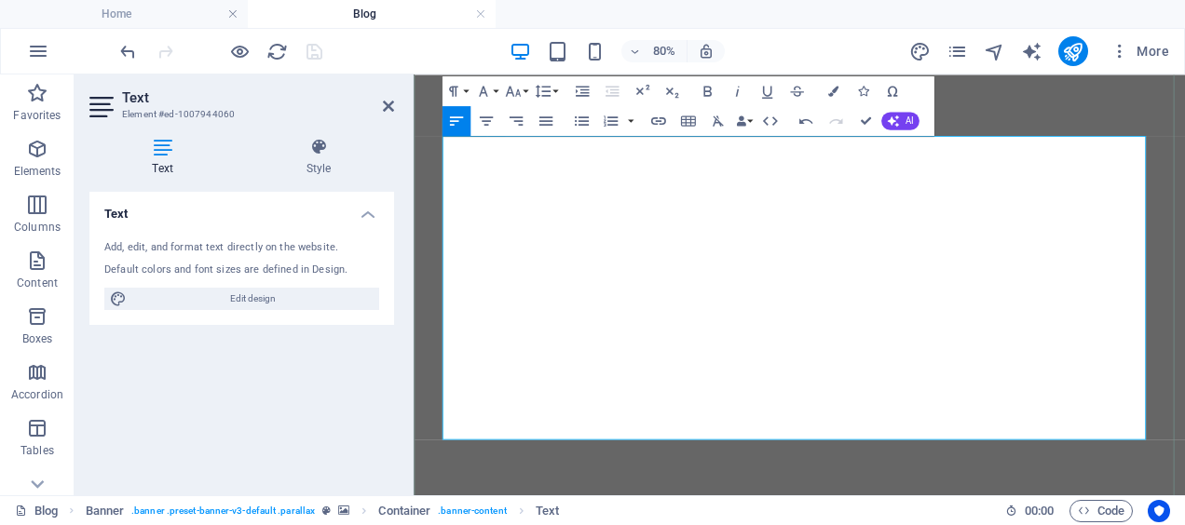
type input "Comfort"
click at [658, 123] on icon "button" at bounding box center [658, 121] width 18 height 18
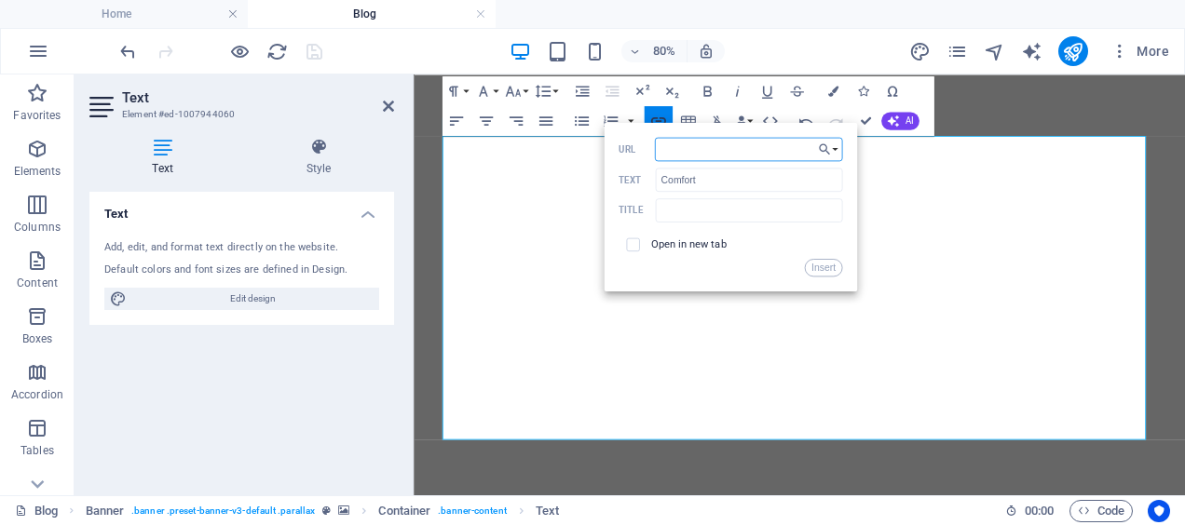
paste input "https://www.etsy.com/uk/listing/4380386568/sowright-adjustable-dibber-precision…"
type input "https://www.etsy.com/uk/listing/4380386568/sowright-adjustable-dibber-precision…"
click at [828, 266] on button "Insert" at bounding box center [822, 267] width 37 height 18
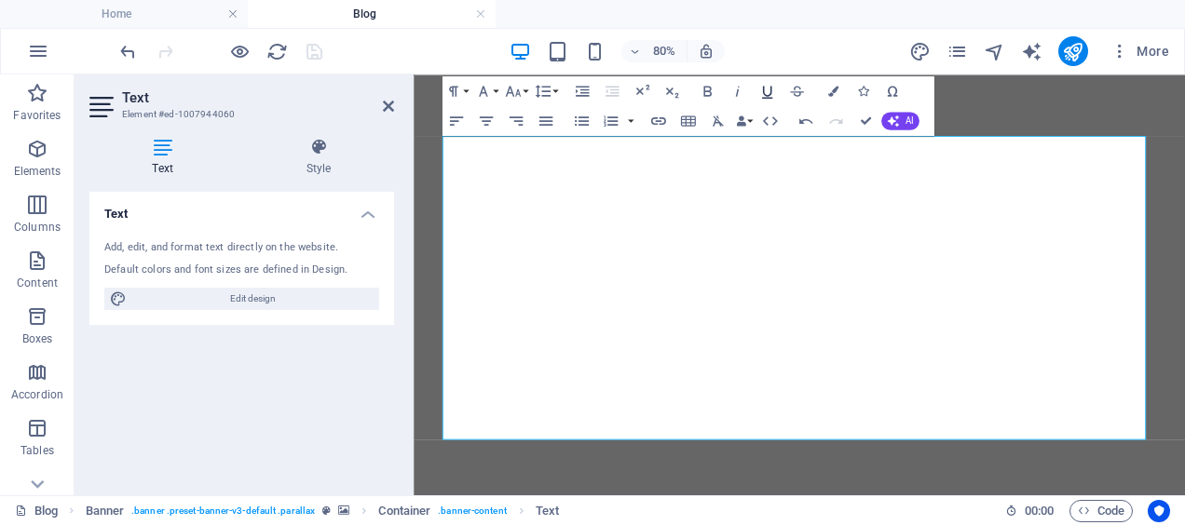
click at [768, 89] on icon "button" at bounding box center [767, 91] width 18 height 18
type input "Standard"
click at [660, 115] on icon "button" at bounding box center [658, 121] width 18 height 18
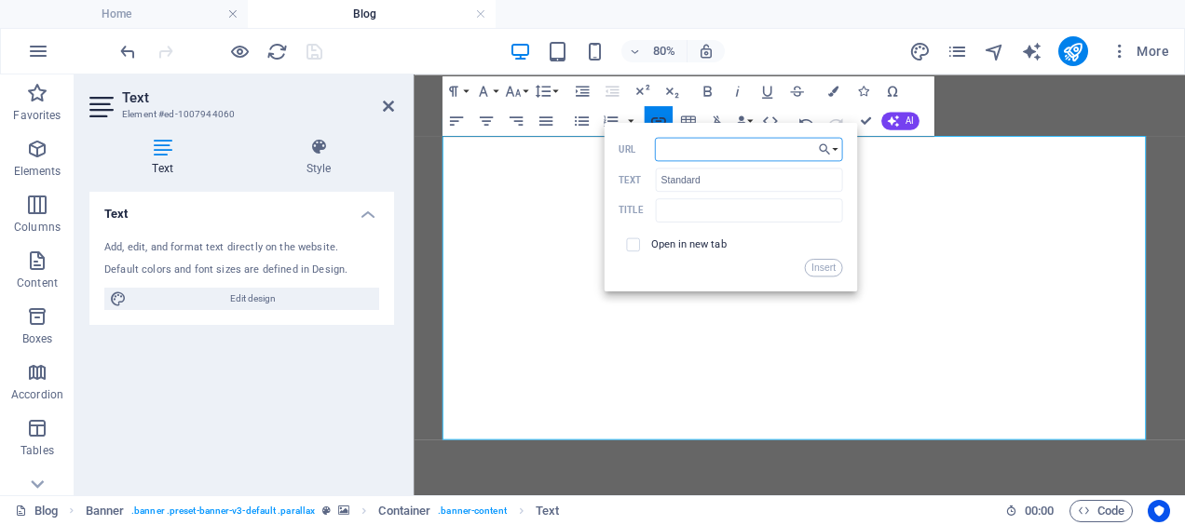
paste input "https://www.etsy.com/uk/listing/4380388496/sowright-adjustable-dibber-precision…"
type input "https://www.etsy.com/uk/listing/4380388496/sowright-adjustable-dibber-precision…"
click at [825, 269] on button "Insert" at bounding box center [822, 267] width 37 height 18
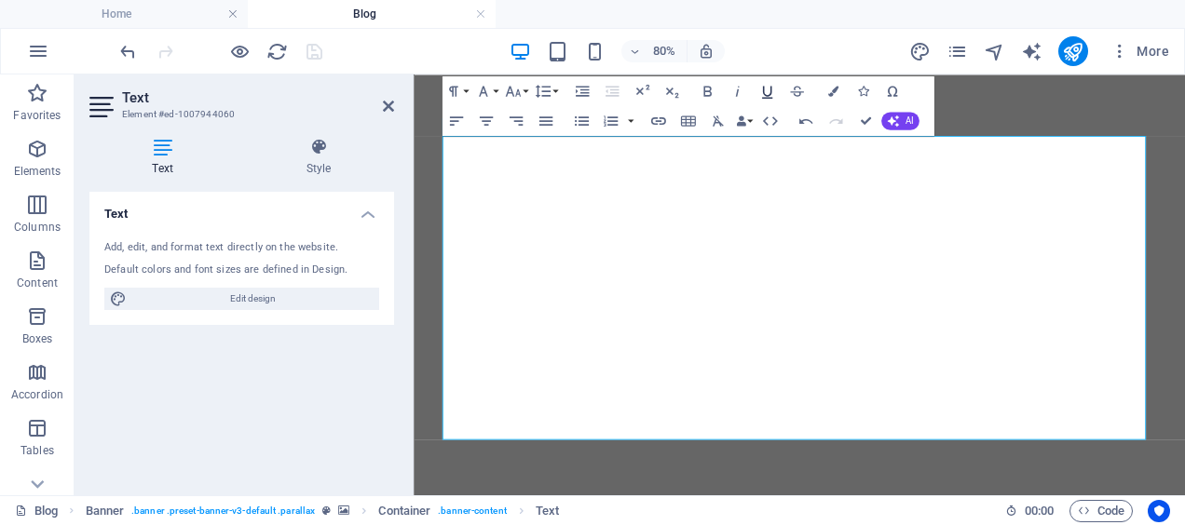
click at [769, 93] on icon "button" at bounding box center [767, 91] width 18 height 18
click at [382, 114] on header "Text Element #ed-1007944060" at bounding box center [241, 99] width 305 height 48
click at [384, 102] on icon at bounding box center [388, 106] width 11 height 15
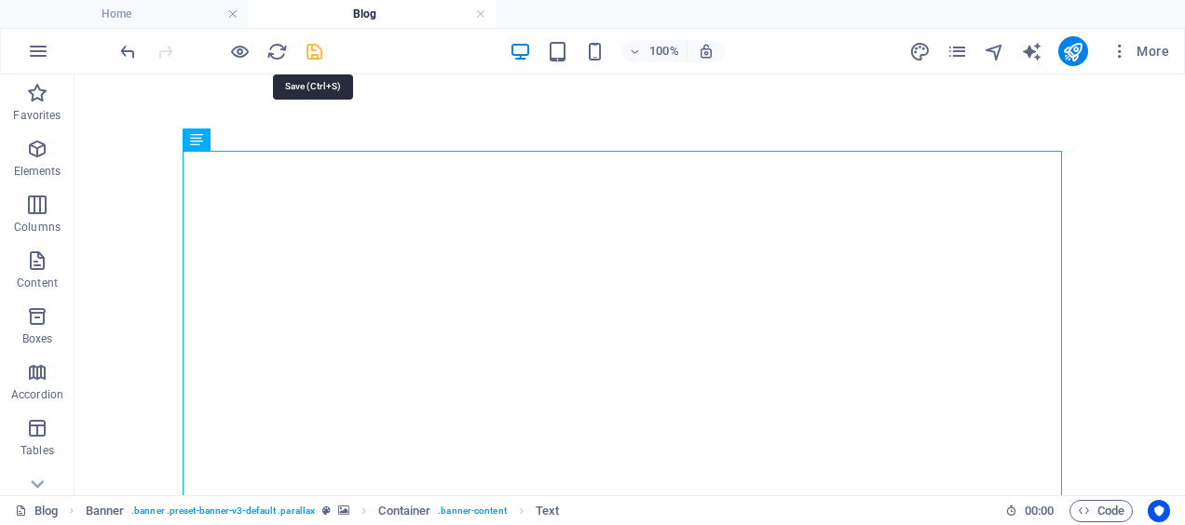
click at [315, 49] on icon "save" at bounding box center [314, 51] width 21 height 21
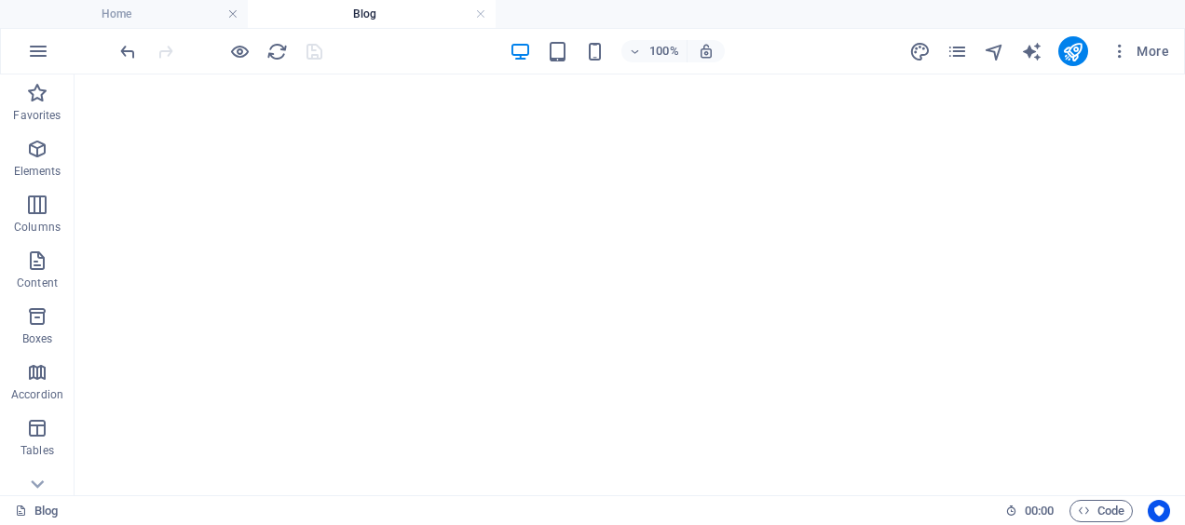
scroll to position [714, 0]
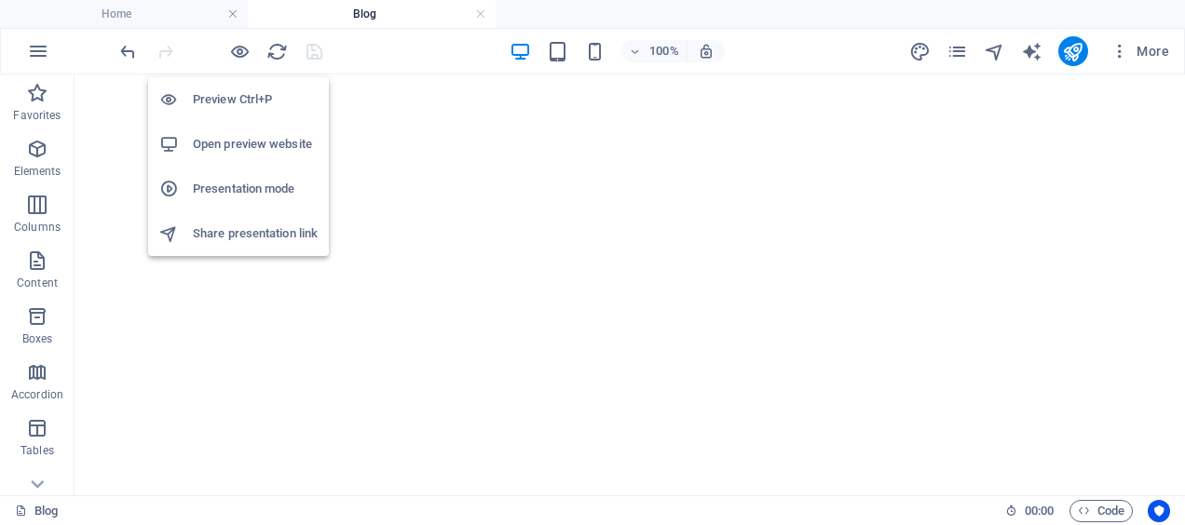
click at [272, 148] on h6 "Open preview website" at bounding box center [255, 144] width 125 height 22
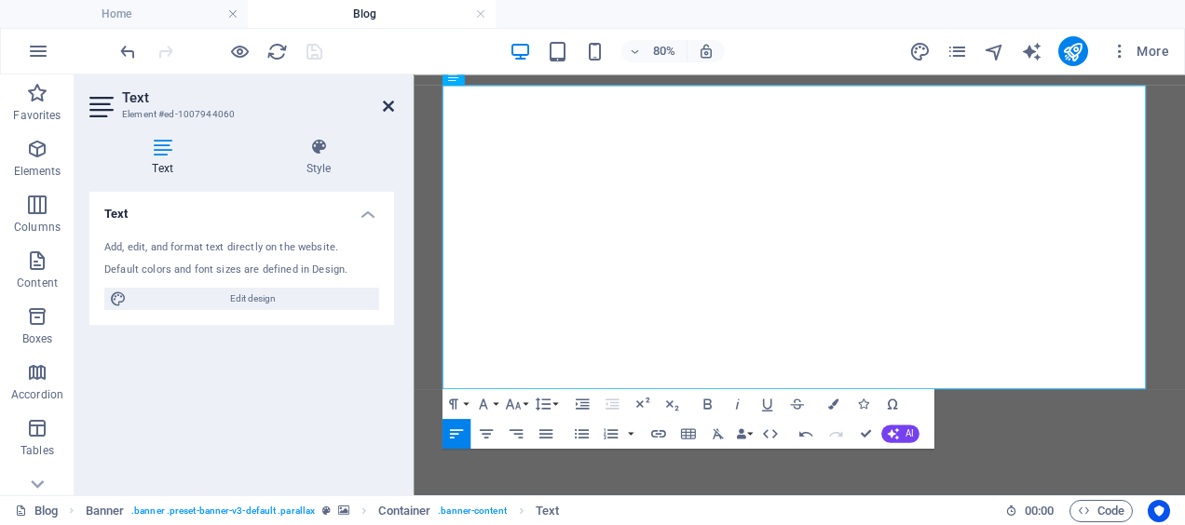
click at [390, 105] on icon at bounding box center [388, 106] width 11 height 15
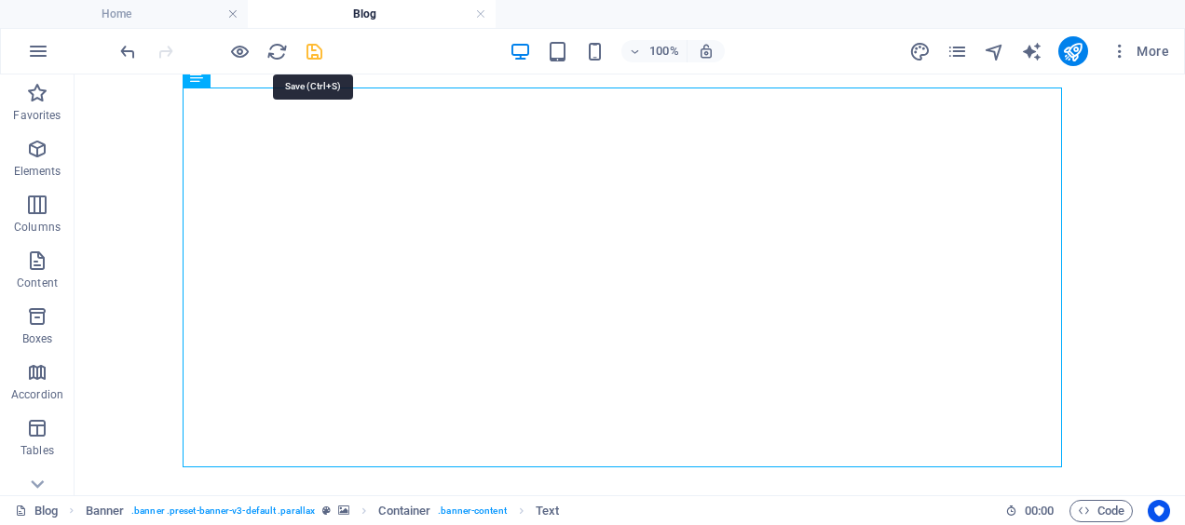
click at [312, 50] on icon "save" at bounding box center [314, 51] width 21 height 21
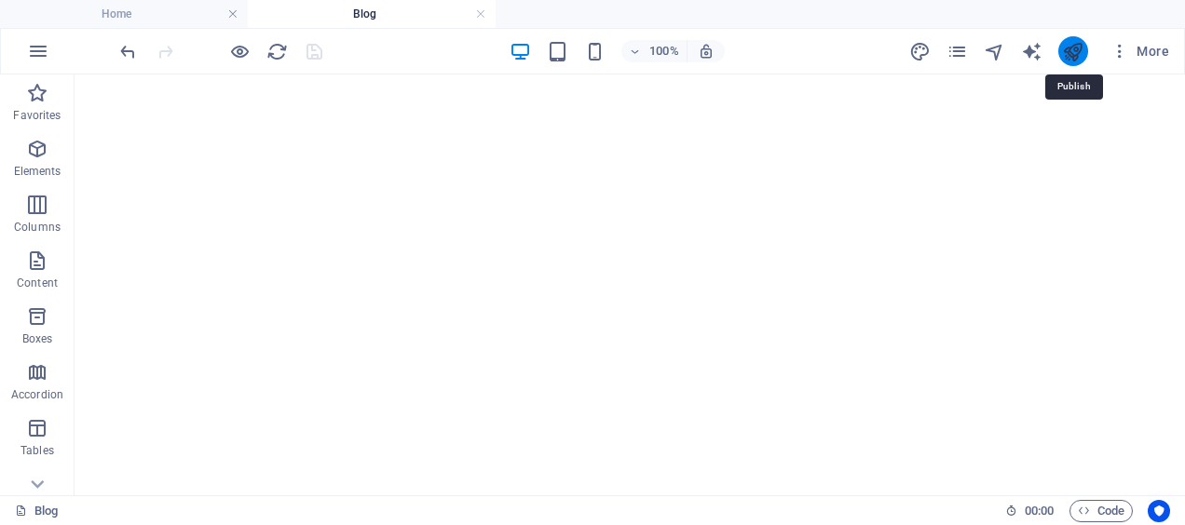
click at [1068, 41] on icon "publish" at bounding box center [1072, 51] width 21 height 21
